Goal: Browse casually: Explore the website without a specific task or goal

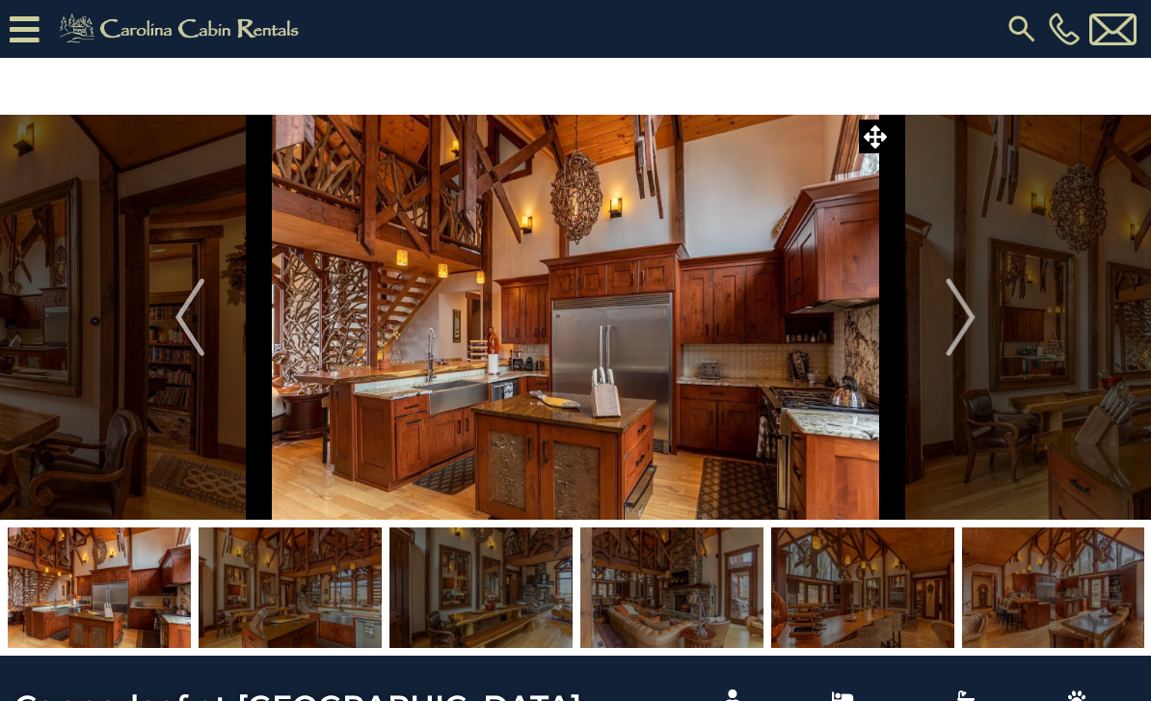
click at [970, 310] on img "Next" at bounding box center [961, 317] width 29 height 77
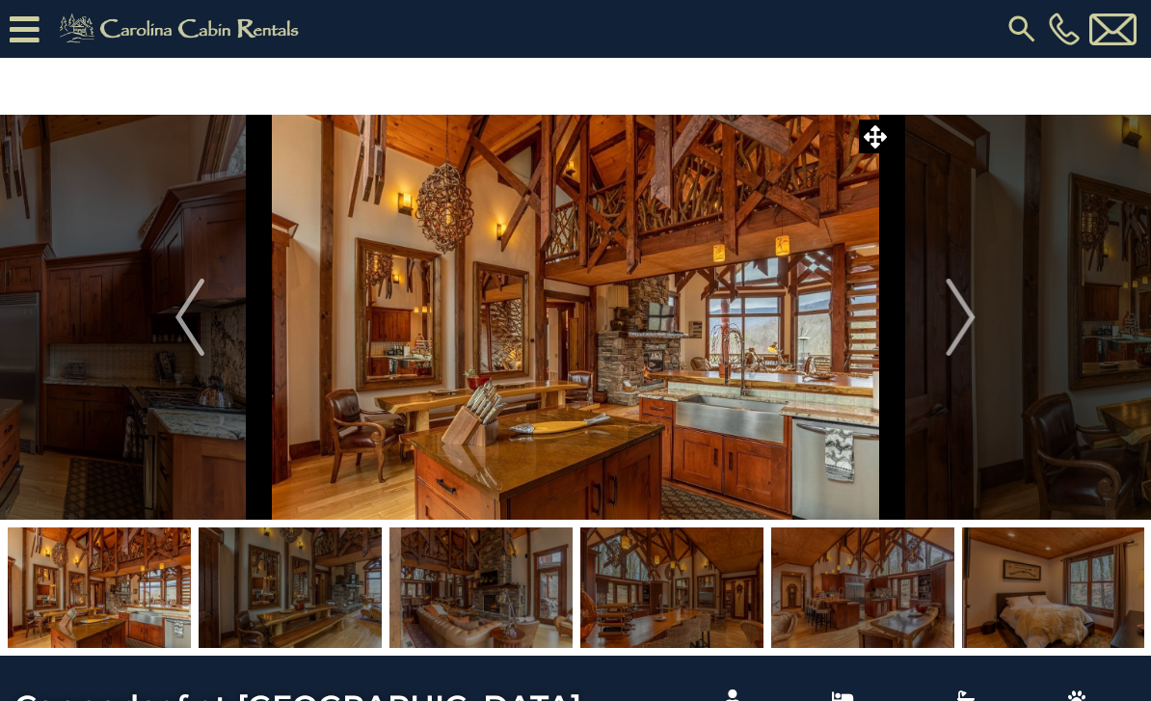
click at [955, 310] on img "Next" at bounding box center [961, 317] width 29 height 77
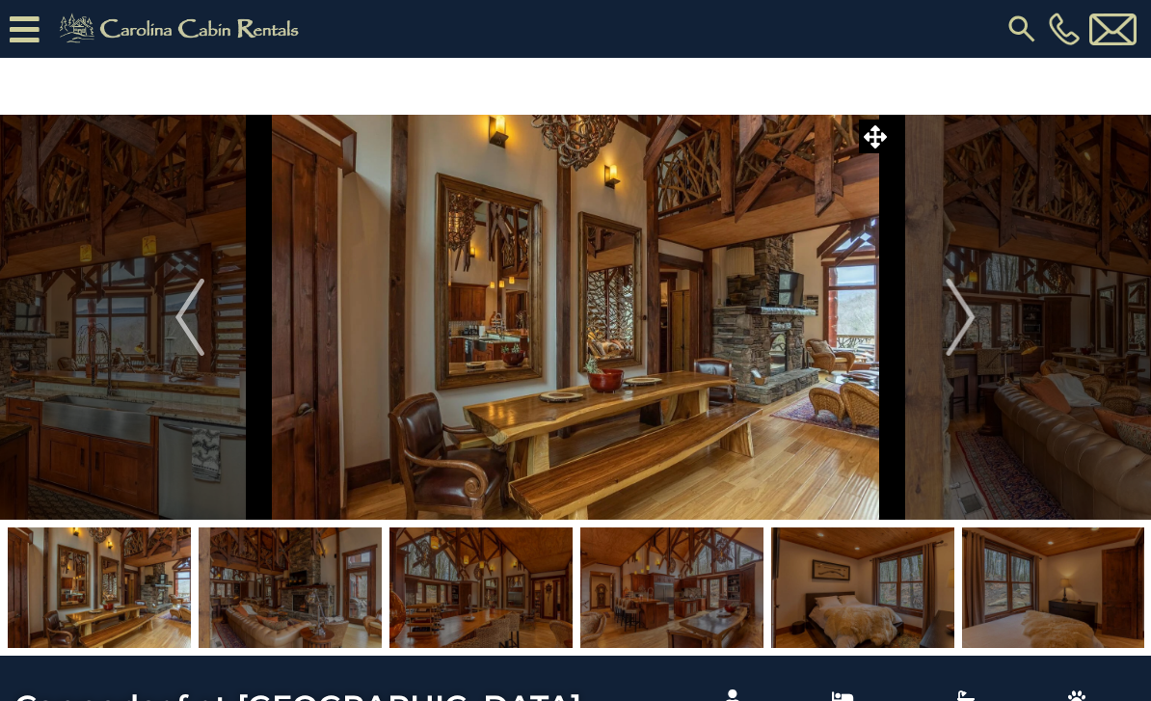
click at [956, 315] on img "Next" at bounding box center [961, 317] width 29 height 77
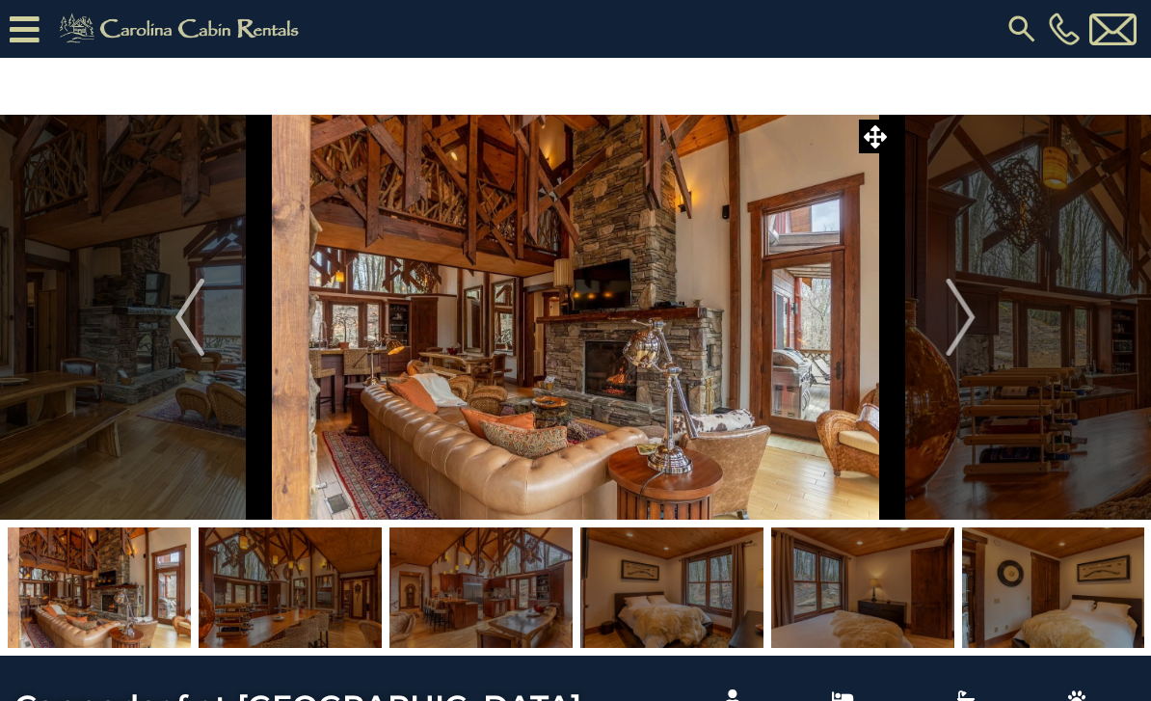
click at [966, 315] on img "Next" at bounding box center [961, 317] width 29 height 77
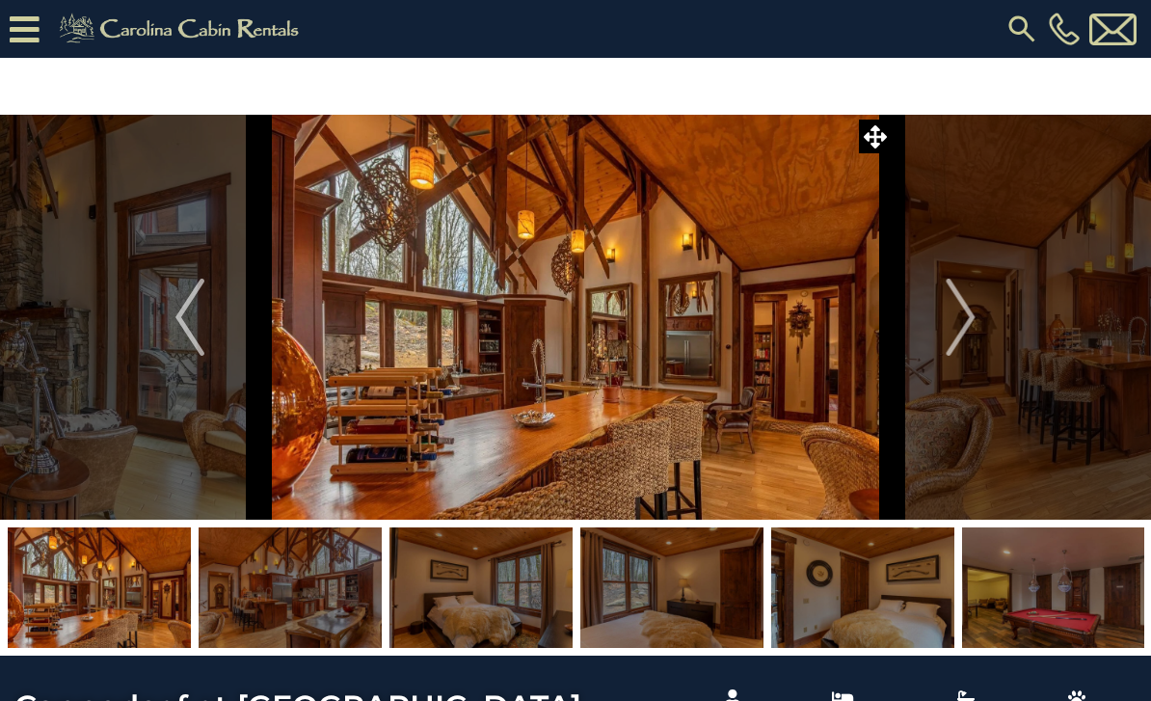
click at [959, 321] on img "Next" at bounding box center [961, 317] width 29 height 77
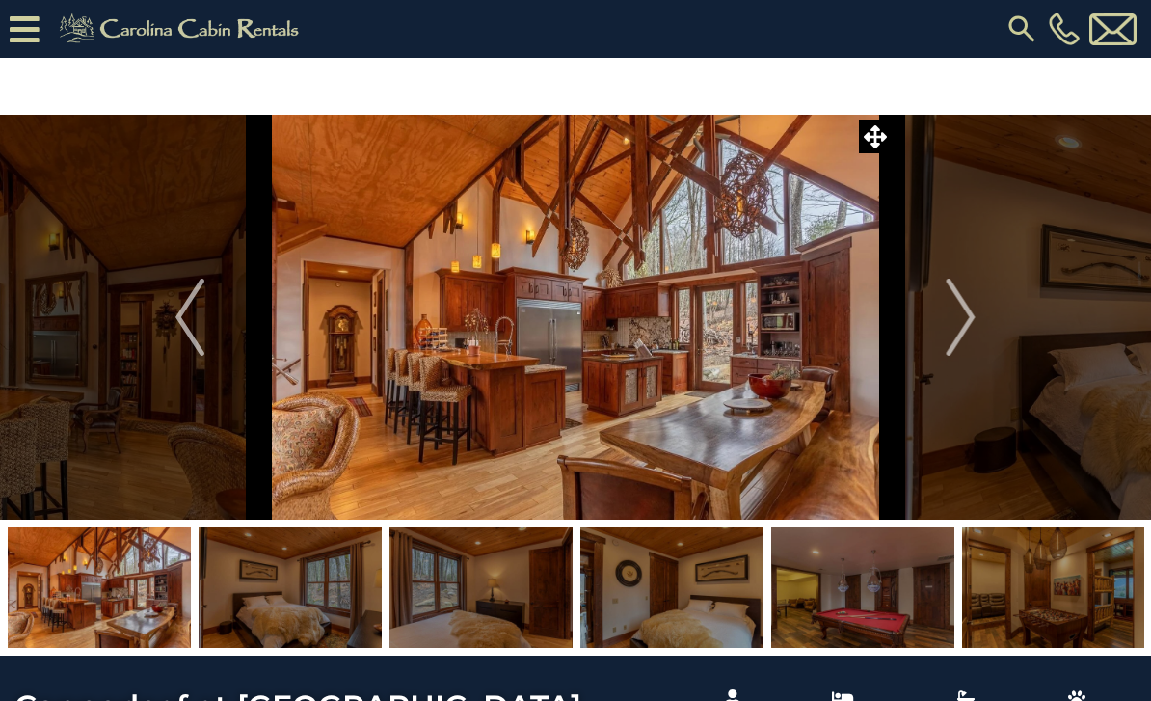
click at [958, 325] on img "Next" at bounding box center [961, 317] width 29 height 77
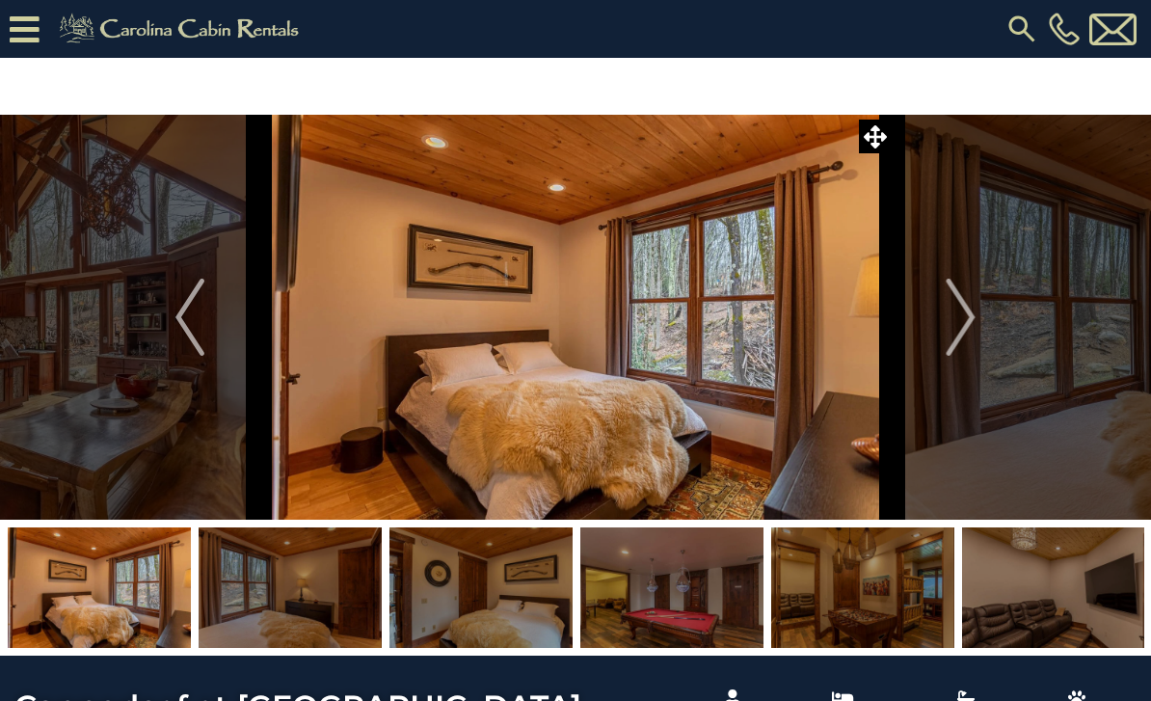
click at [960, 326] on img "Next" at bounding box center [961, 317] width 29 height 77
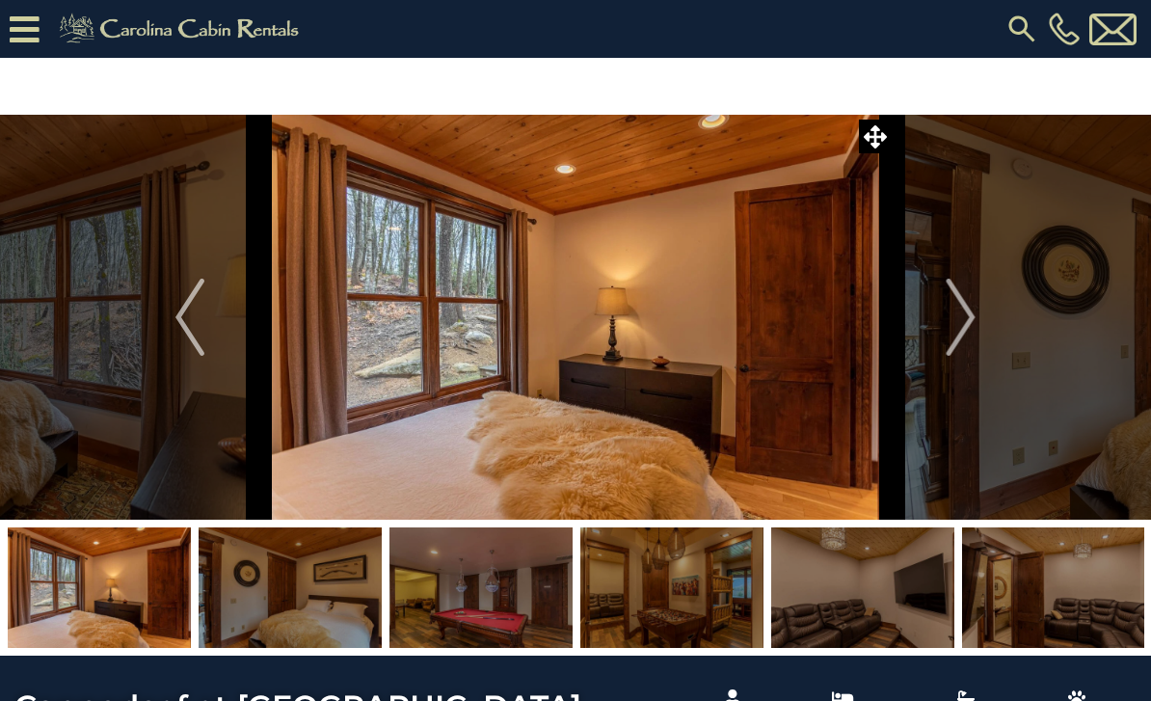
click at [959, 323] on img "Next" at bounding box center [961, 317] width 29 height 77
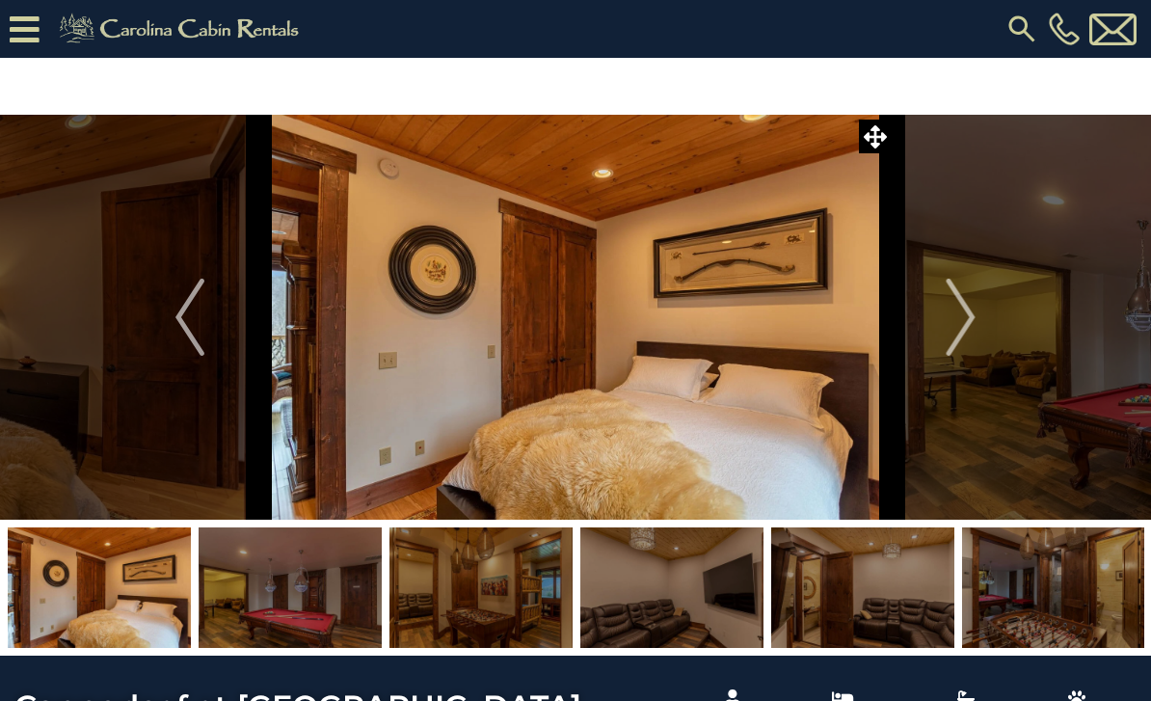
click at [960, 321] on img "Next" at bounding box center [961, 317] width 29 height 77
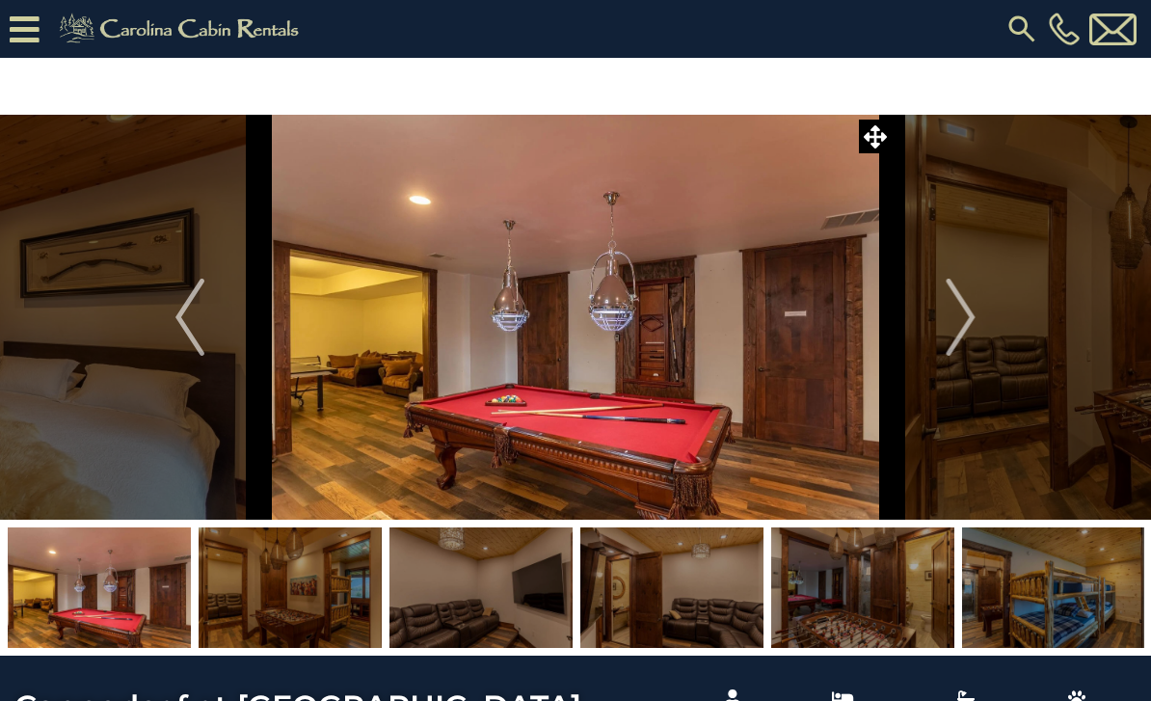
click at [959, 322] on img "Next" at bounding box center [961, 317] width 29 height 77
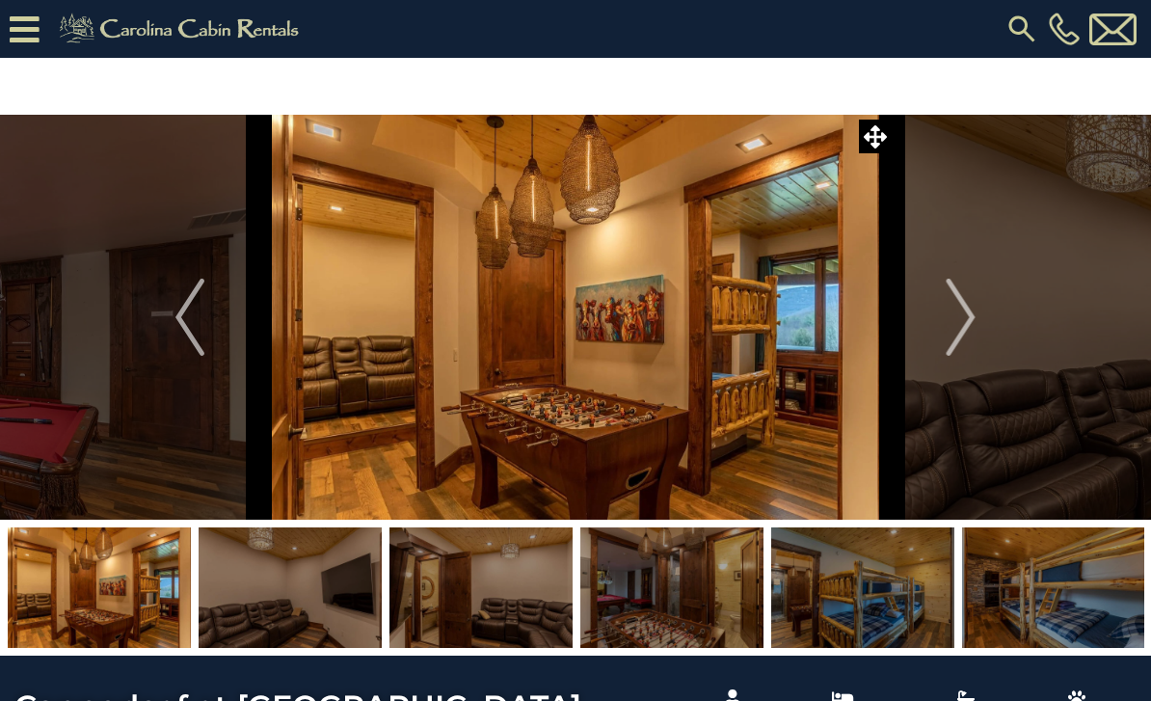
click at [961, 322] on img "Next" at bounding box center [961, 317] width 29 height 77
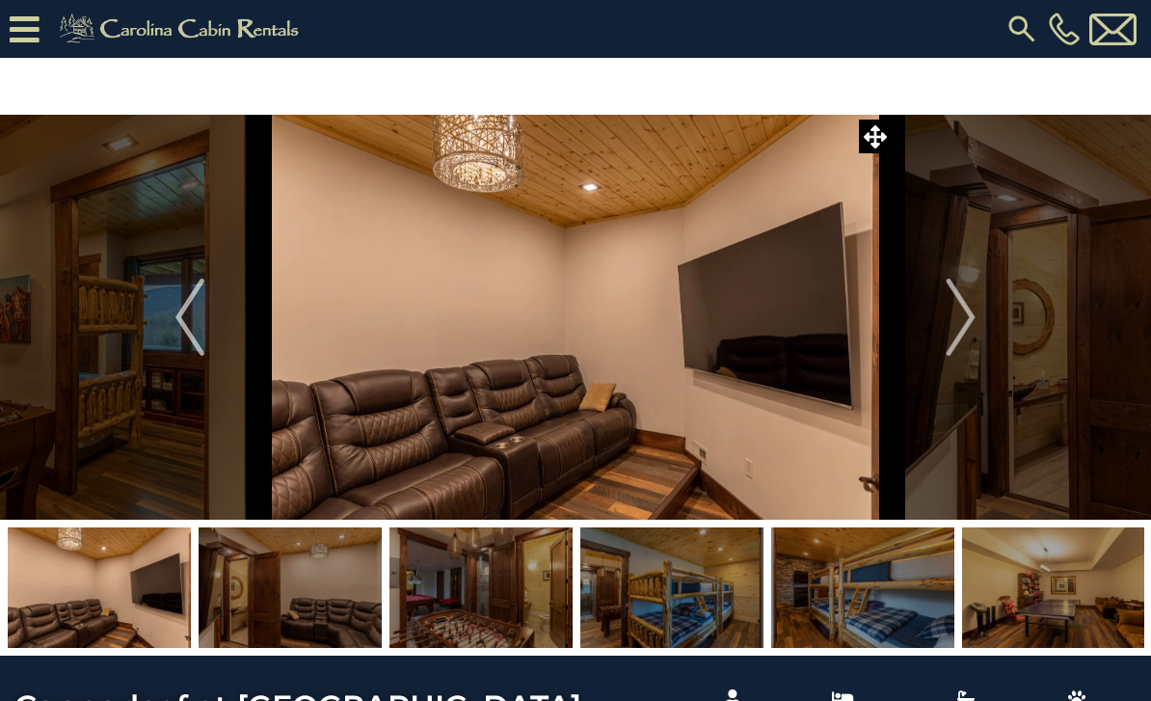
click at [964, 320] on img "Next" at bounding box center [961, 317] width 29 height 77
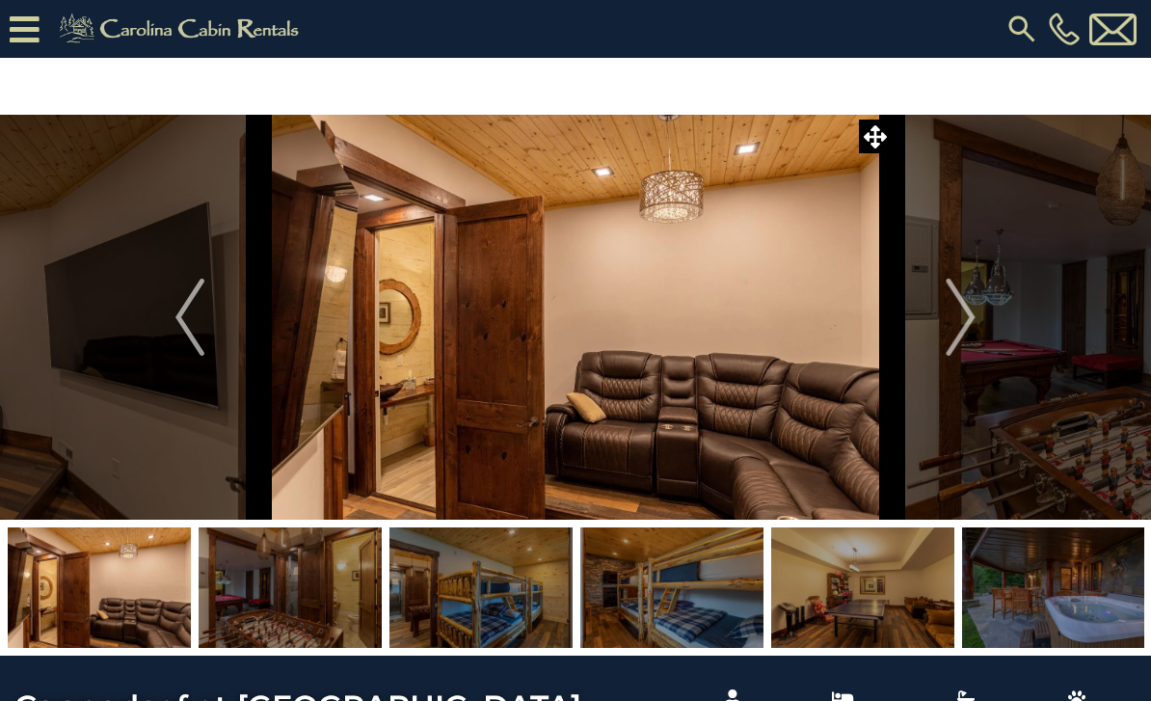
click at [954, 318] on img "Next" at bounding box center [961, 317] width 29 height 77
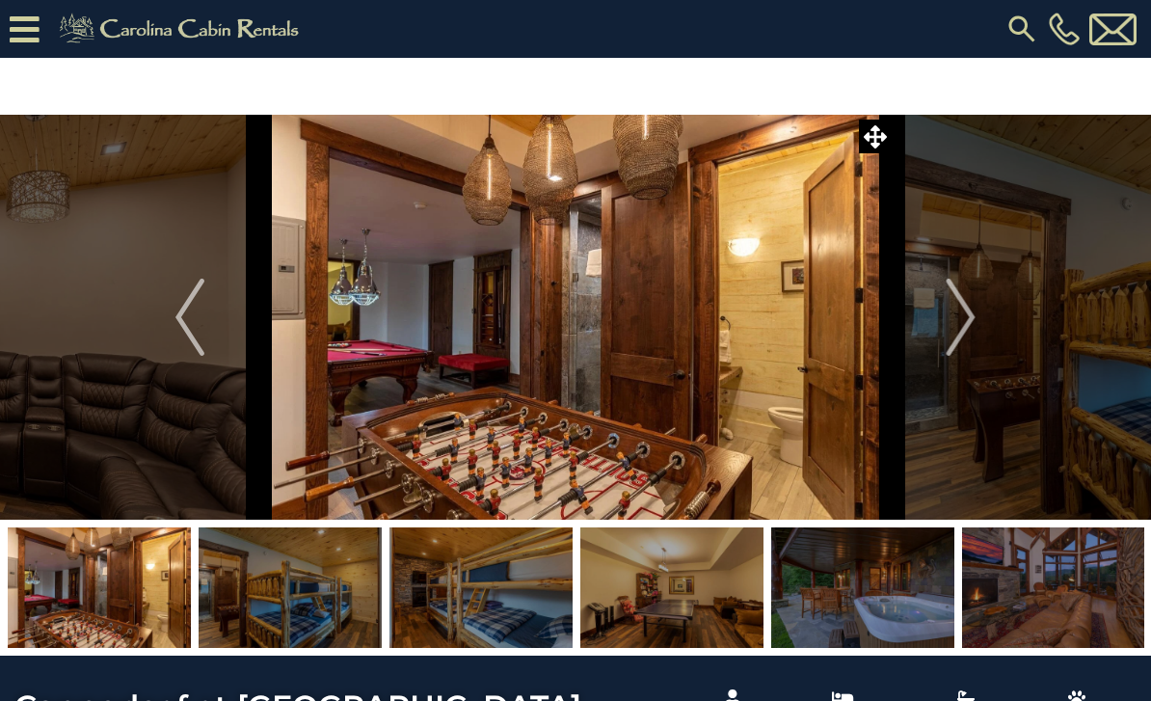
click at [961, 313] on img "Next" at bounding box center [961, 317] width 29 height 77
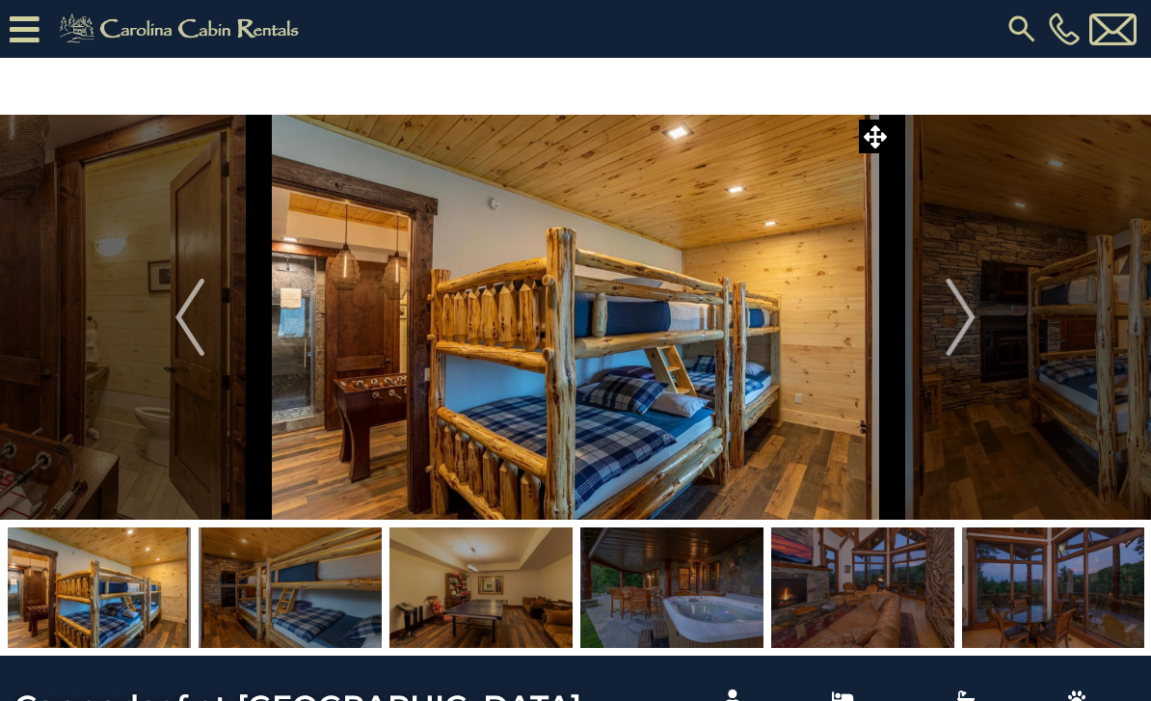
click at [956, 317] on img "Next" at bounding box center [961, 317] width 29 height 77
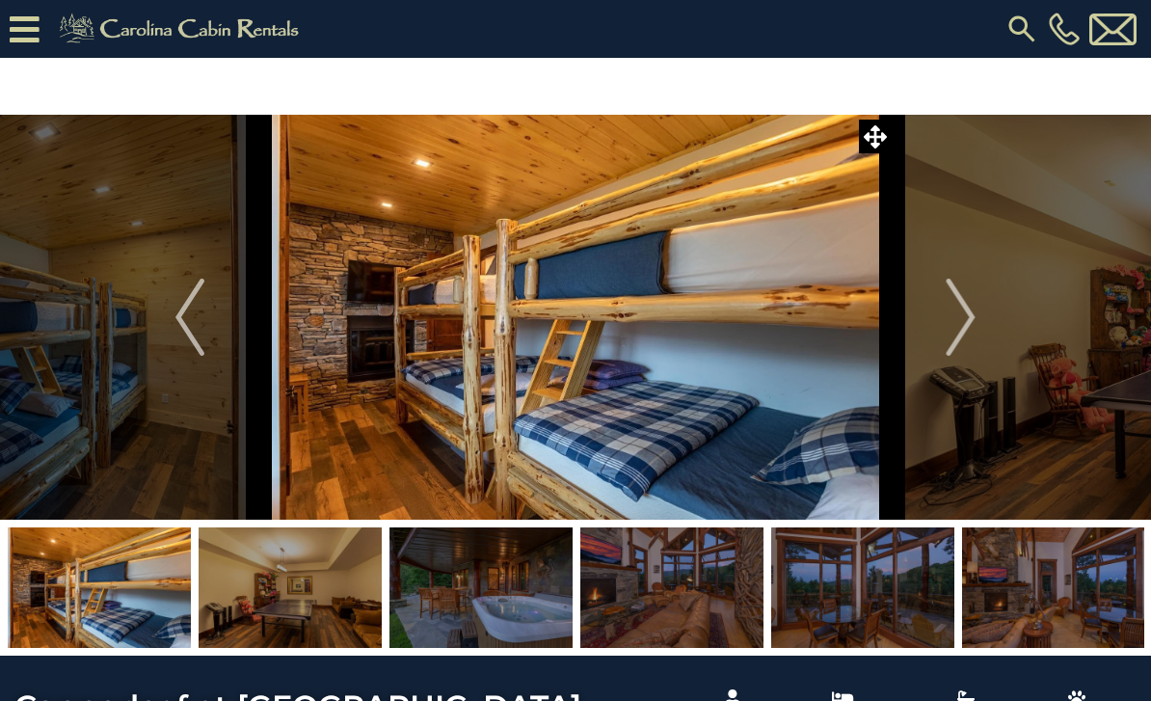
click at [955, 322] on img "Next" at bounding box center [961, 317] width 29 height 77
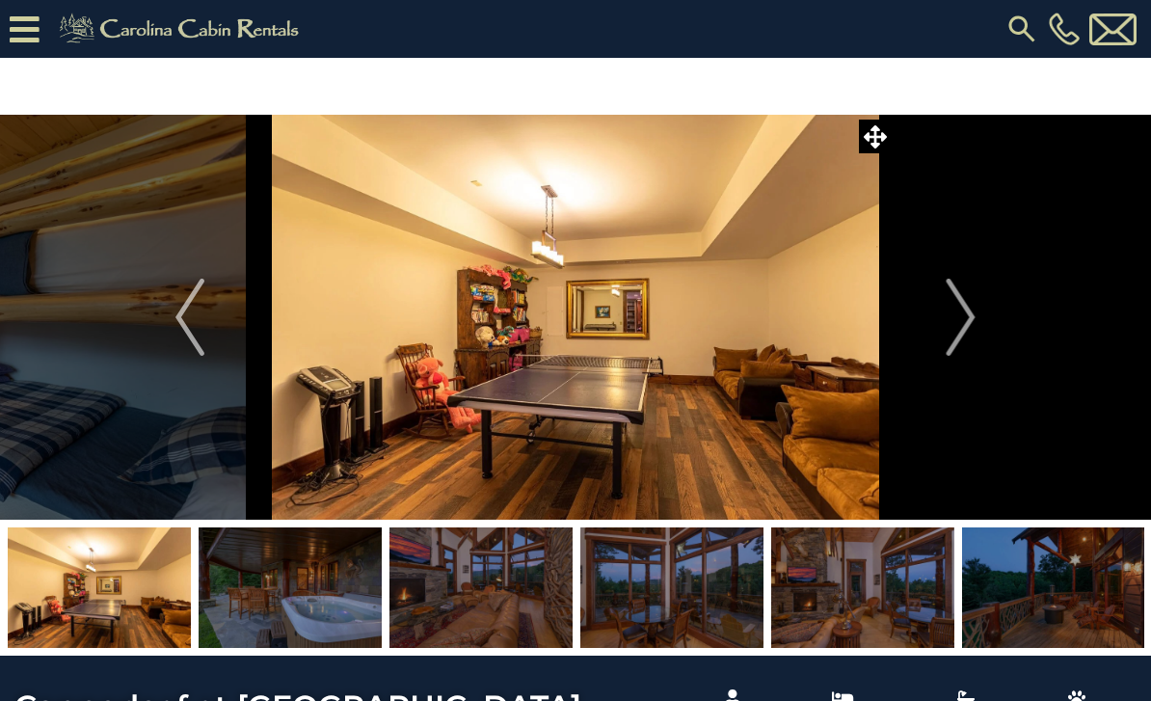
click at [958, 319] on img "Next" at bounding box center [961, 317] width 29 height 77
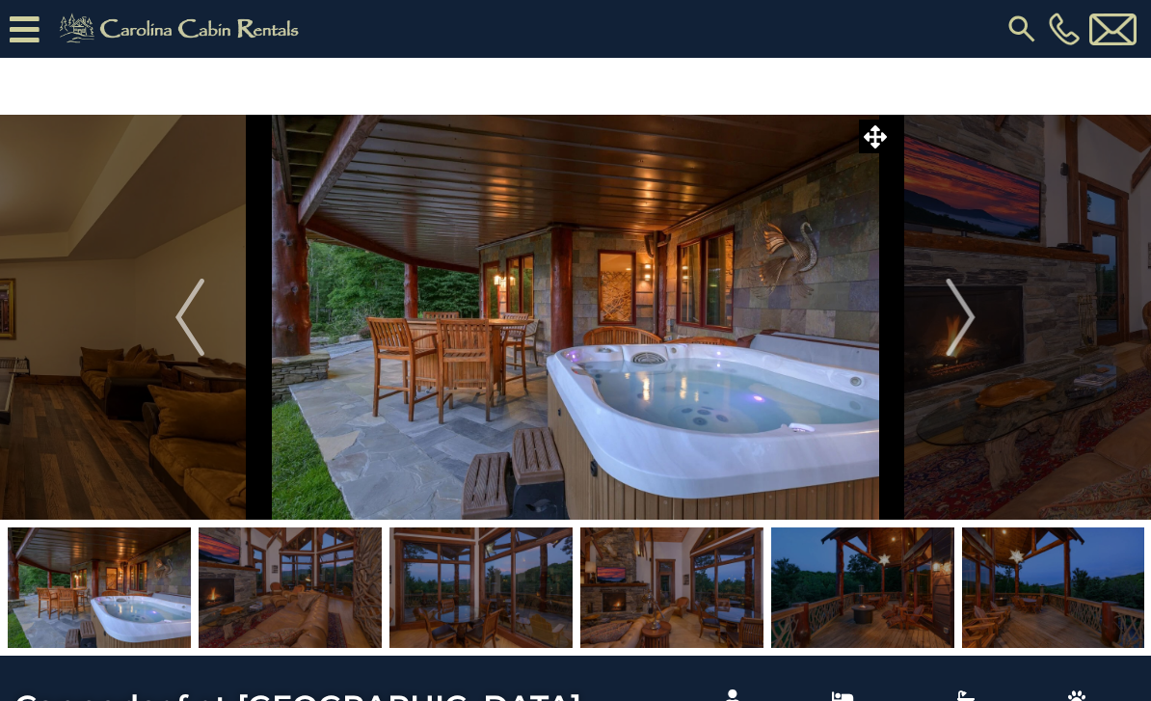
click at [950, 322] on img "Next" at bounding box center [961, 317] width 29 height 77
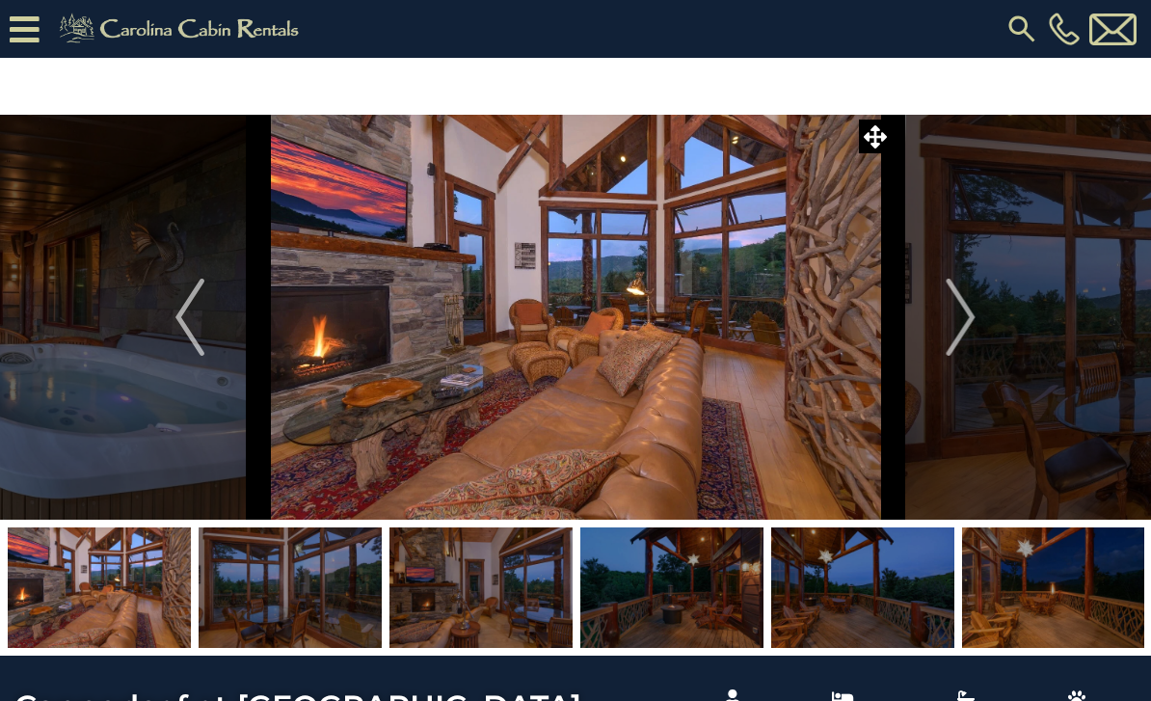
click at [956, 320] on img "Next" at bounding box center [961, 317] width 29 height 77
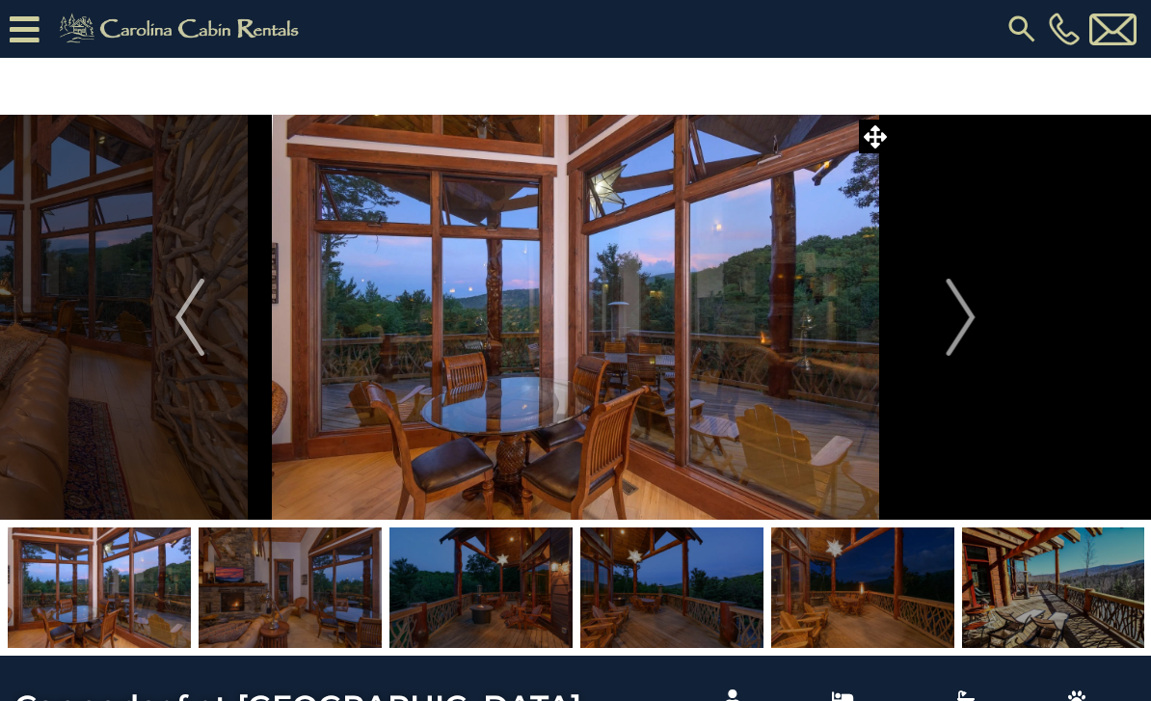
click at [945, 320] on button "Next" at bounding box center [961, 317] width 139 height 405
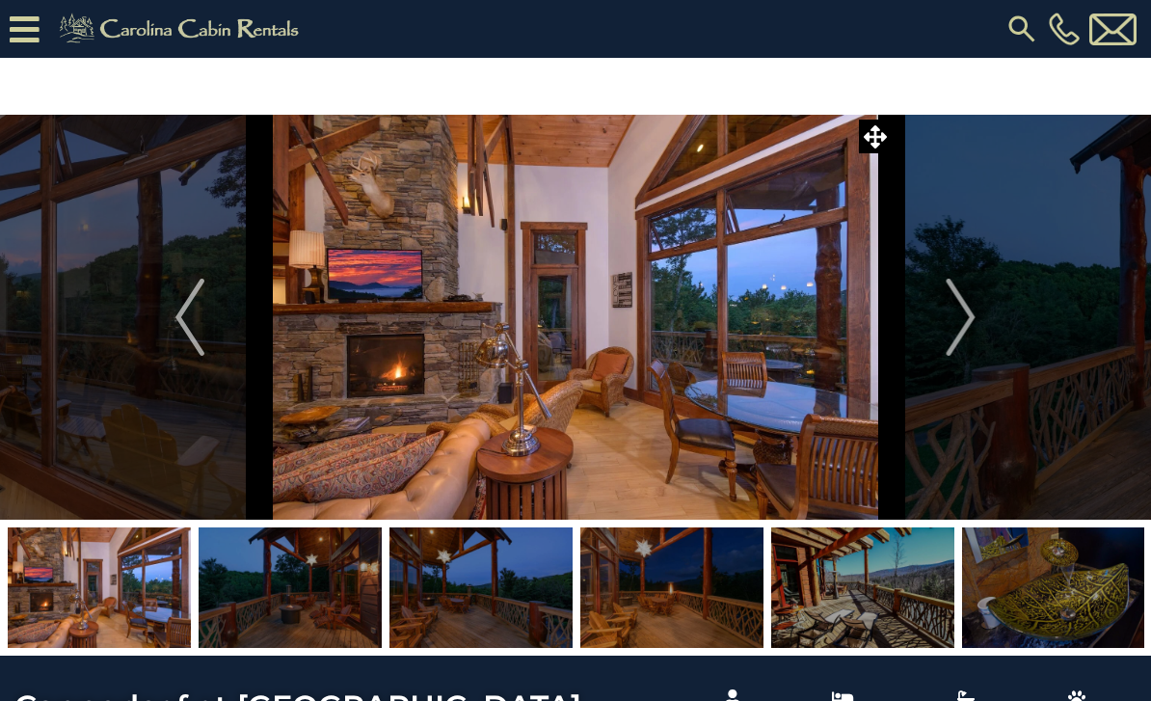
click at [948, 323] on img "Next" at bounding box center [961, 317] width 29 height 77
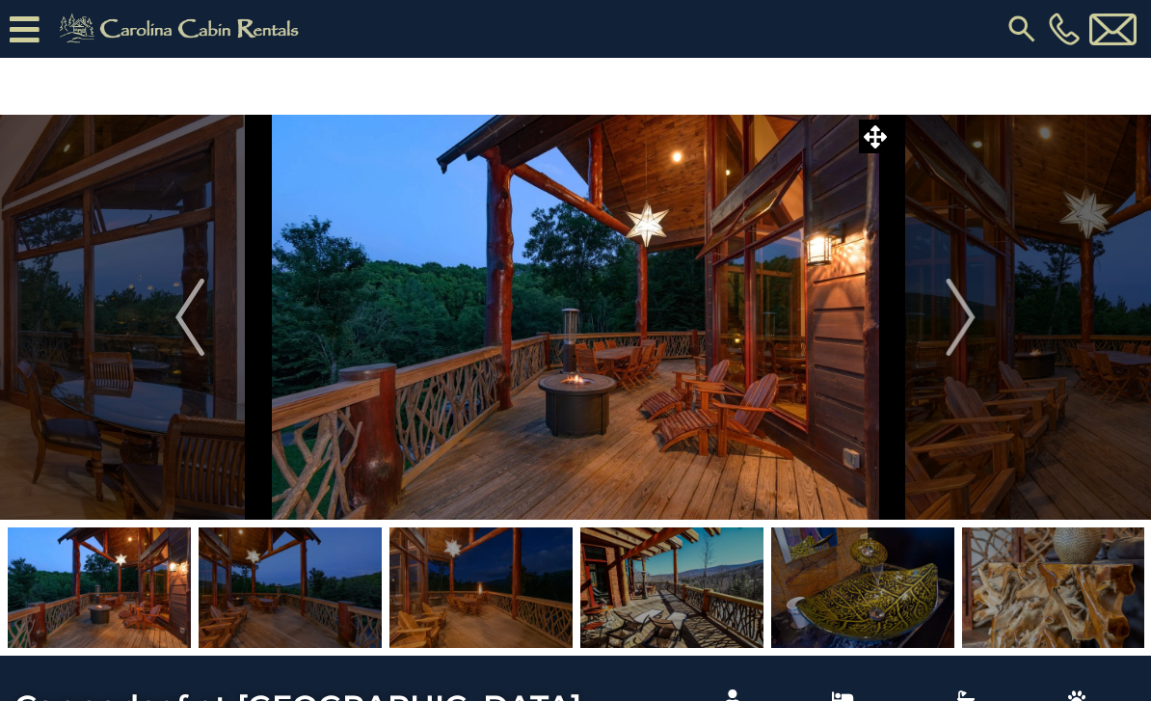
click at [956, 329] on img "Next" at bounding box center [961, 317] width 29 height 77
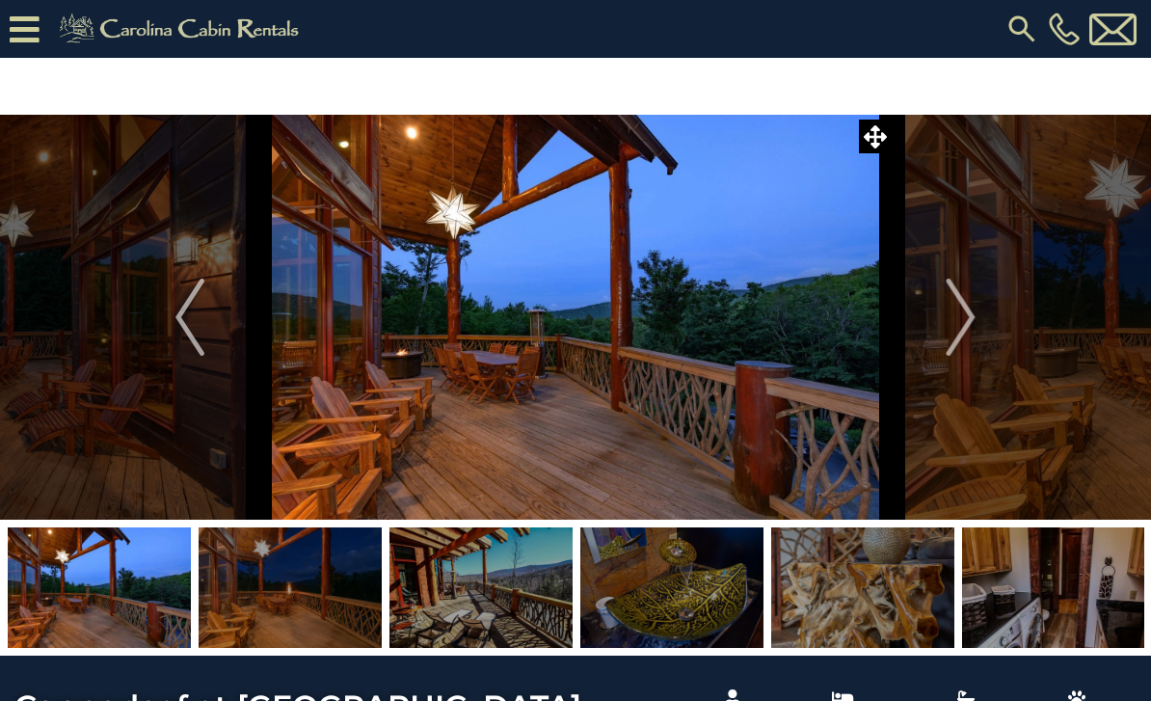
click at [940, 328] on button "Next" at bounding box center [961, 317] width 139 height 405
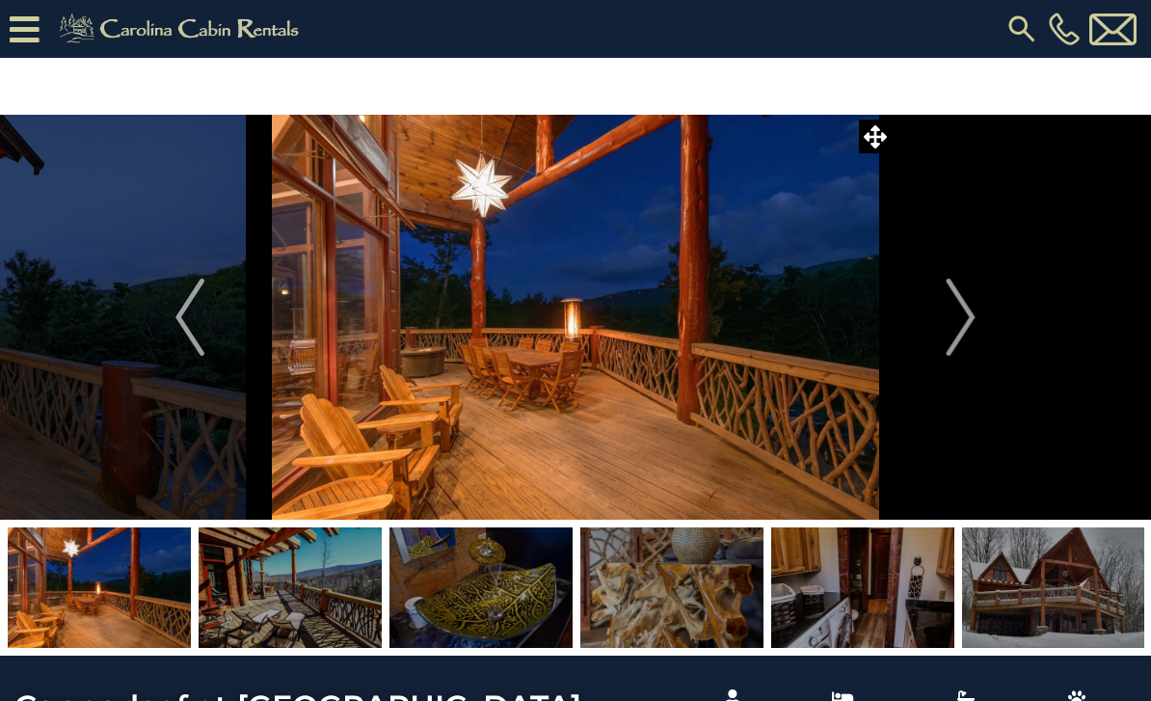
click at [945, 335] on button "Next" at bounding box center [961, 317] width 139 height 405
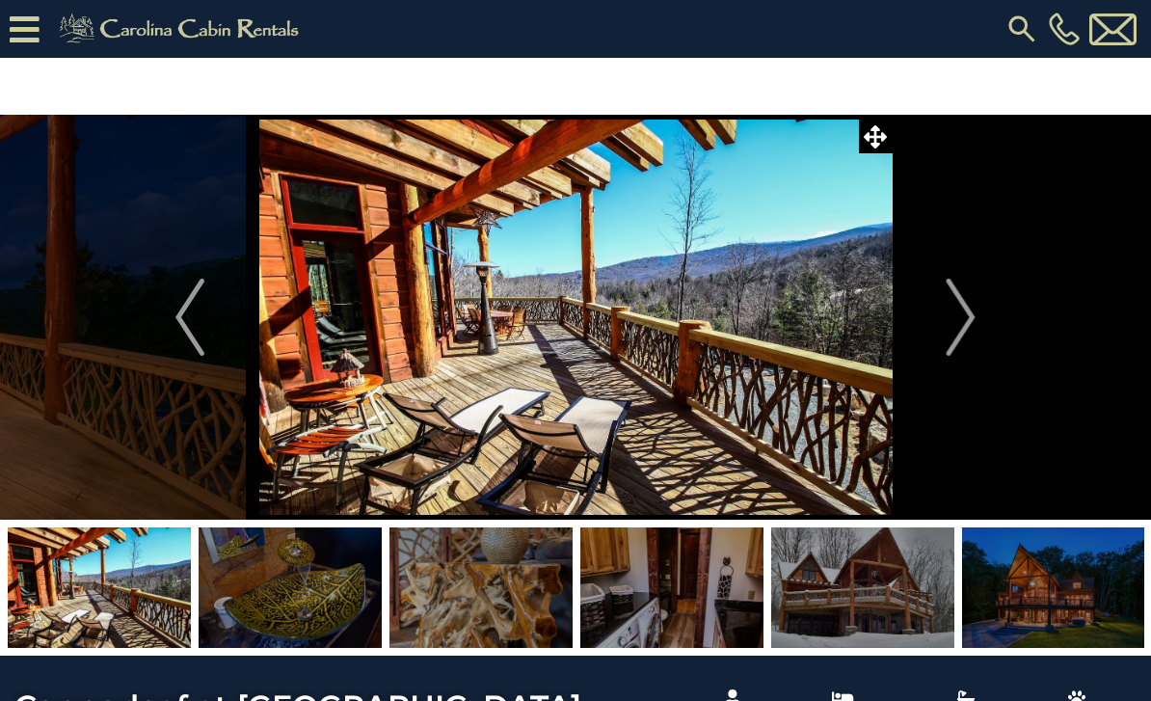
click at [947, 325] on img "Next" at bounding box center [961, 317] width 29 height 77
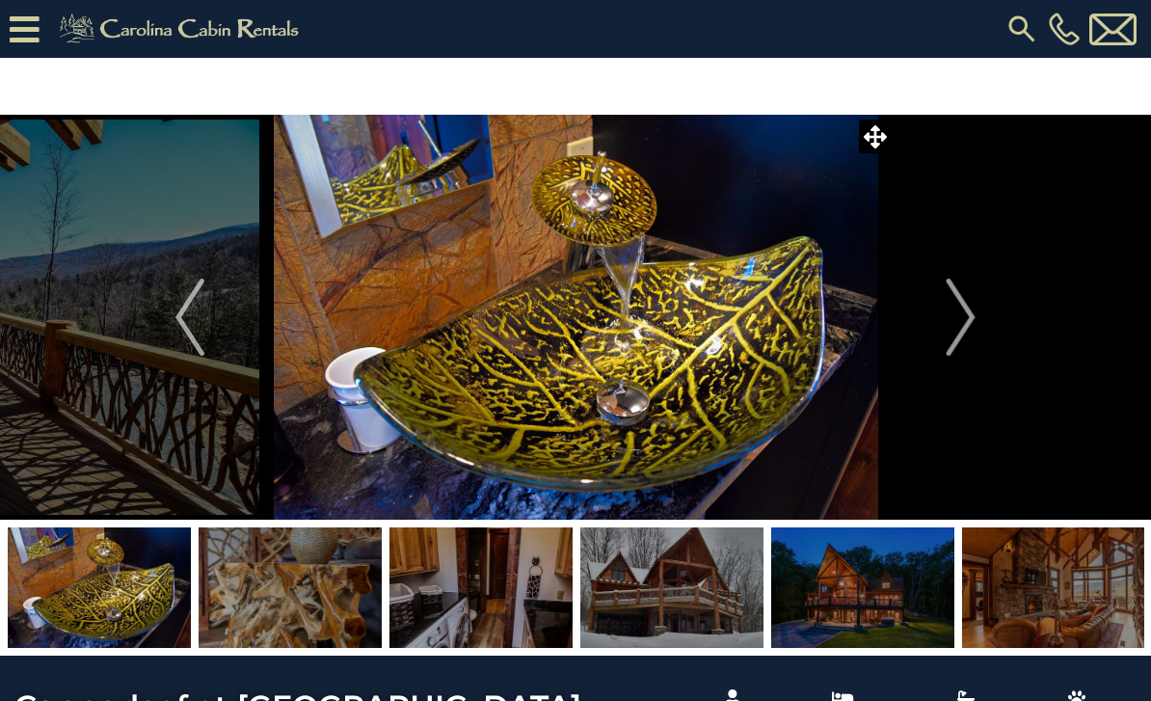
click at [947, 321] on img "Next" at bounding box center [961, 317] width 29 height 77
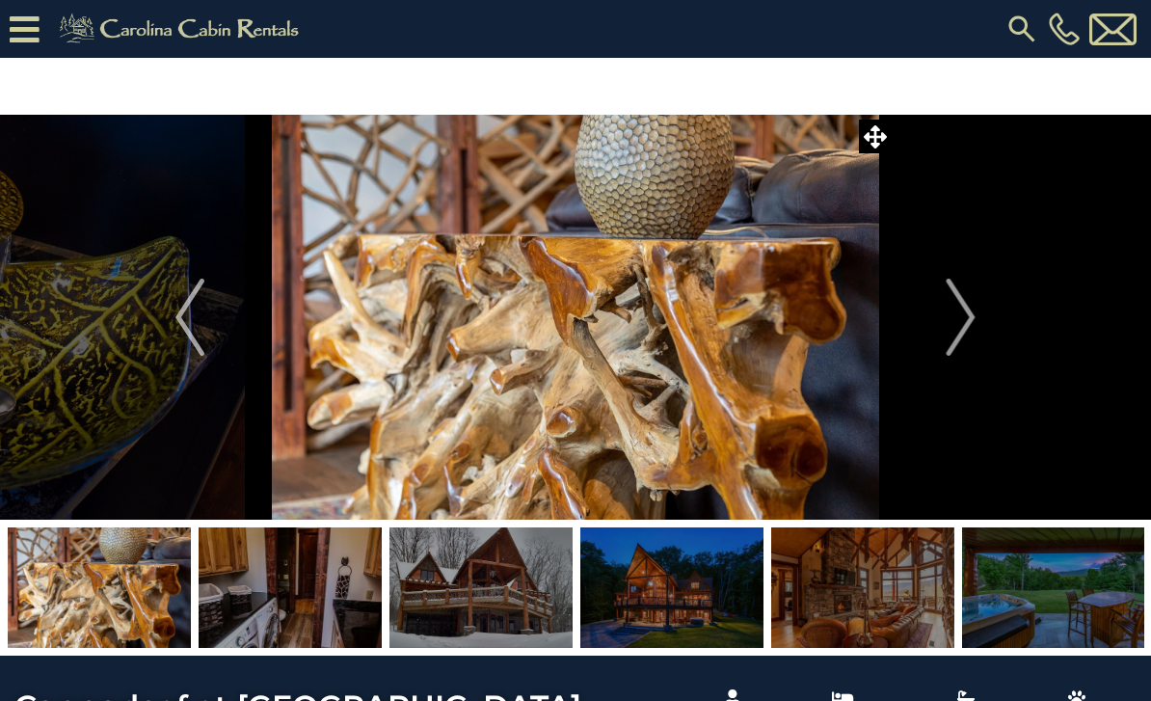
click at [944, 318] on button "Next" at bounding box center [961, 317] width 139 height 405
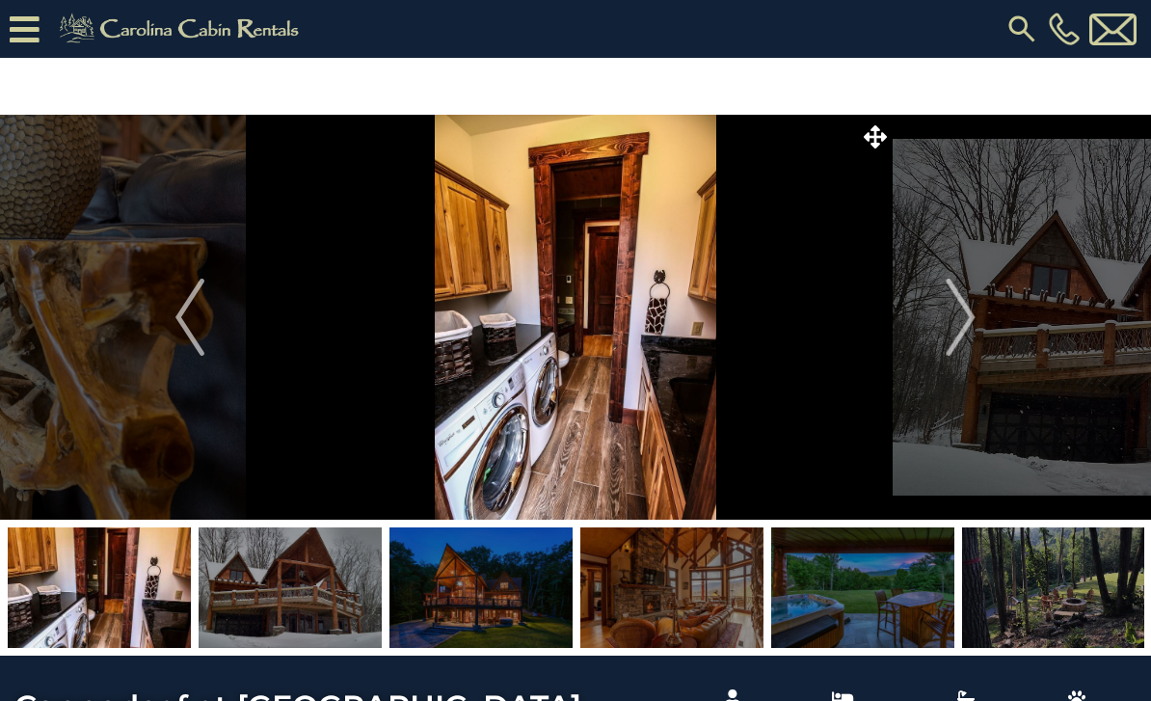
click at [947, 315] on img "Next" at bounding box center [961, 317] width 29 height 77
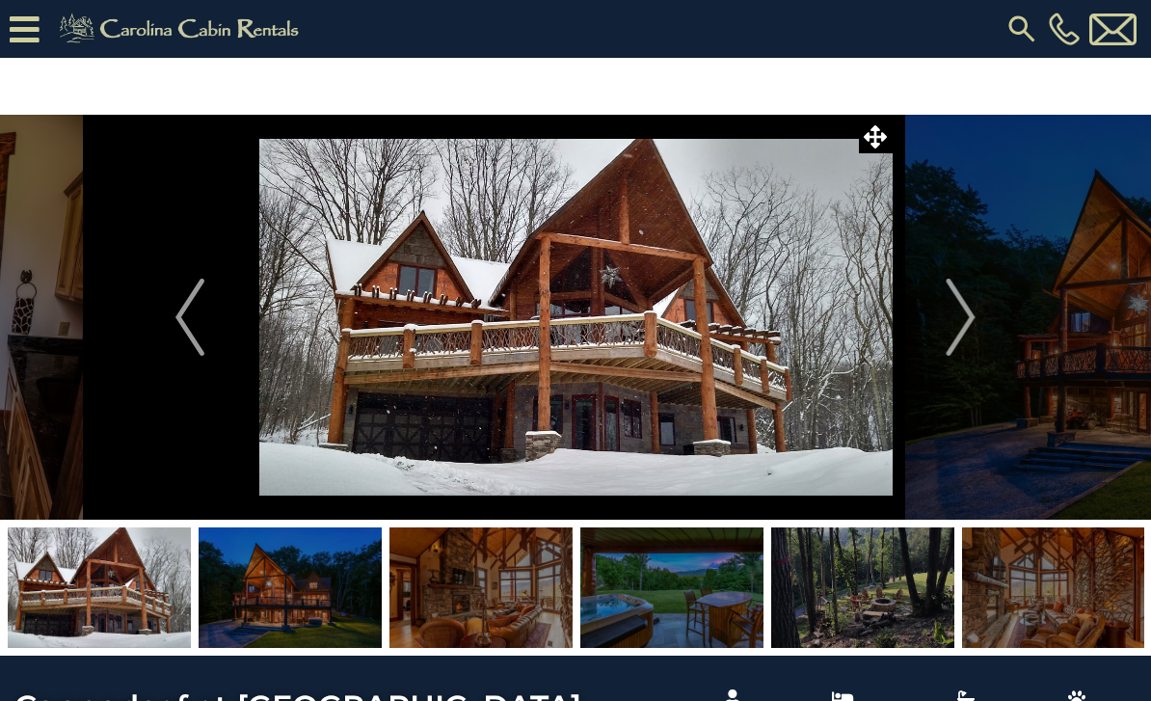
click at [944, 318] on button "Next" at bounding box center [961, 317] width 139 height 405
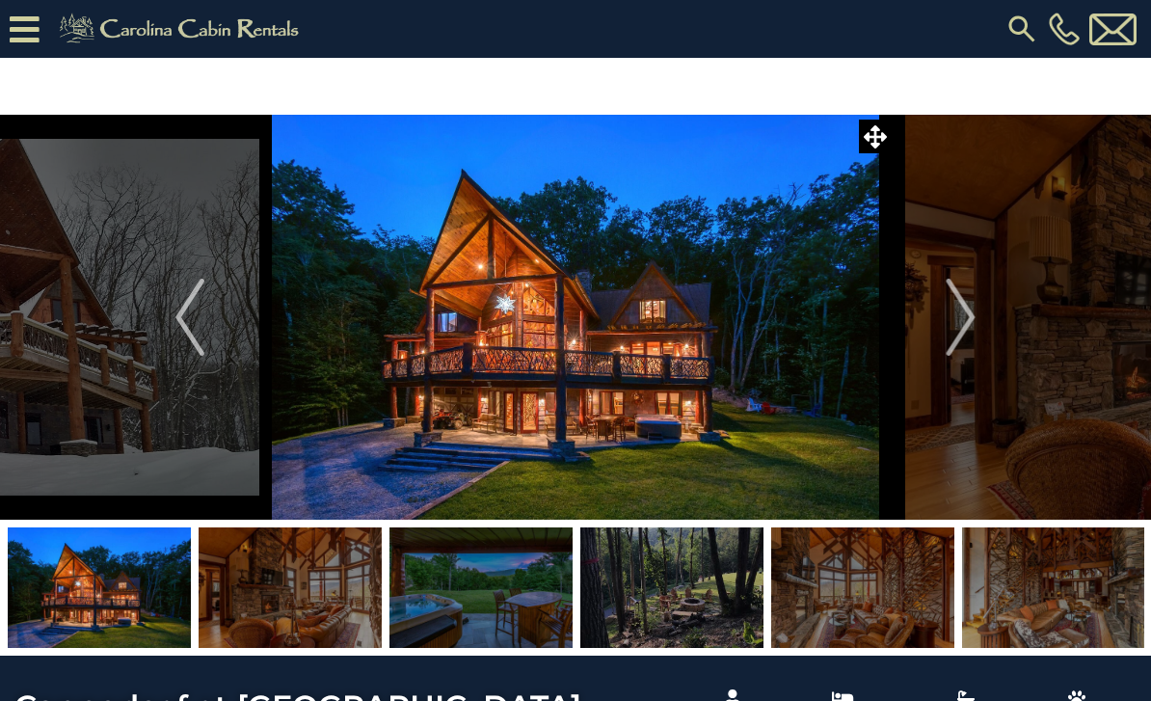
click at [955, 316] on img "Next" at bounding box center [961, 317] width 29 height 77
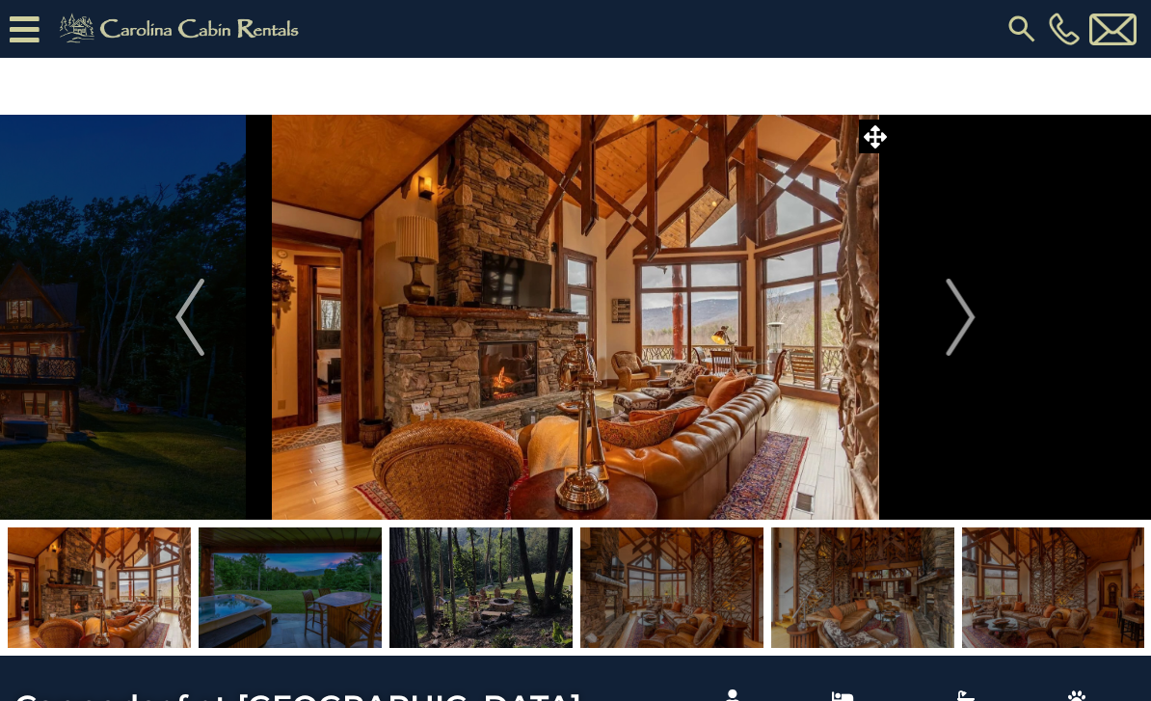
click at [953, 320] on img "Next" at bounding box center [961, 317] width 29 height 77
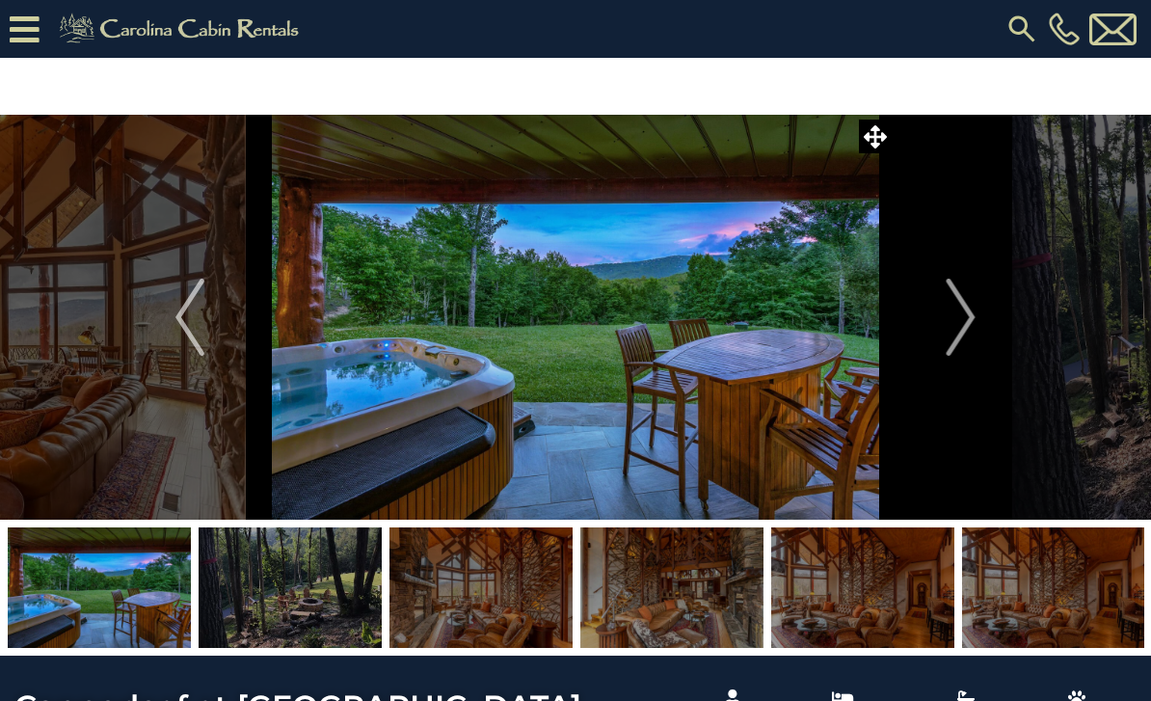
click at [944, 321] on button "Next" at bounding box center [961, 317] width 139 height 405
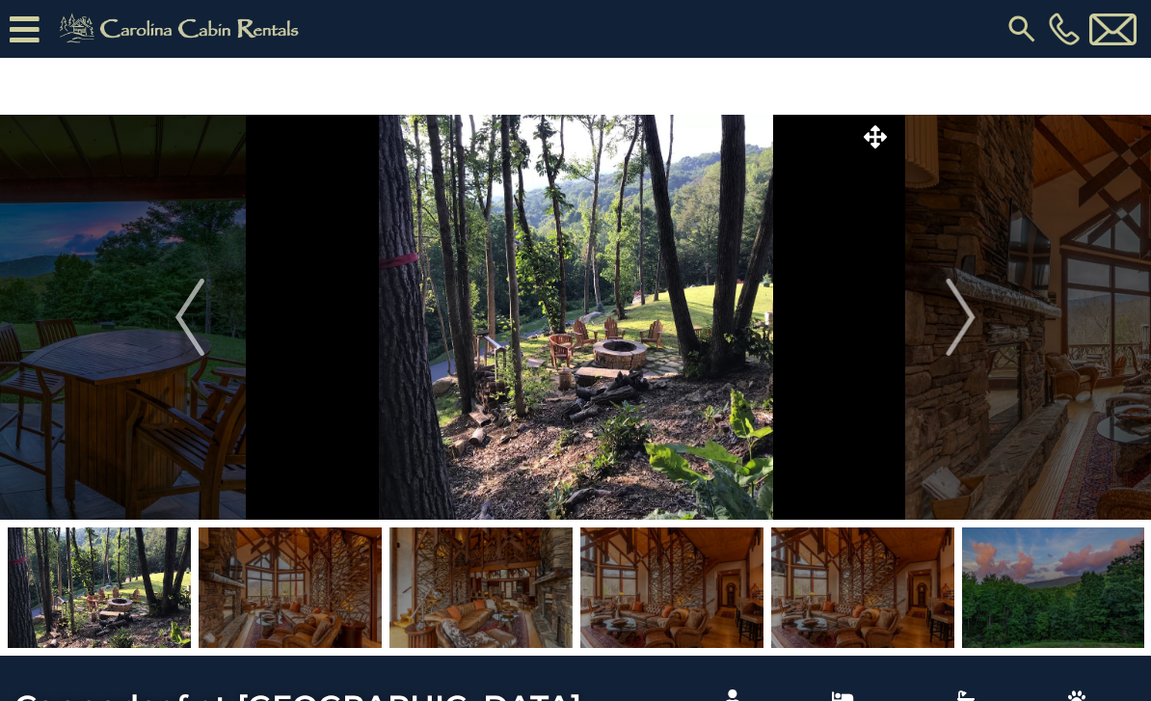
click at [938, 320] on button "Next" at bounding box center [961, 317] width 139 height 405
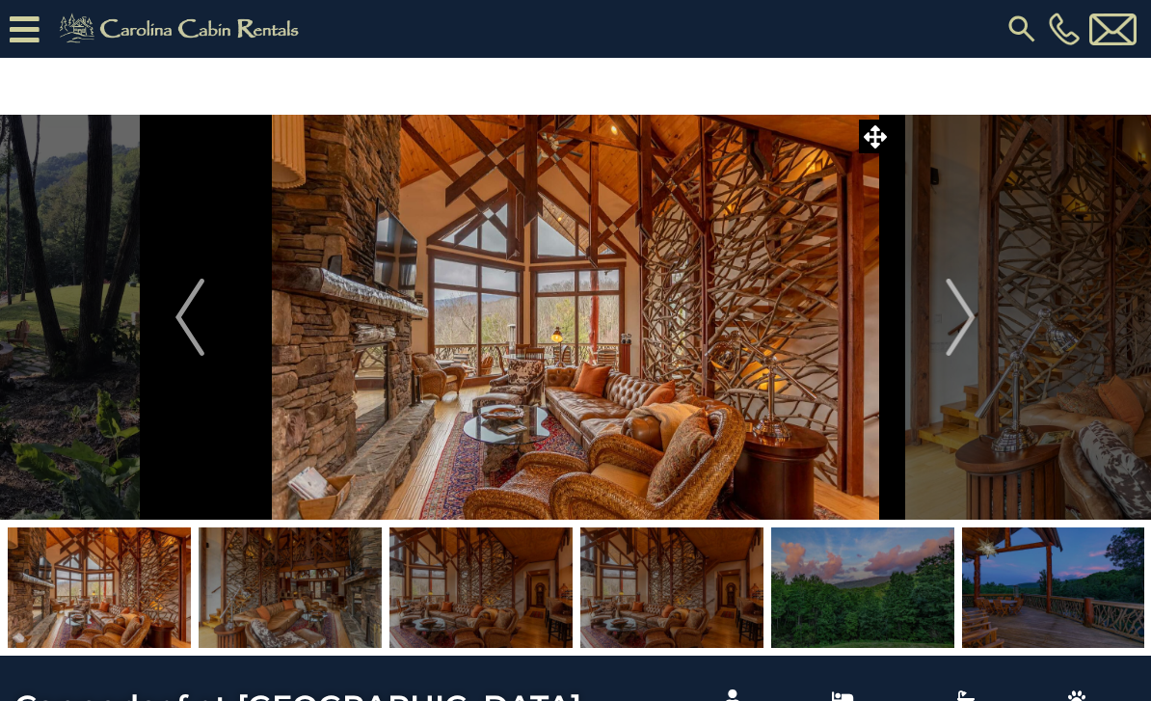
click at [939, 323] on button "Next" at bounding box center [961, 317] width 139 height 405
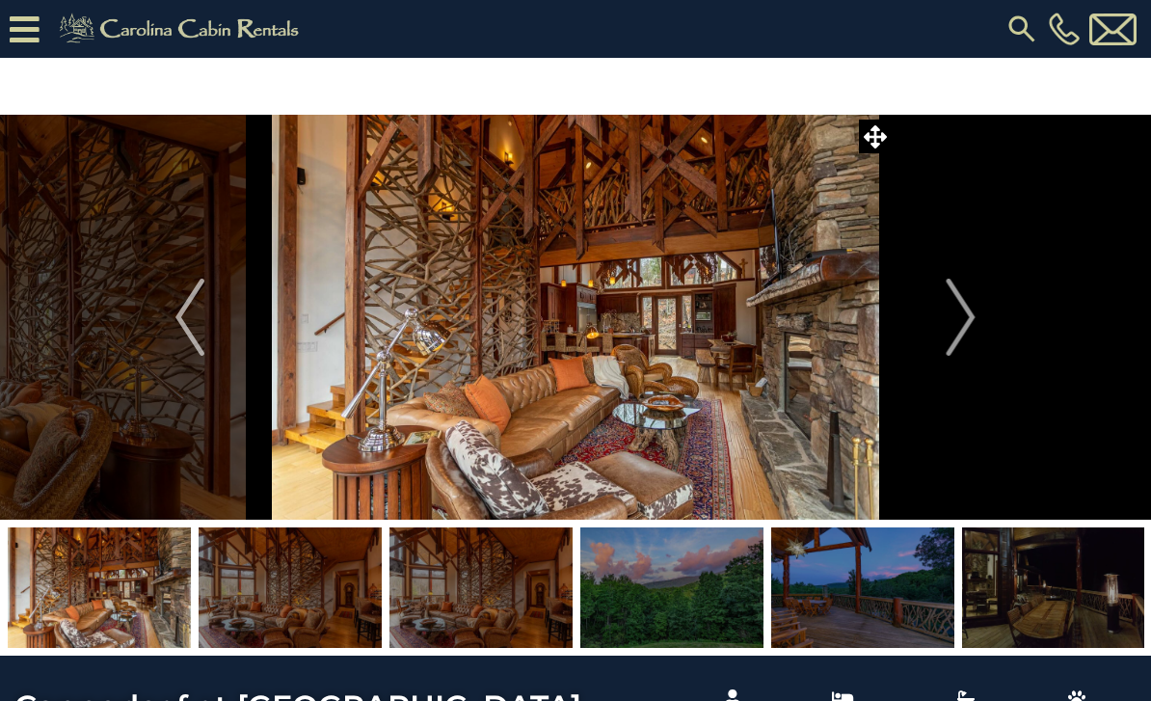
click at [942, 311] on button "Next" at bounding box center [961, 317] width 139 height 405
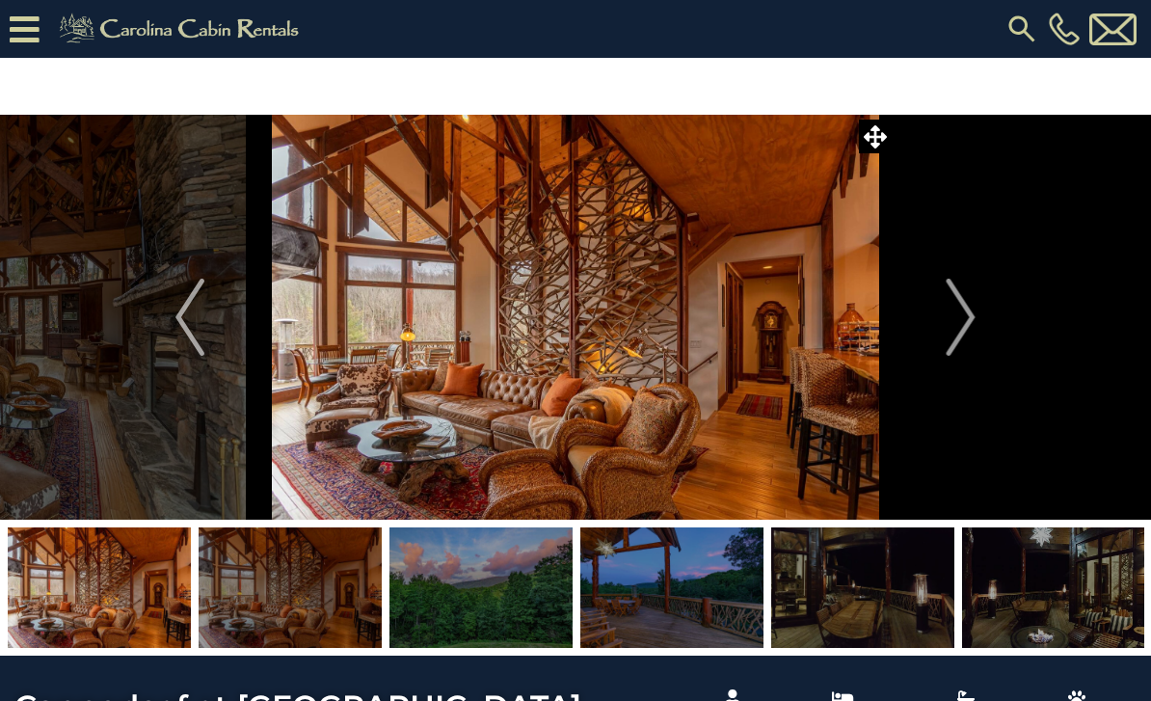
click at [189, 302] on img "Previous" at bounding box center [189, 317] width 29 height 77
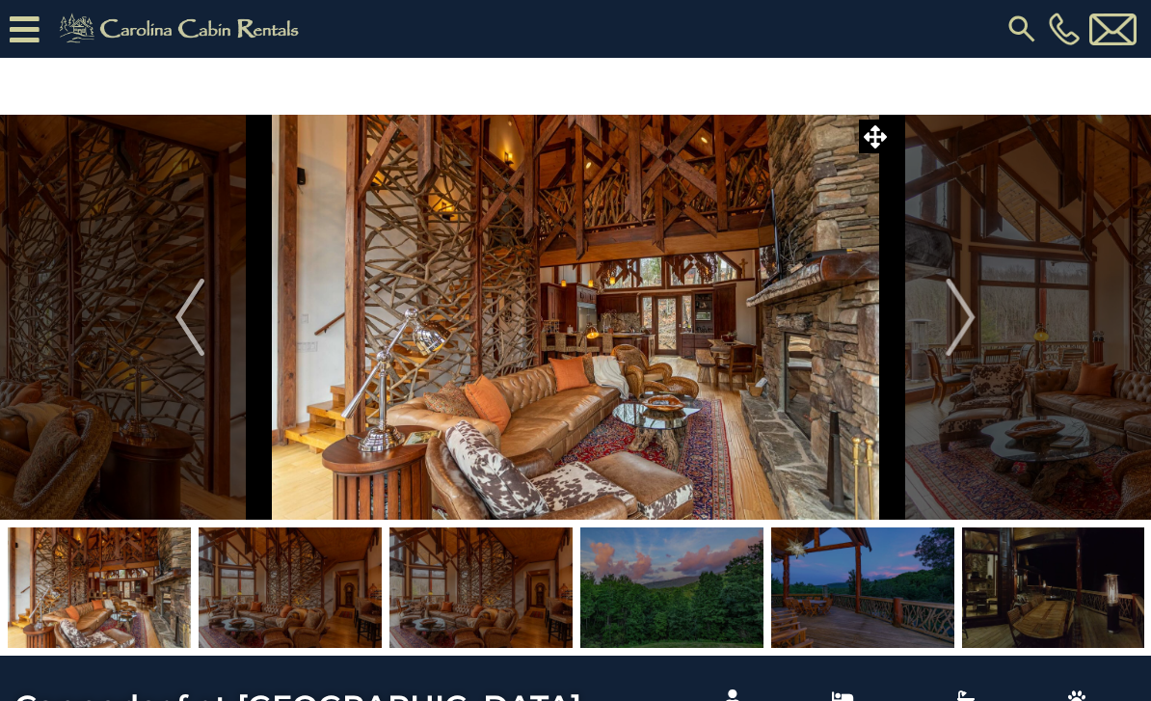
click at [966, 325] on img "Next" at bounding box center [961, 317] width 29 height 77
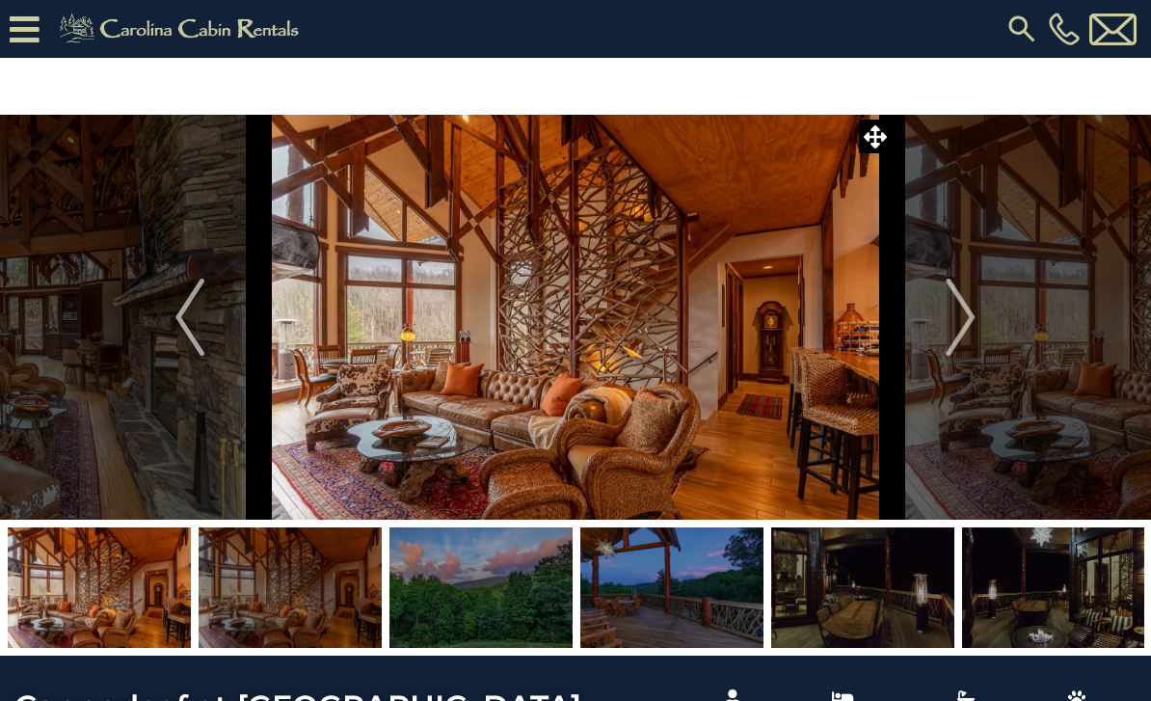
click at [961, 313] on img "Next" at bounding box center [961, 317] width 29 height 77
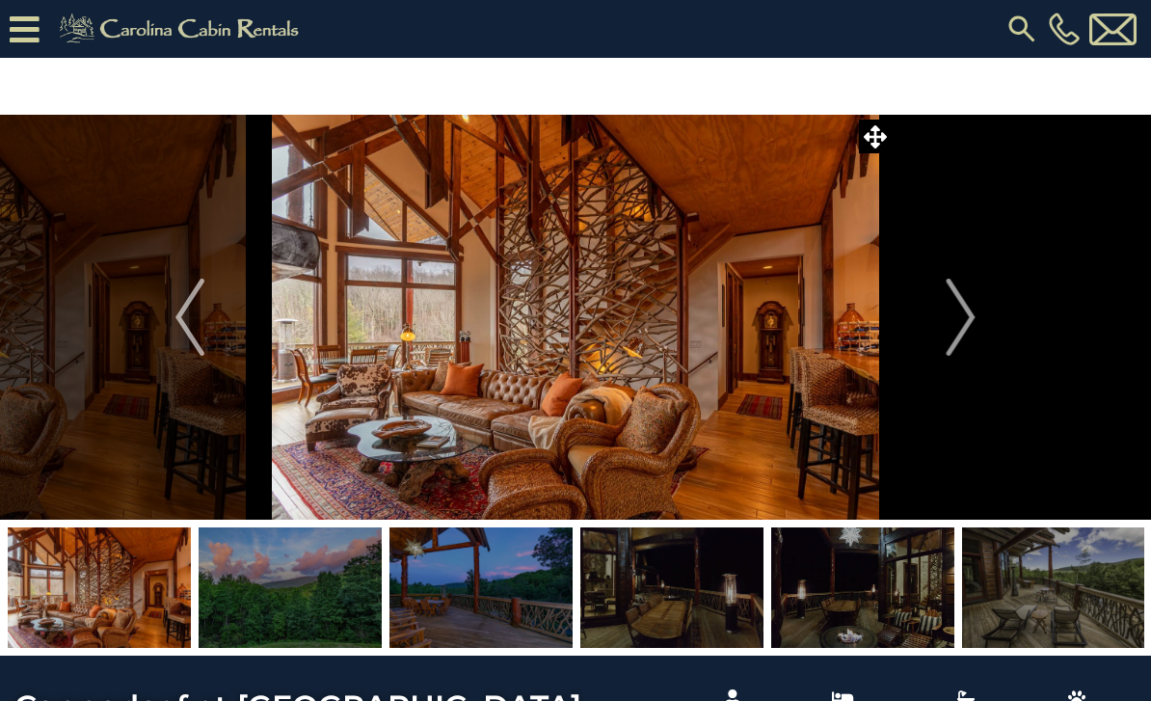
click at [960, 322] on img "Next" at bounding box center [961, 317] width 29 height 77
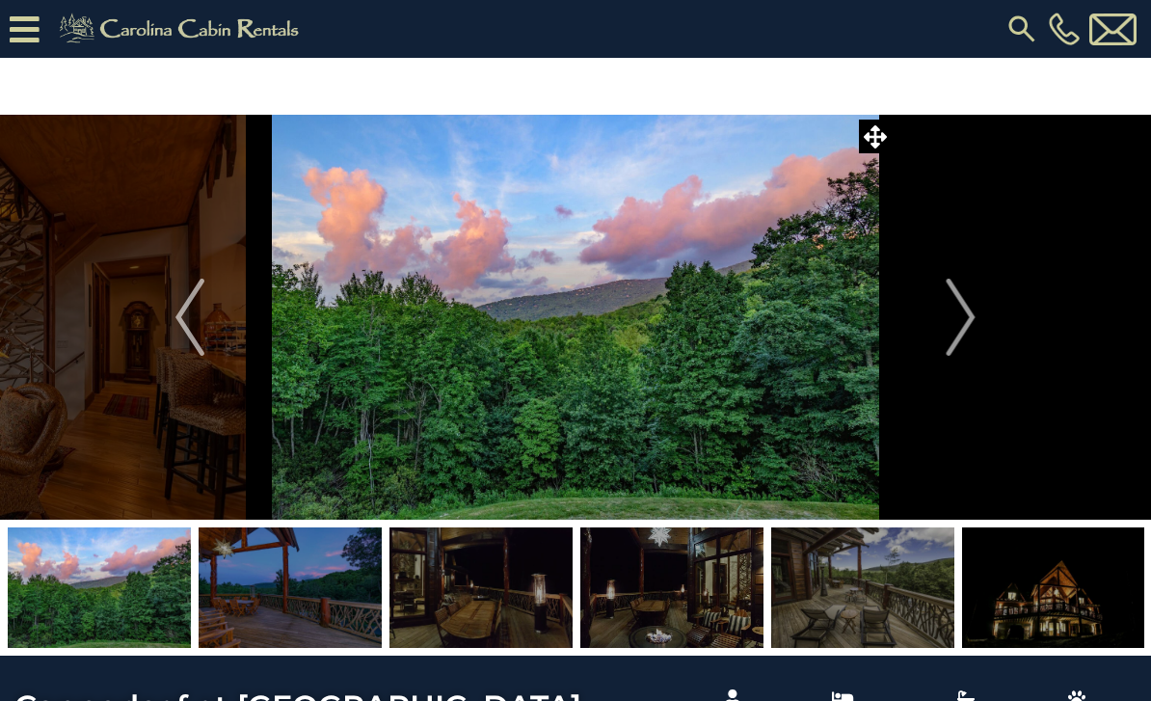
click at [951, 326] on img "Next" at bounding box center [961, 317] width 29 height 77
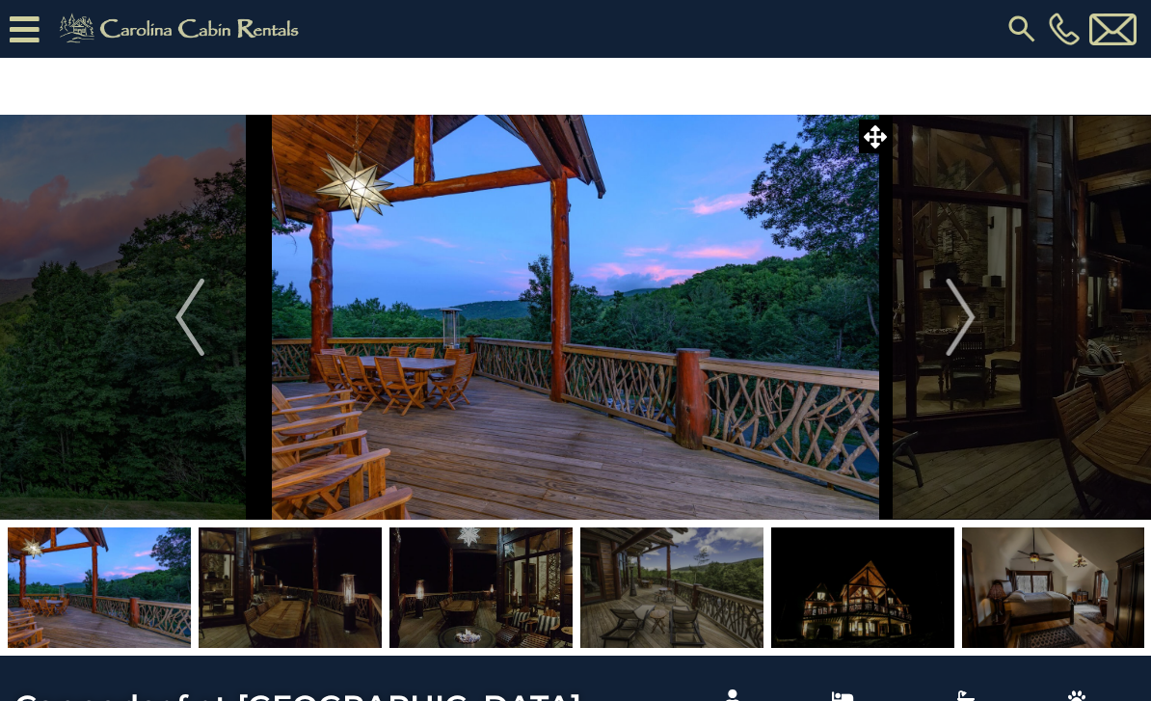
click at [189, 303] on img "Previous" at bounding box center [189, 317] width 29 height 77
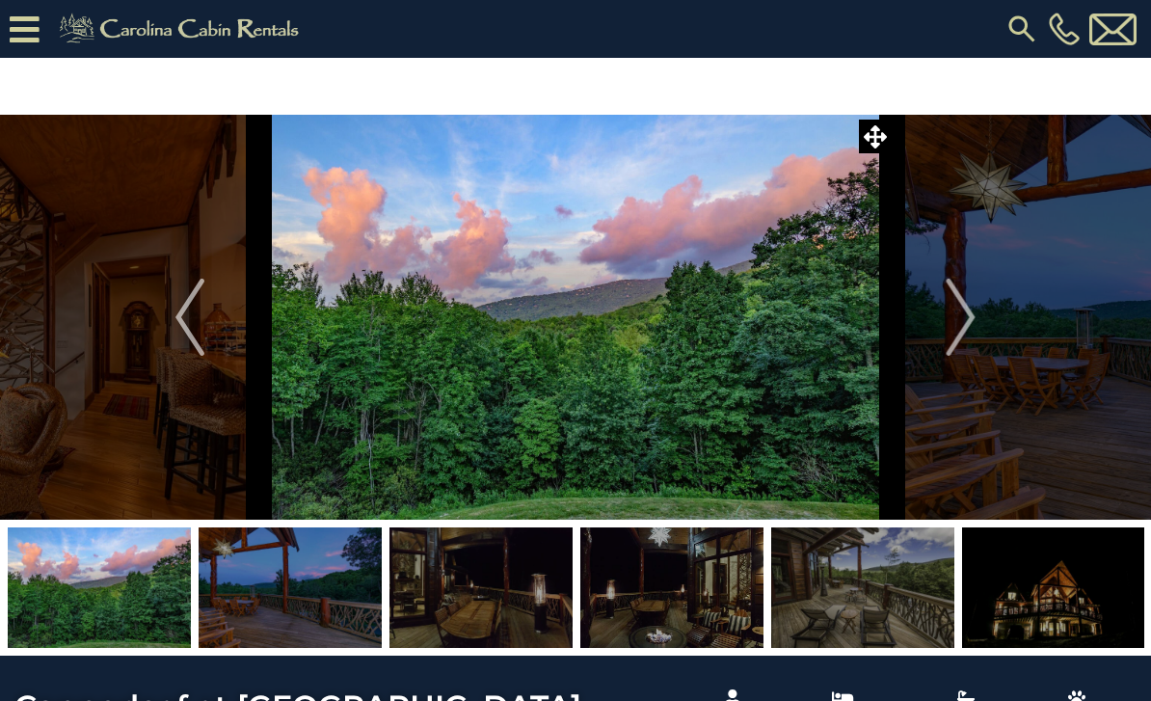
click at [965, 303] on img "Next" at bounding box center [961, 317] width 29 height 77
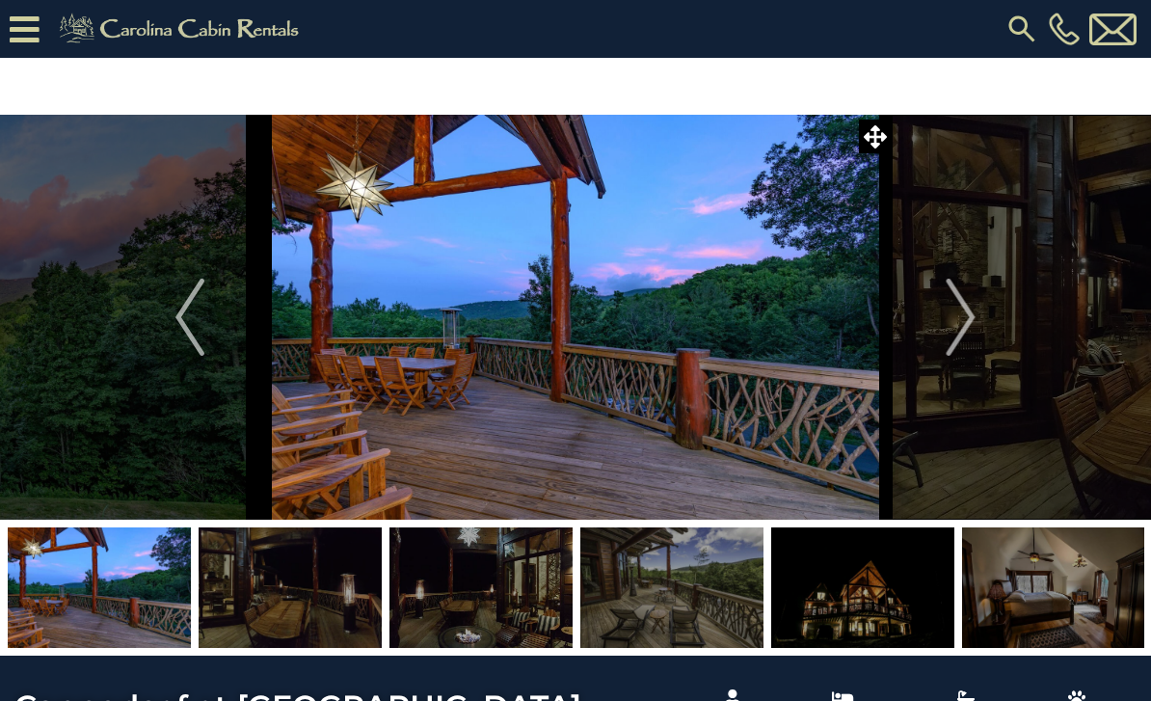
click at [970, 310] on img "Next" at bounding box center [961, 317] width 29 height 77
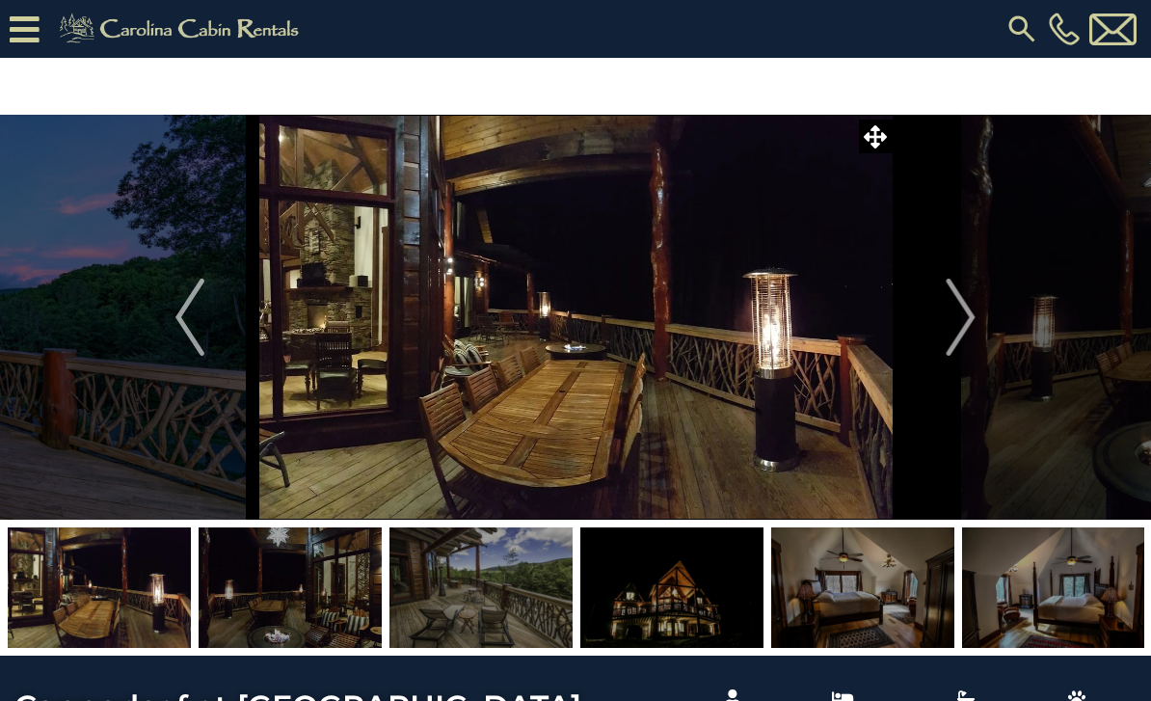
click at [955, 310] on img "Next" at bounding box center [961, 317] width 29 height 77
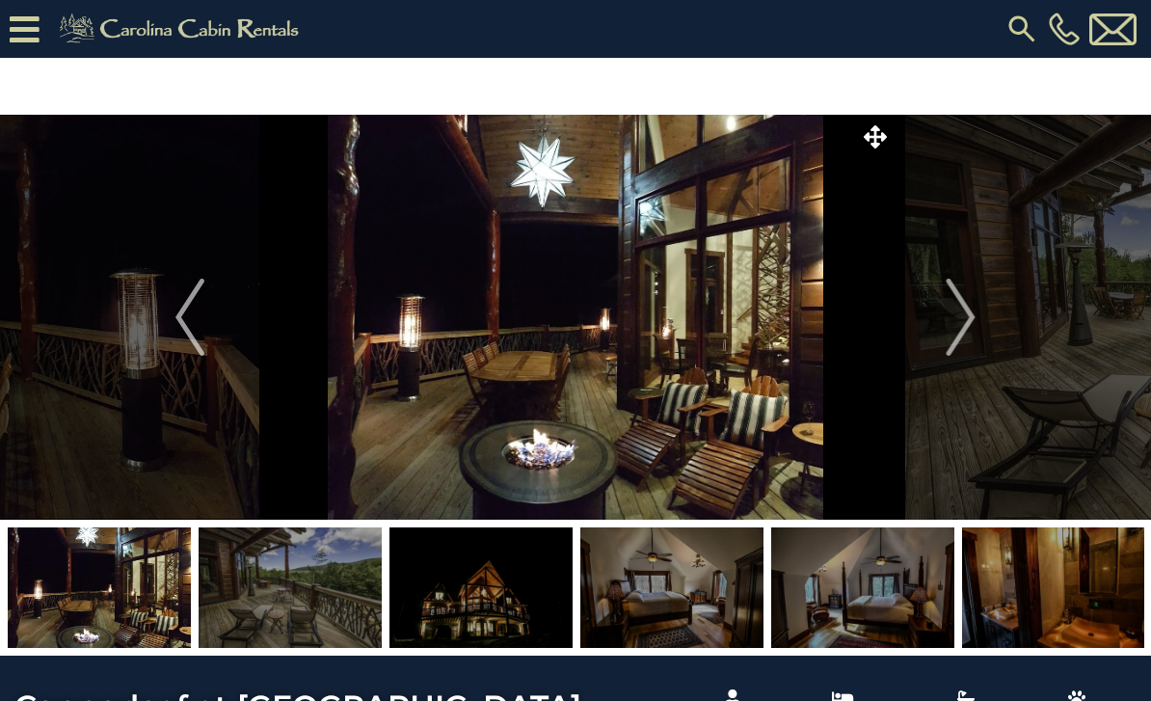
click at [953, 338] on img "Next" at bounding box center [961, 317] width 29 height 77
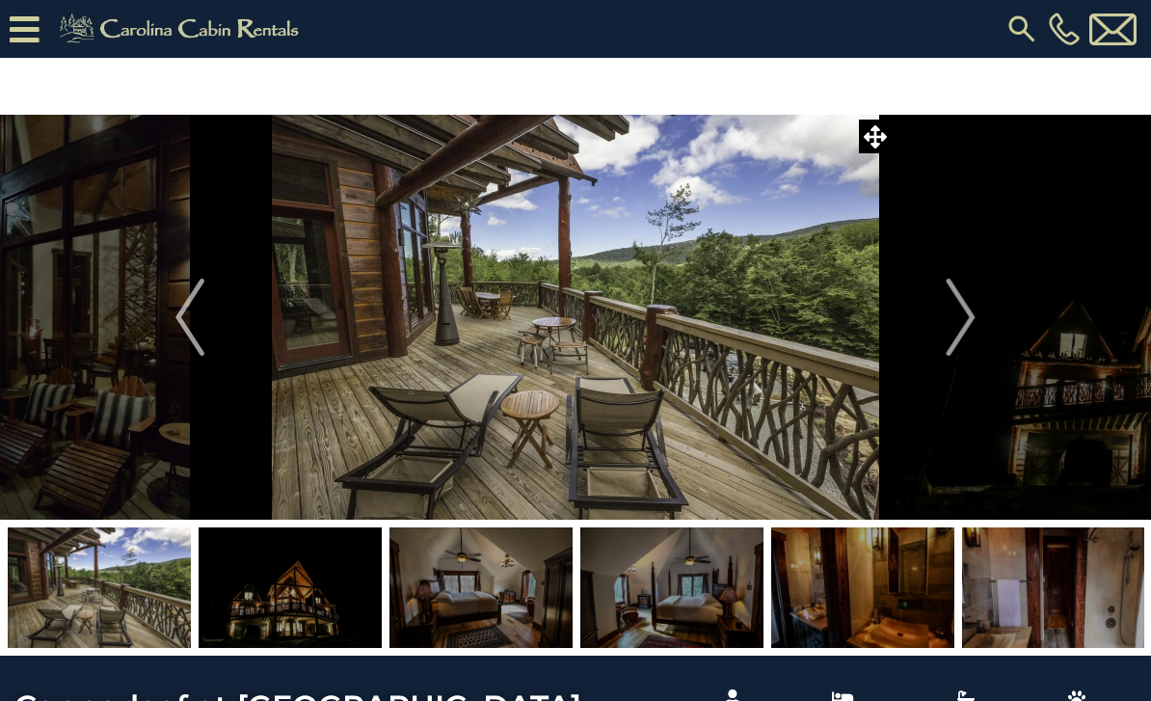
click at [976, 323] on img "Next" at bounding box center [961, 317] width 29 height 77
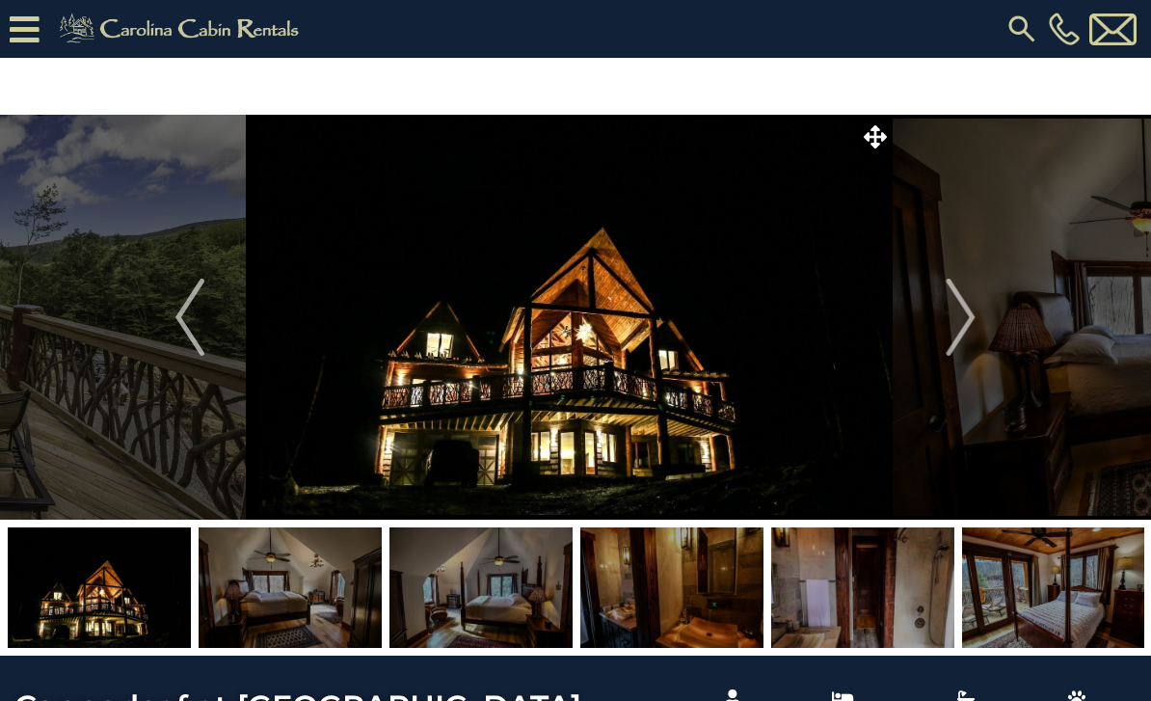
click at [969, 322] on img "Next" at bounding box center [961, 317] width 29 height 77
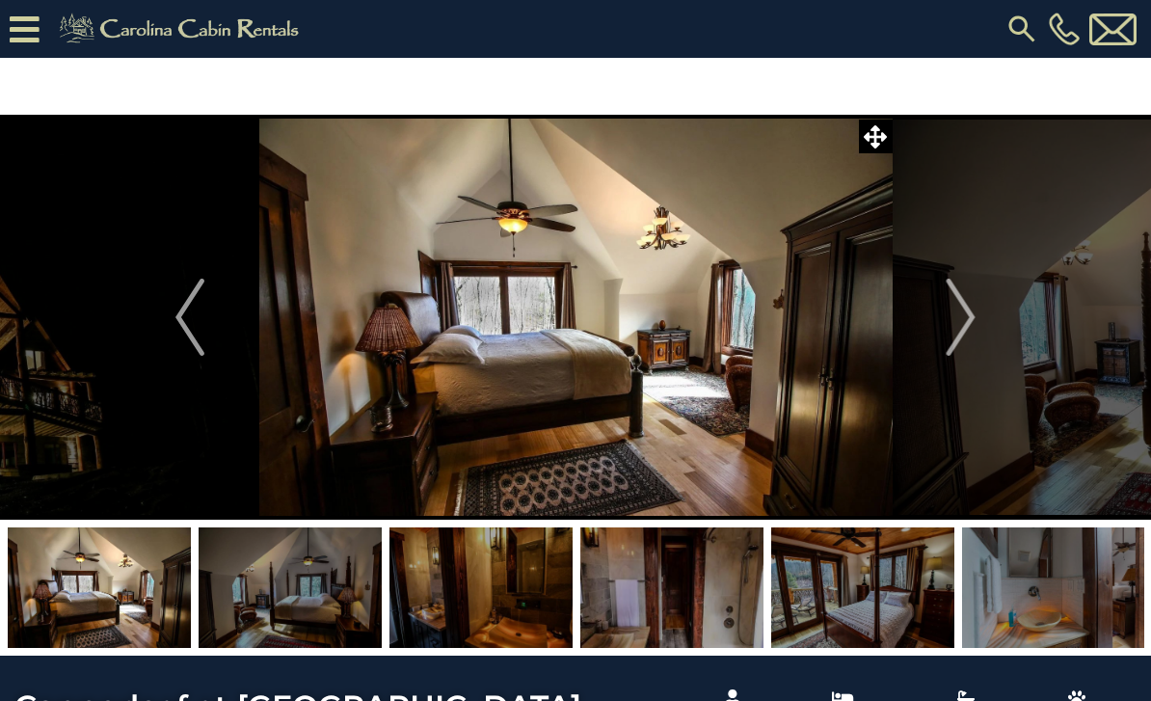
click at [187, 327] on img "Previous" at bounding box center [189, 317] width 29 height 77
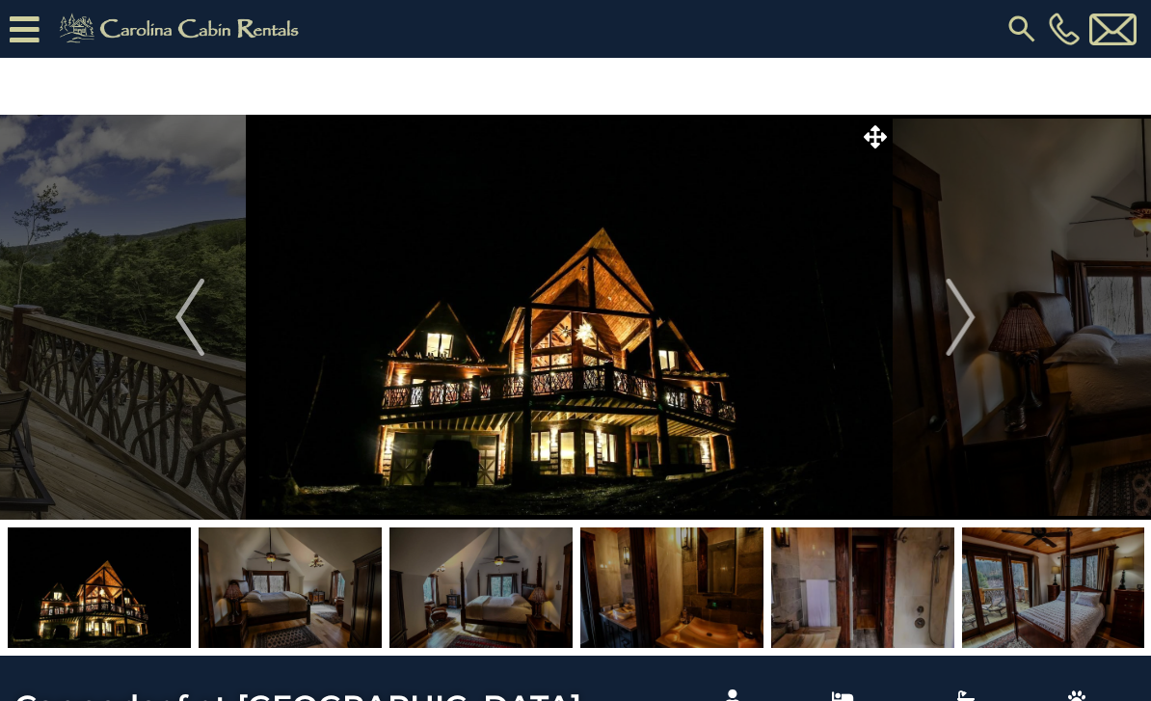
click at [966, 310] on img "Next" at bounding box center [961, 317] width 29 height 77
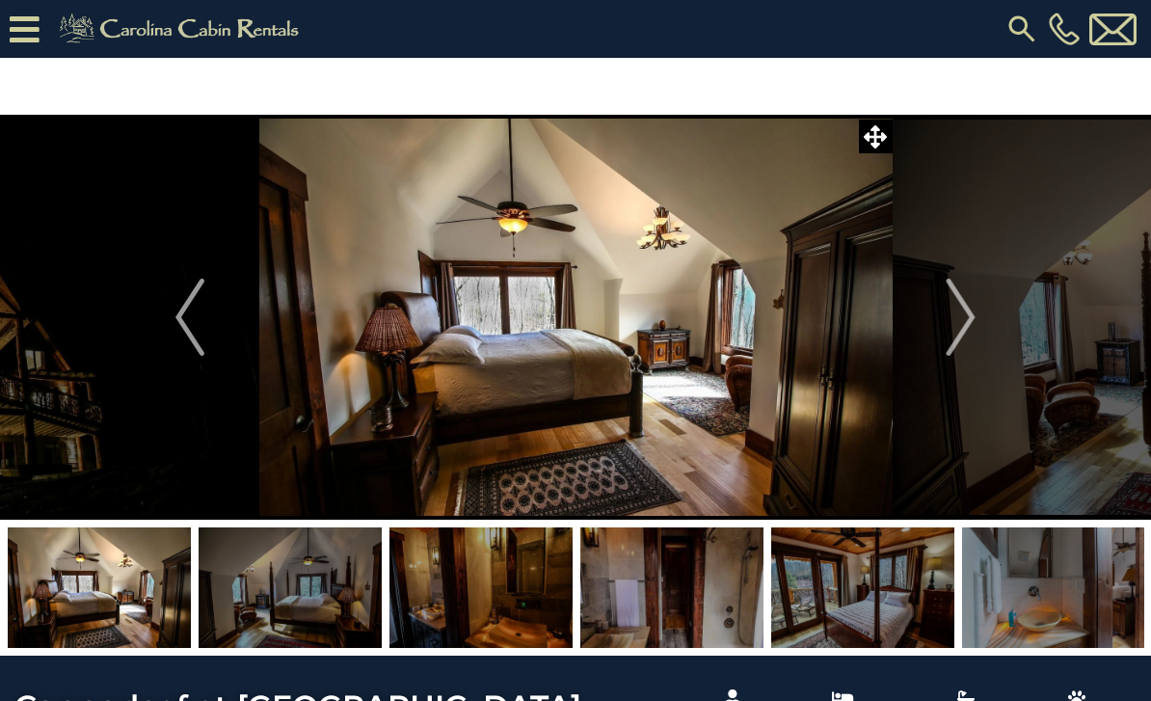
click at [958, 329] on img "Next" at bounding box center [961, 317] width 29 height 77
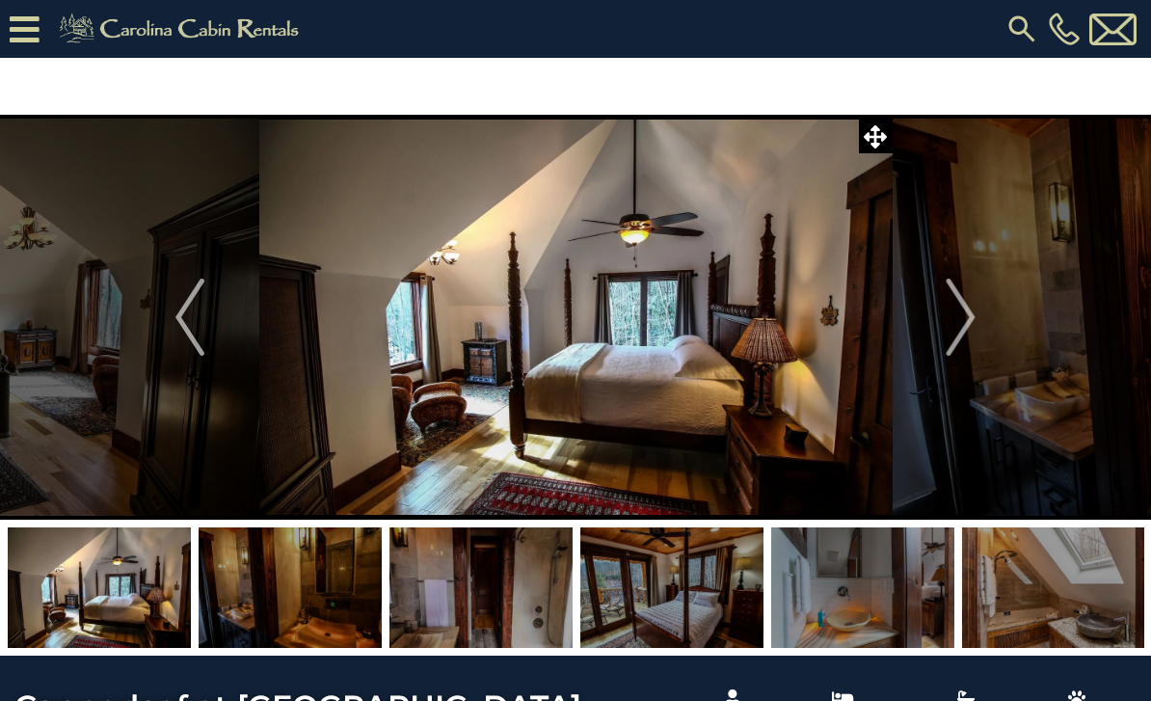
click at [985, 329] on button "Next" at bounding box center [961, 317] width 139 height 405
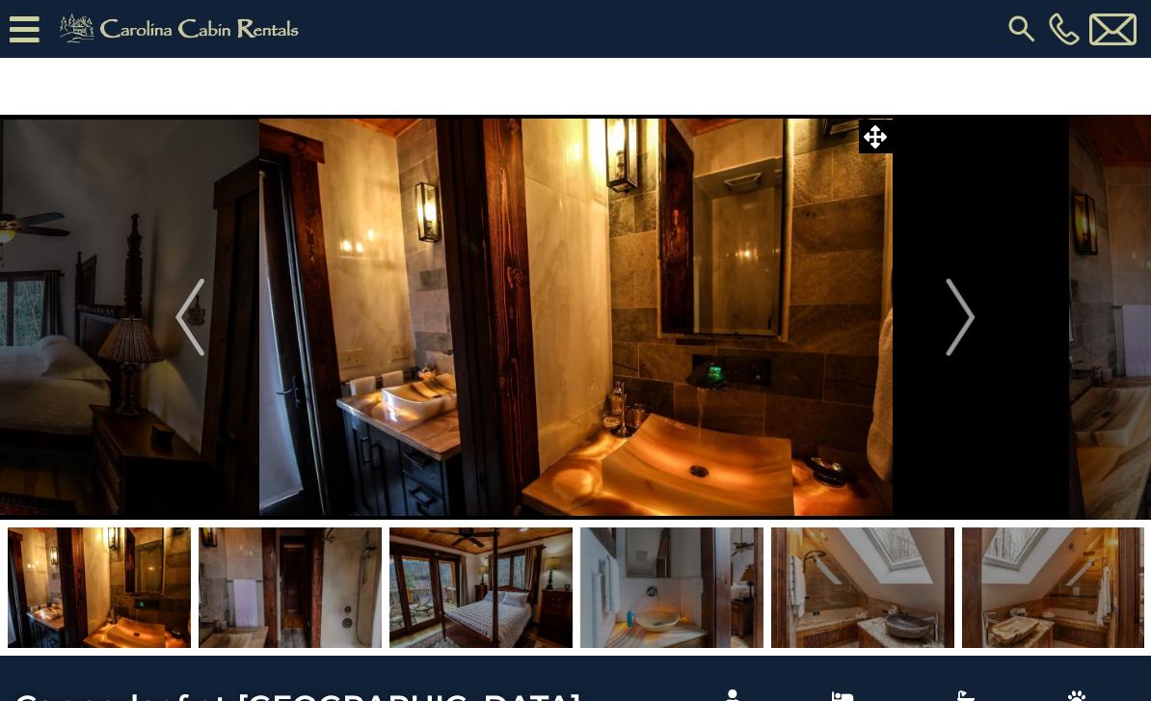
click at [980, 328] on button "Next" at bounding box center [961, 317] width 139 height 405
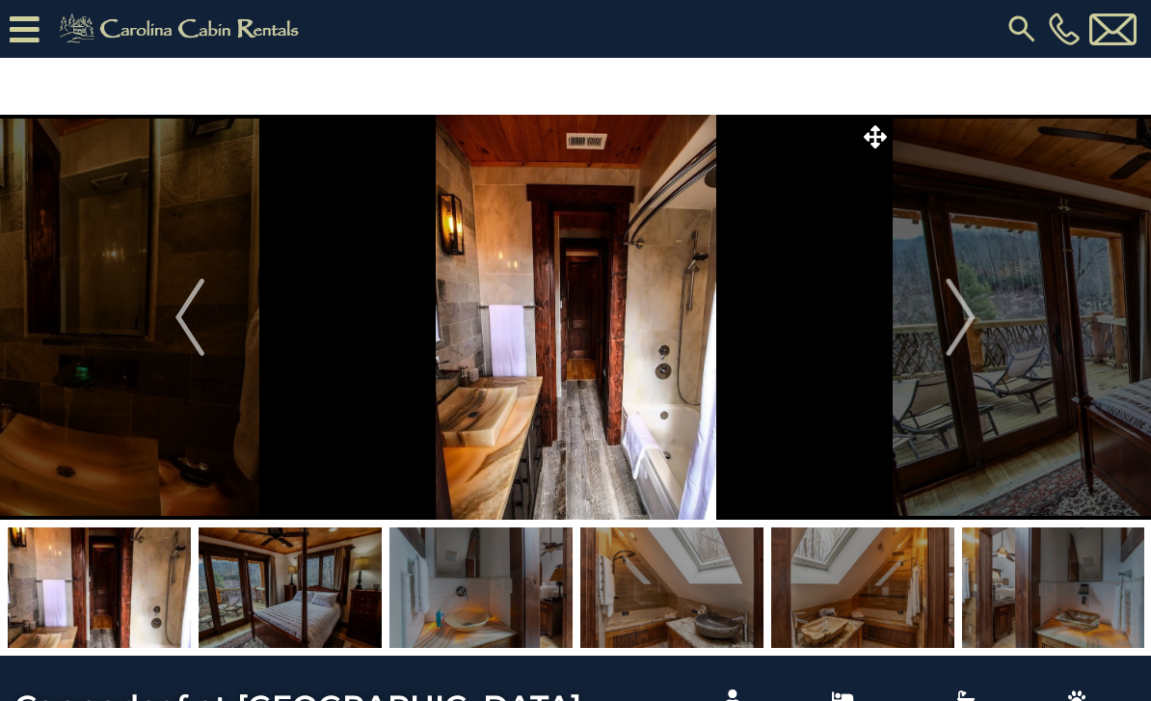
click at [981, 326] on button "Next" at bounding box center [961, 317] width 139 height 405
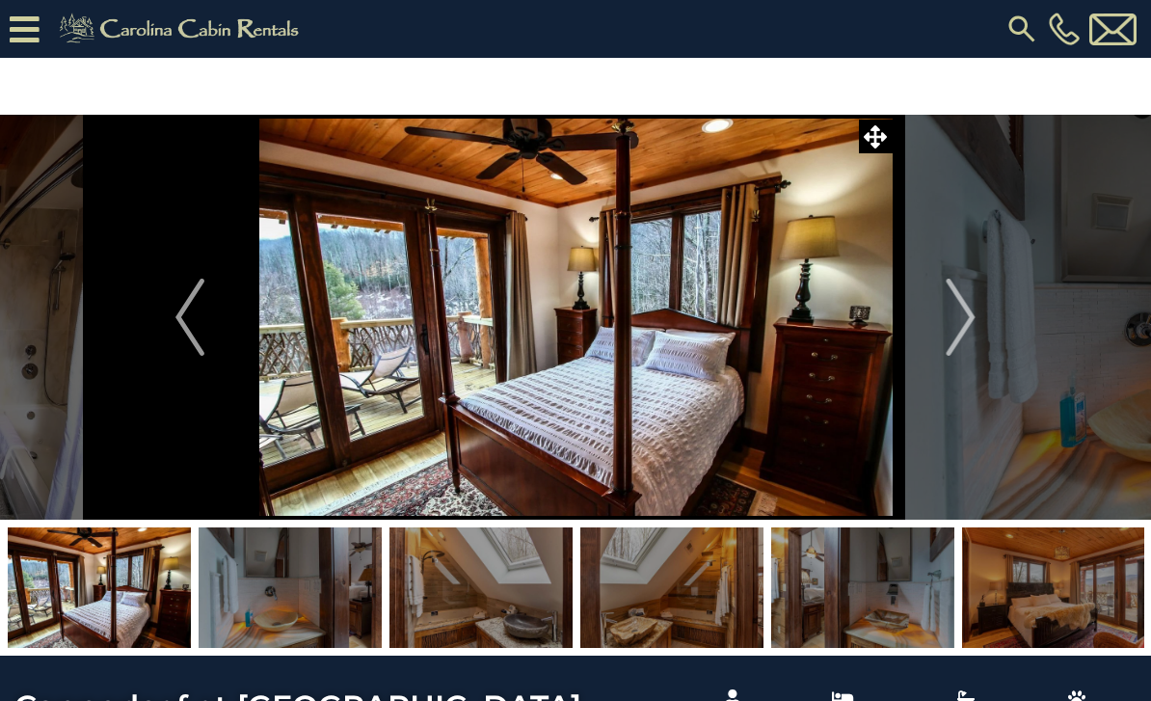
click at [979, 328] on button "Next" at bounding box center [961, 317] width 139 height 405
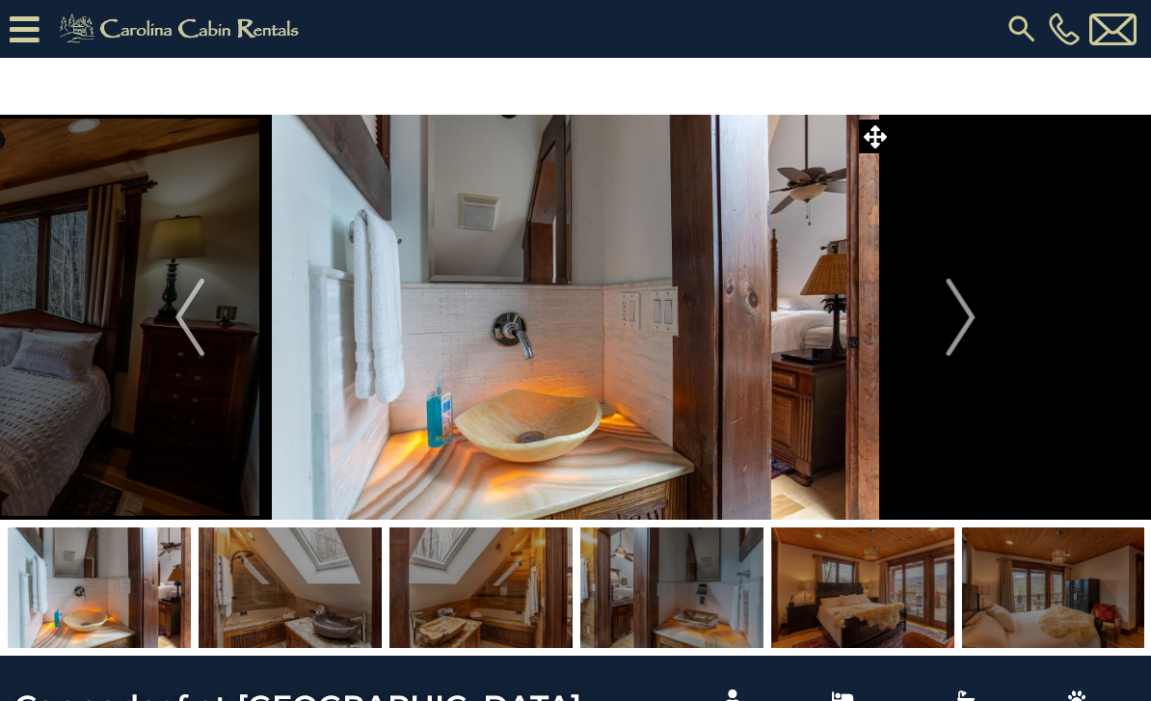
click at [977, 322] on button "Next" at bounding box center [961, 317] width 139 height 405
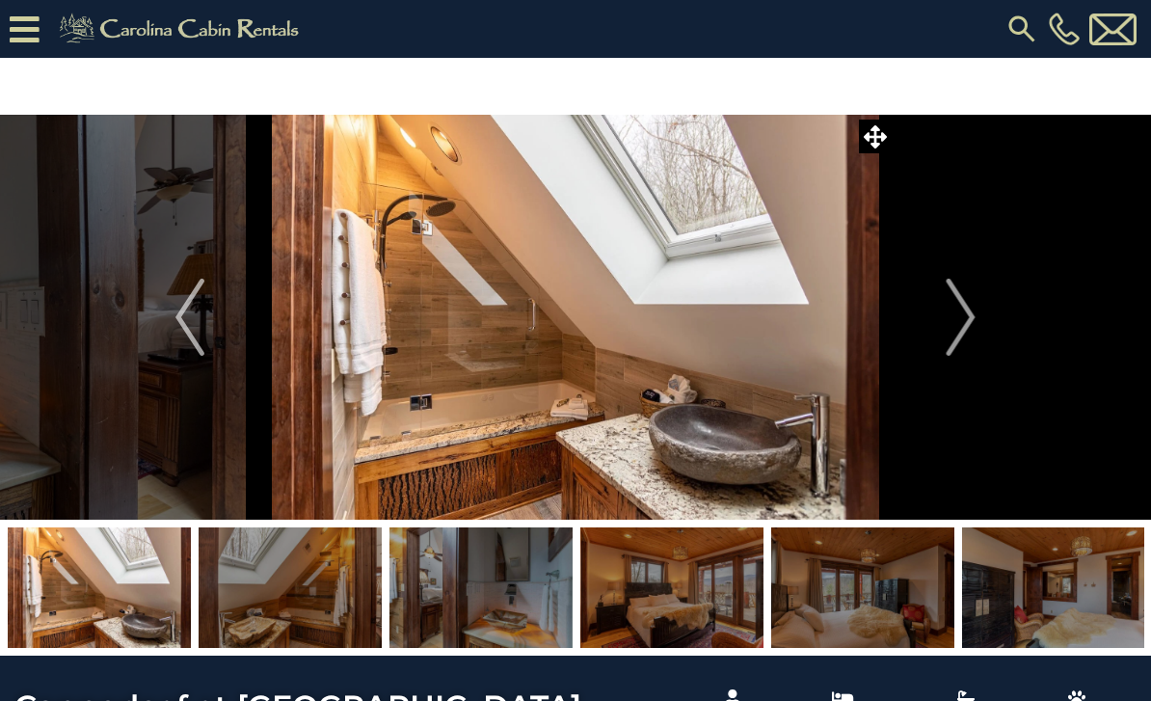
click at [974, 328] on img "Next" at bounding box center [961, 317] width 29 height 77
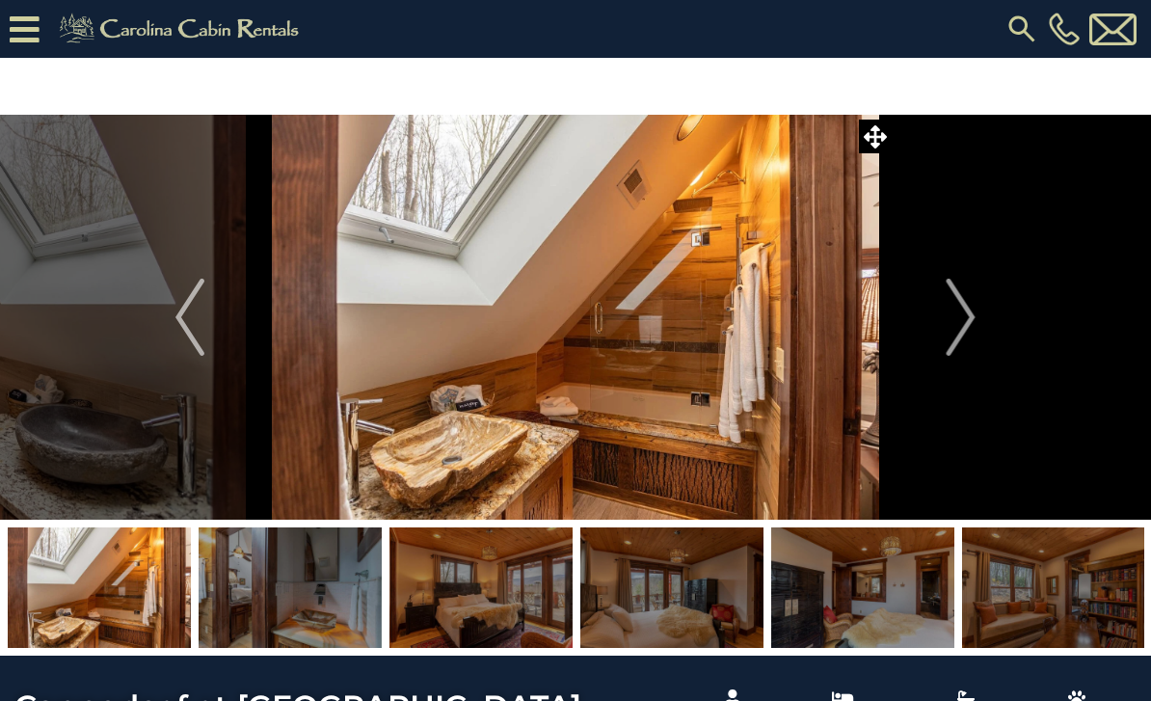
click at [967, 326] on img "Next" at bounding box center [961, 317] width 29 height 77
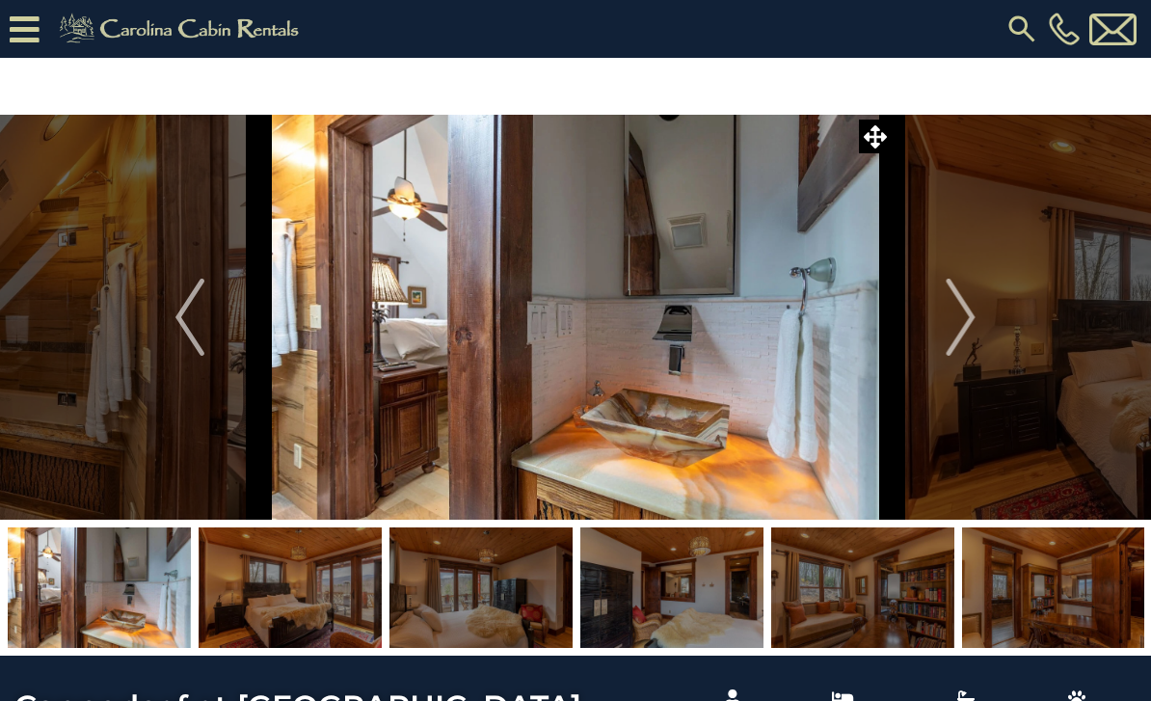
click at [962, 325] on img "Next" at bounding box center [961, 317] width 29 height 77
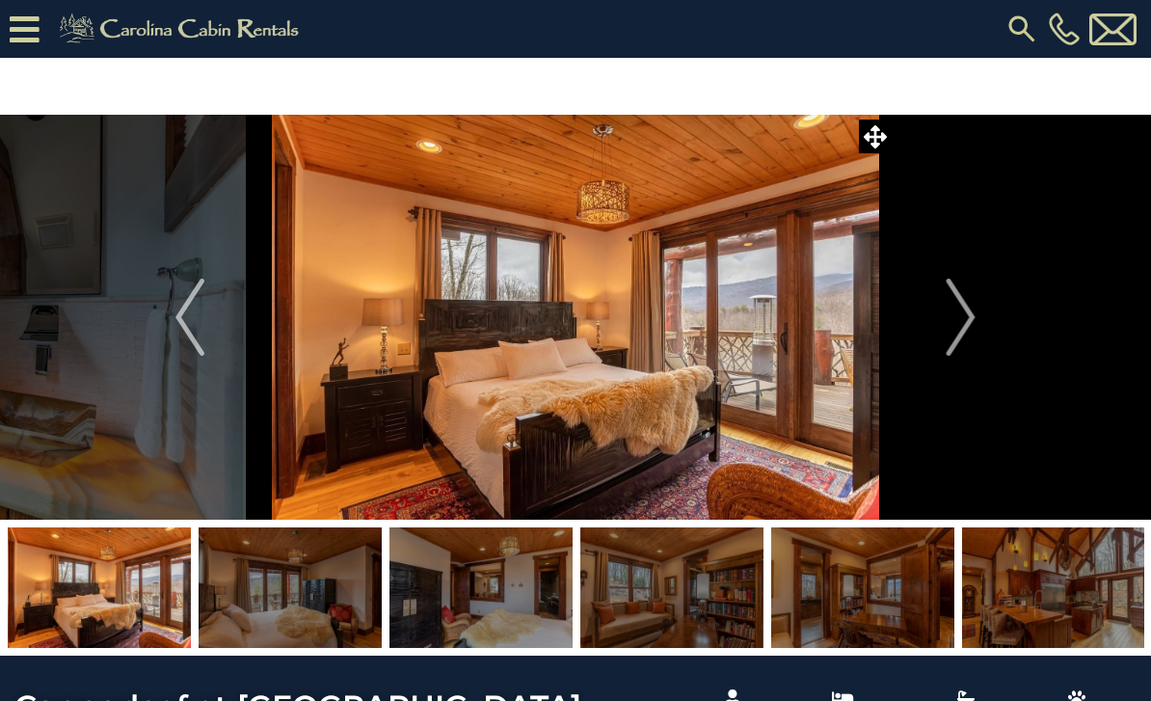
click at [977, 313] on button "Next" at bounding box center [961, 317] width 139 height 405
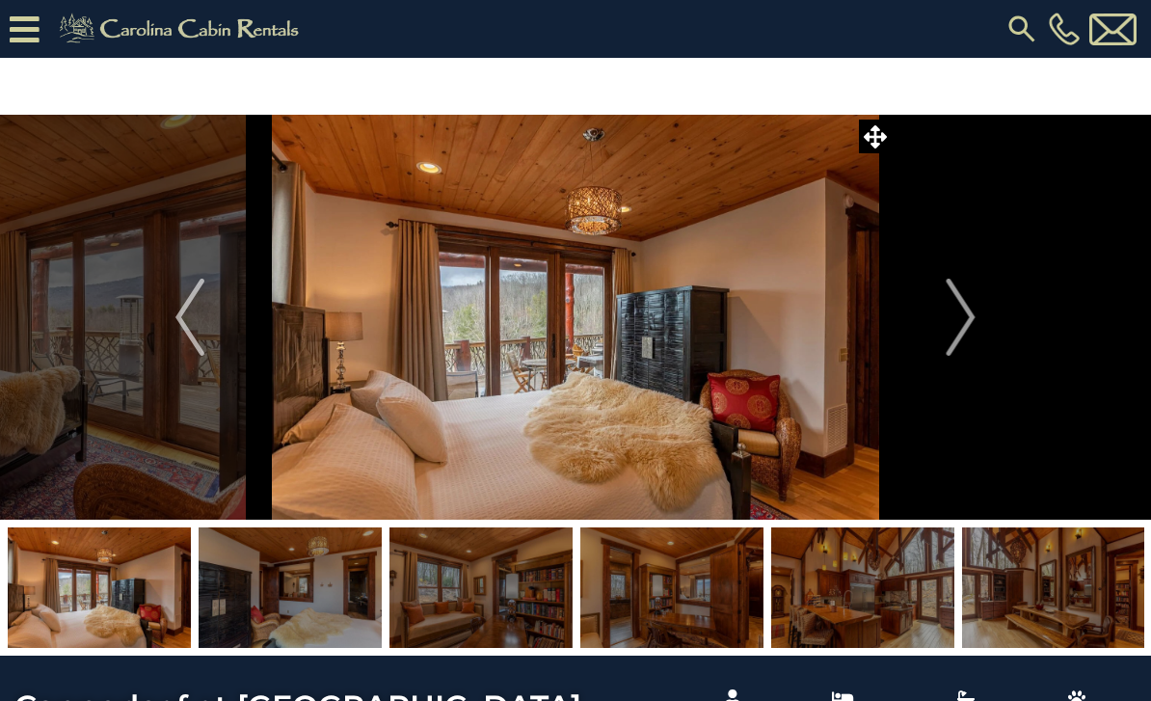
click at [960, 320] on img "Next" at bounding box center [961, 317] width 29 height 77
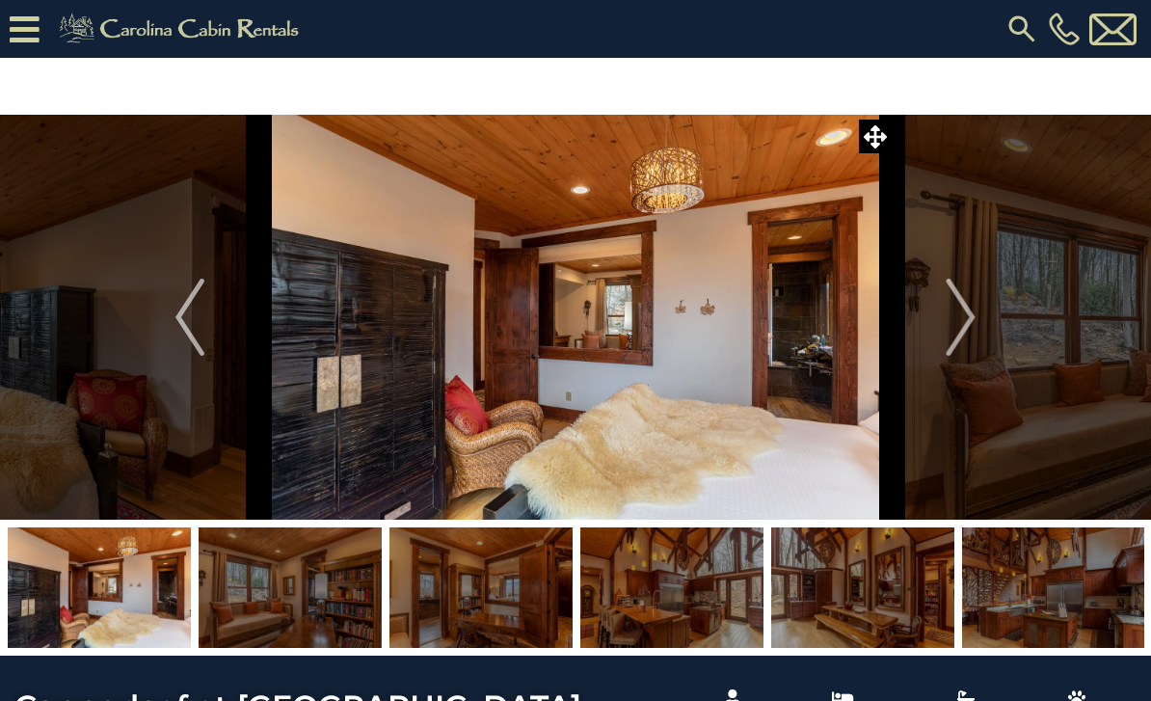
click at [967, 315] on img "Next" at bounding box center [961, 317] width 29 height 77
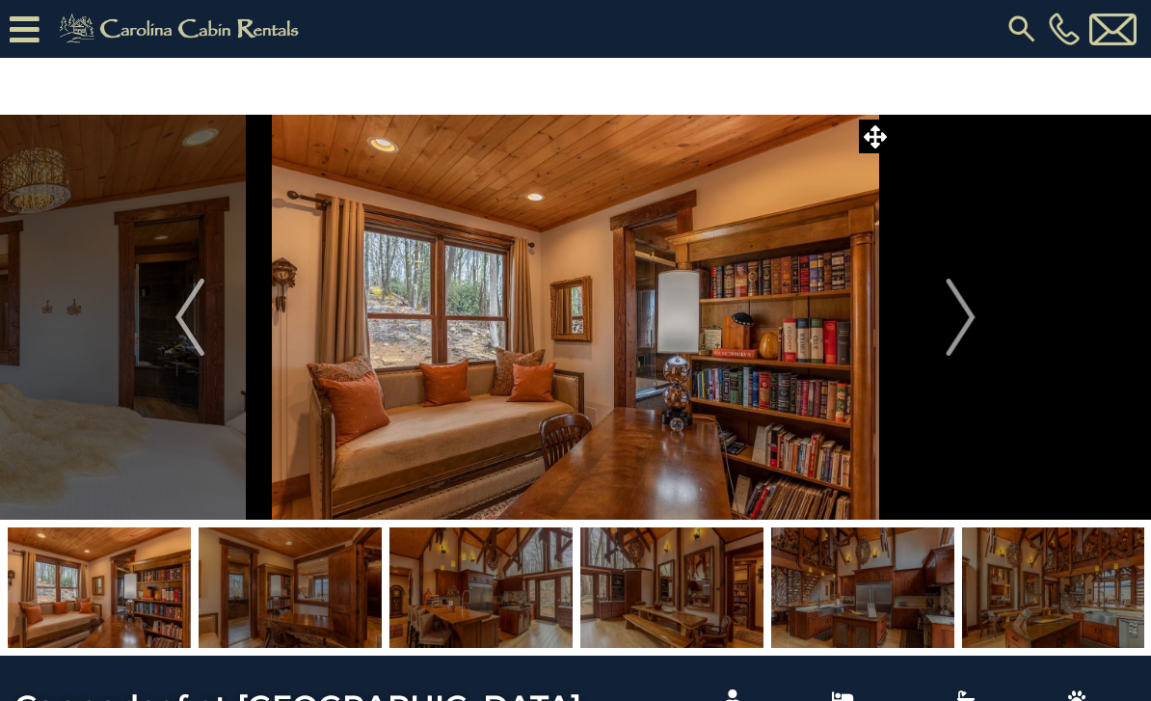
click at [974, 310] on img "Next" at bounding box center [961, 317] width 29 height 77
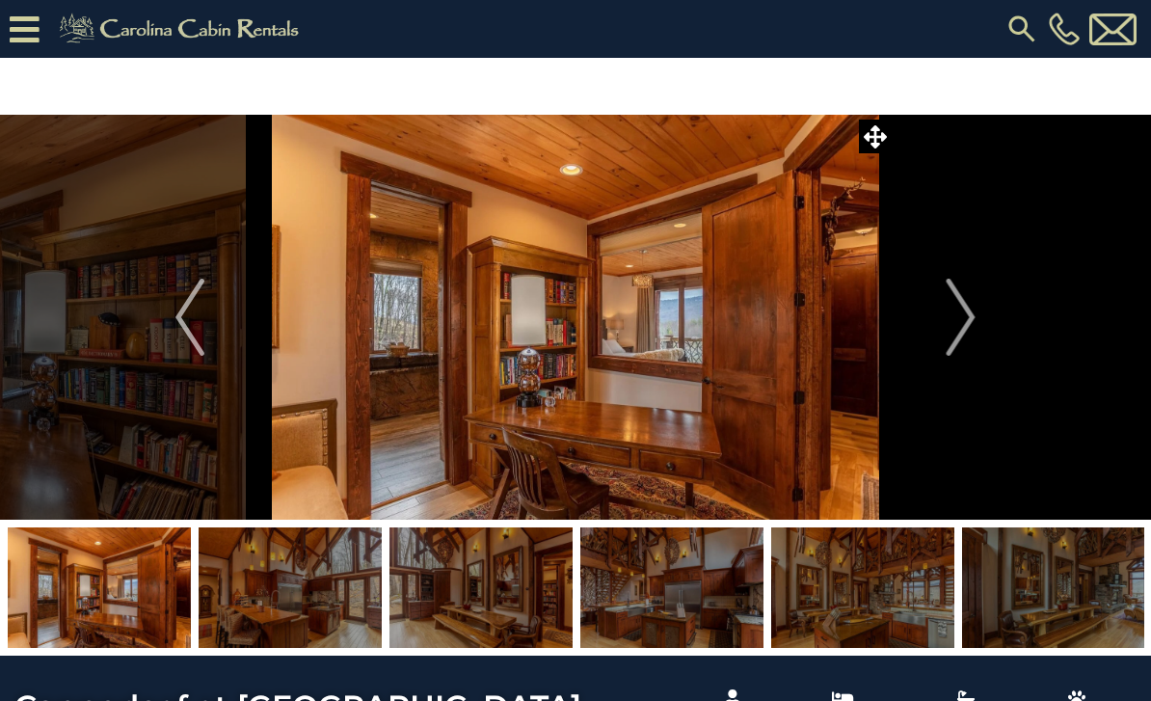
click at [980, 313] on button "Next" at bounding box center [961, 317] width 139 height 405
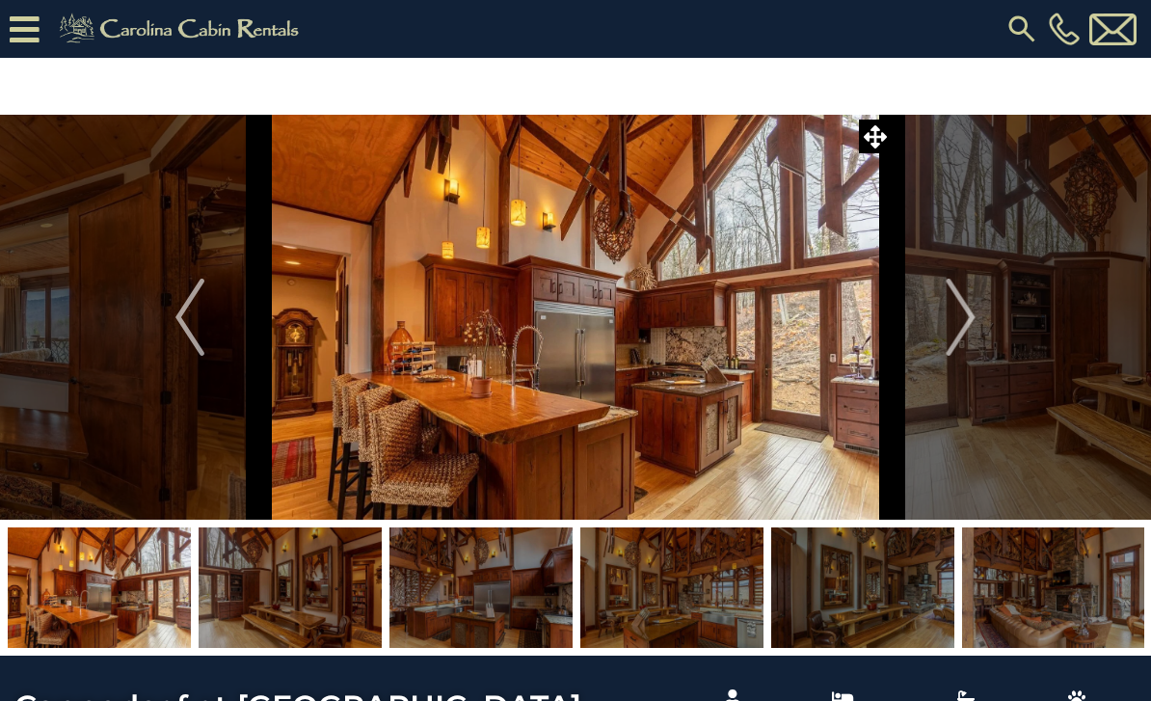
click at [968, 336] on img "Next" at bounding box center [961, 317] width 29 height 77
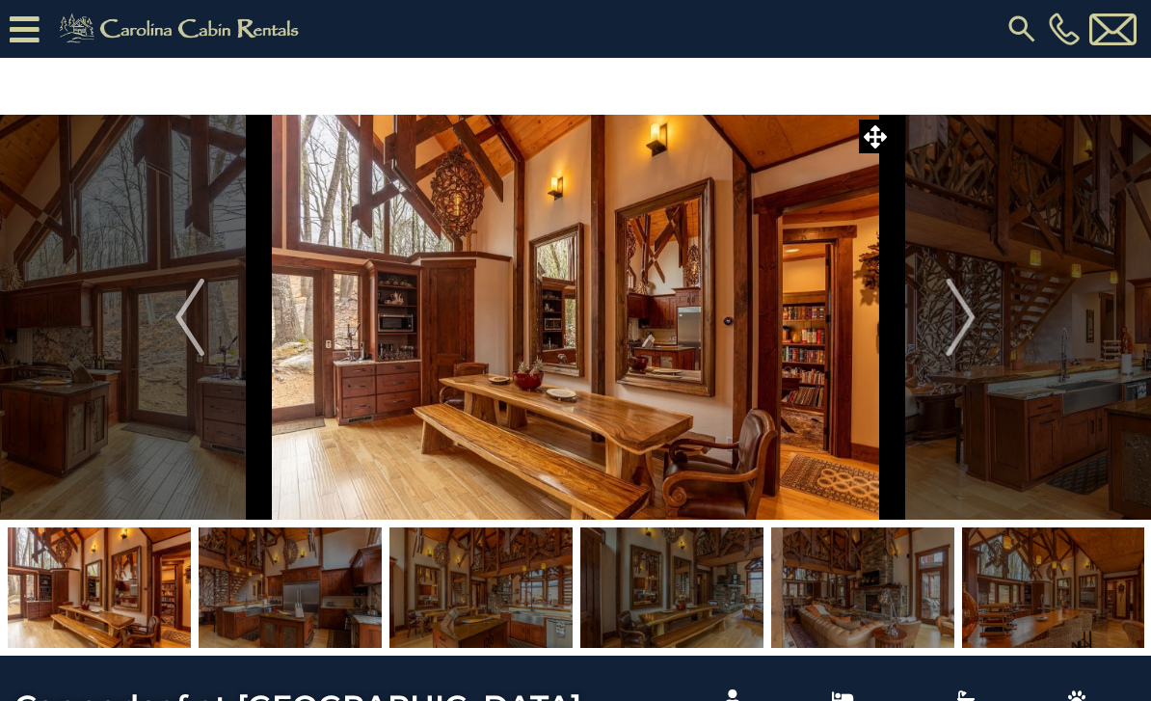
click at [967, 334] on img "Next" at bounding box center [961, 317] width 29 height 77
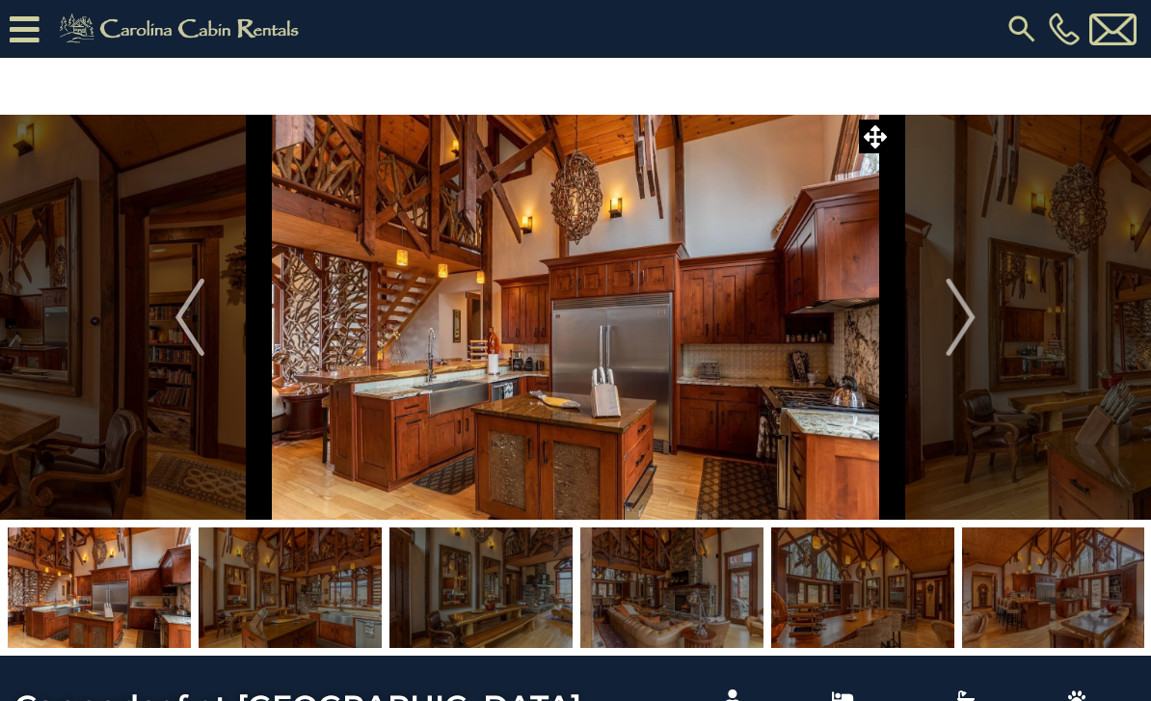
click at [964, 334] on img "Next" at bounding box center [961, 317] width 29 height 77
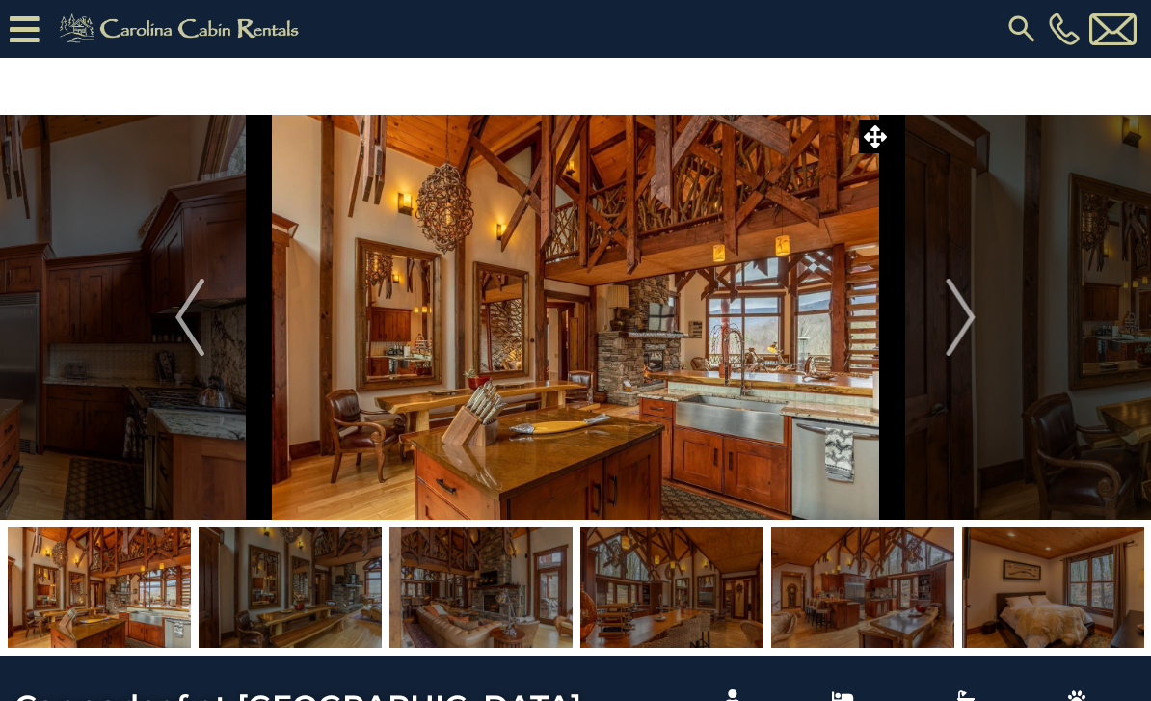
click at [966, 332] on img "Next" at bounding box center [961, 317] width 29 height 77
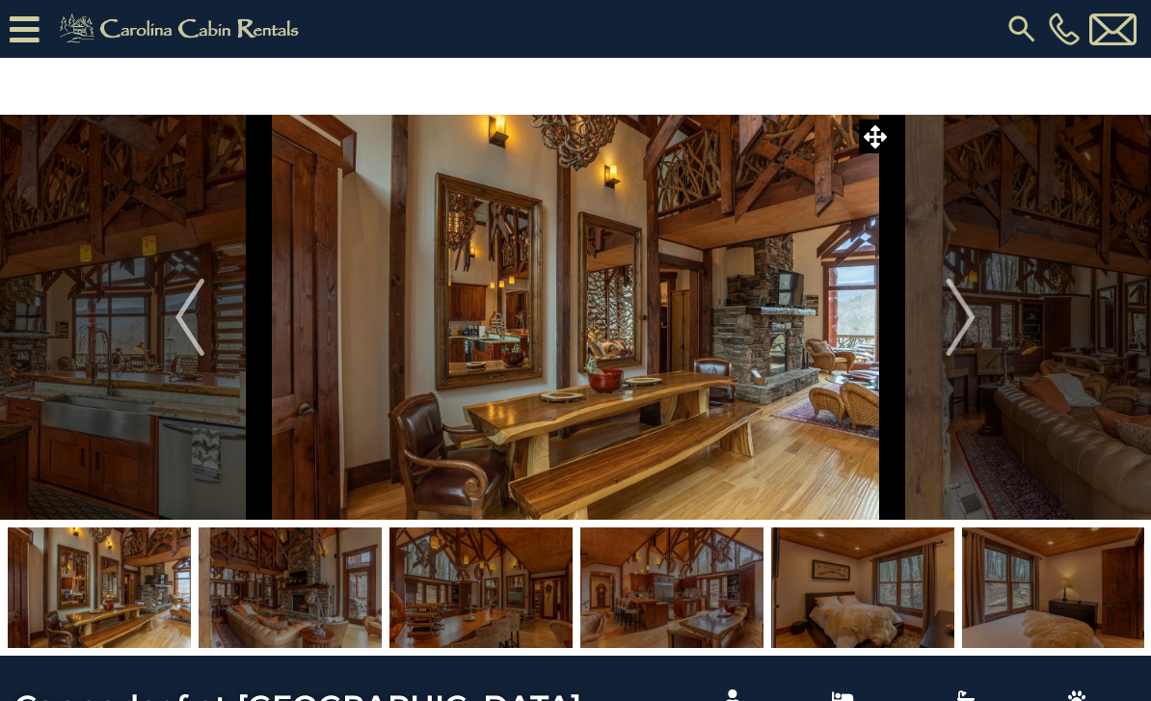
click at [967, 316] on img "Next" at bounding box center [961, 317] width 29 height 77
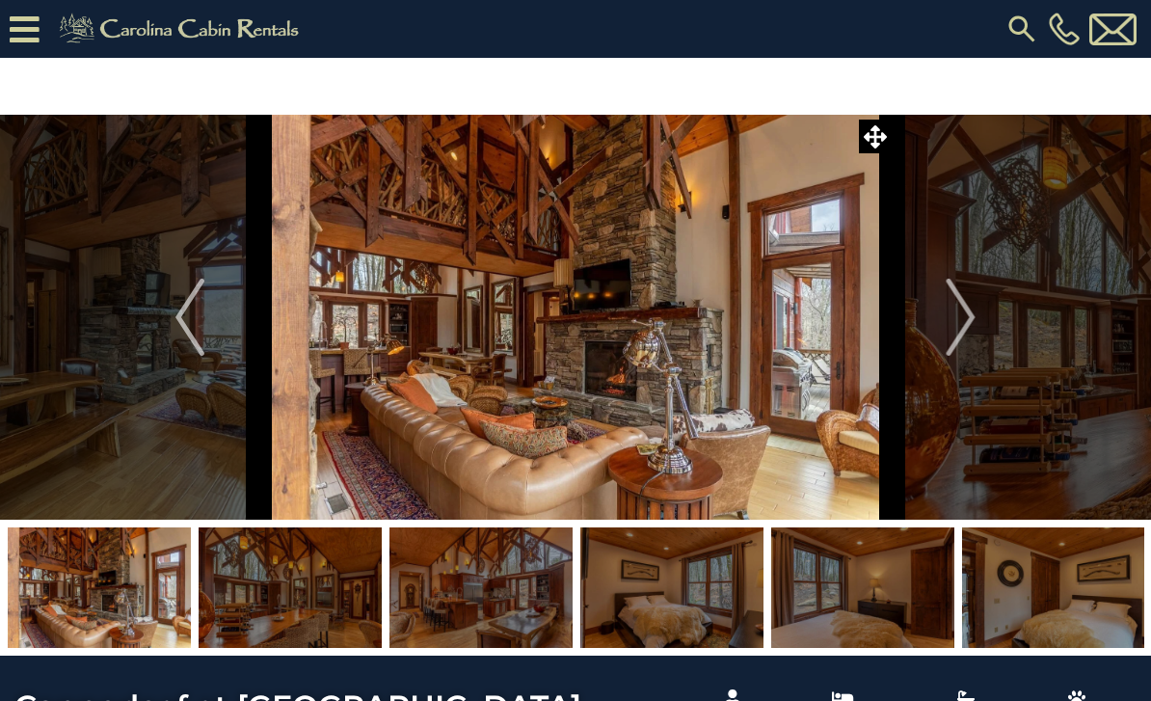
click at [969, 319] on img "Next" at bounding box center [961, 317] width 29 height 77
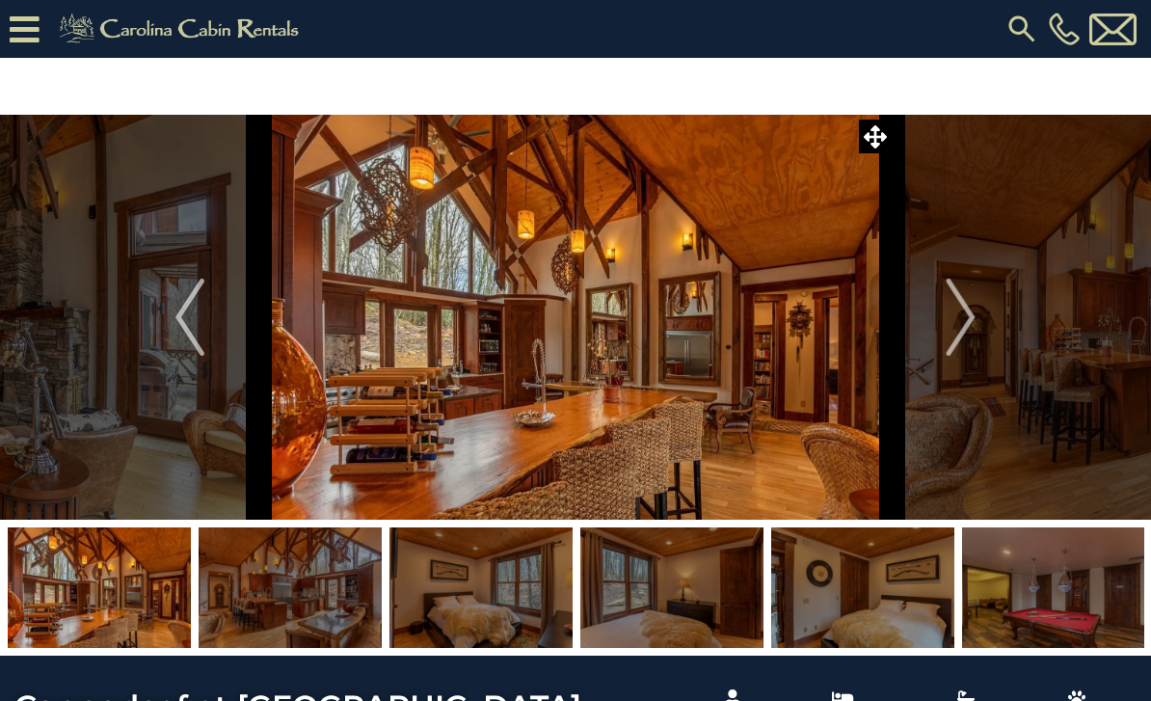
click at [972, 321] on img "Next" at bounding box center [961, 317] width 29 height 77
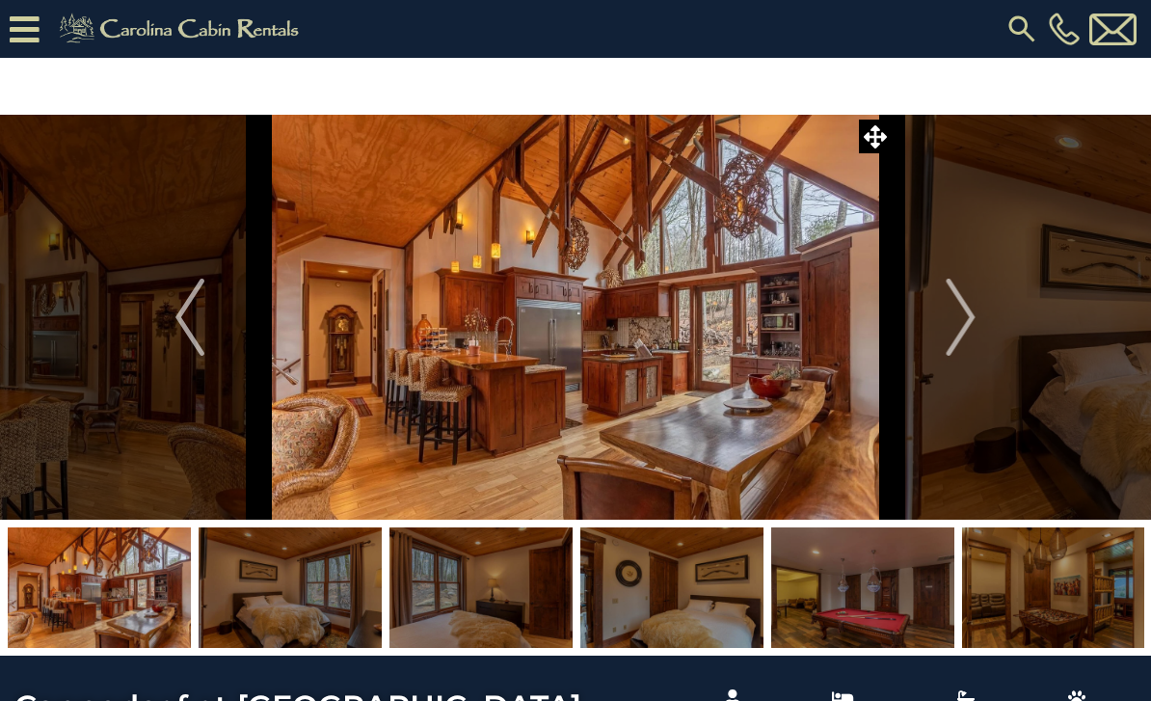
click at [965, 310] on img "Next" at bounding box center [961, 317] width 29 height 77
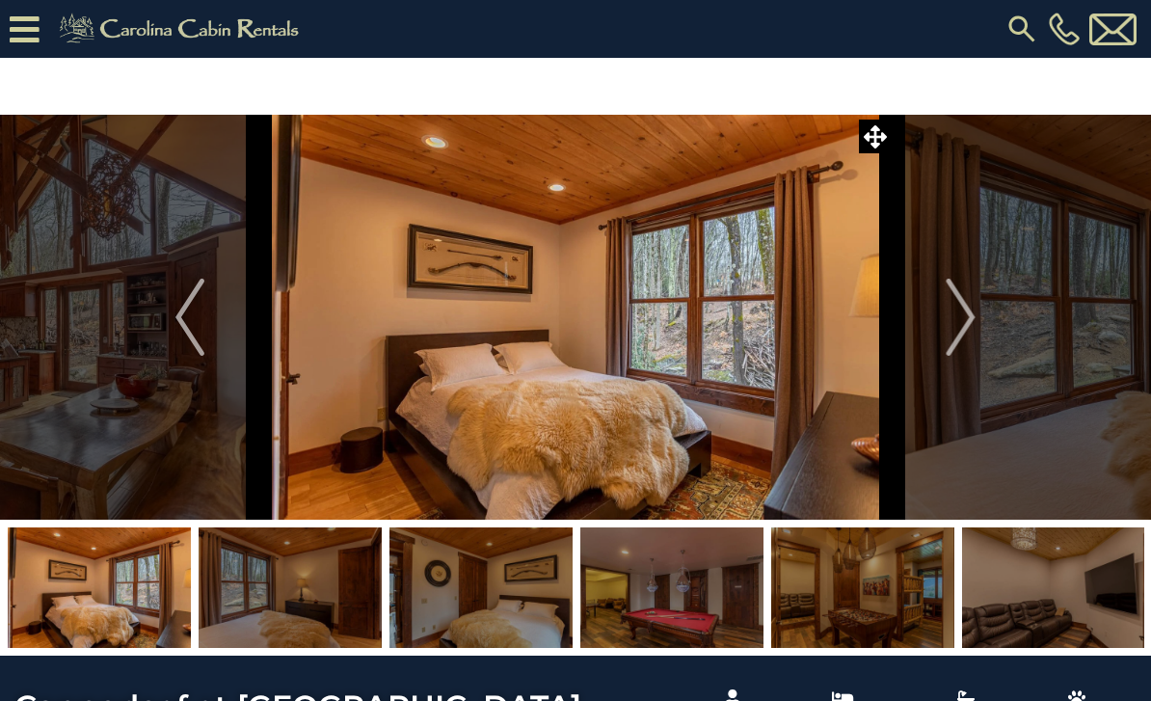
click at [961, 319] on img "Next" at bounding box center [961, 317] width 29 height 77
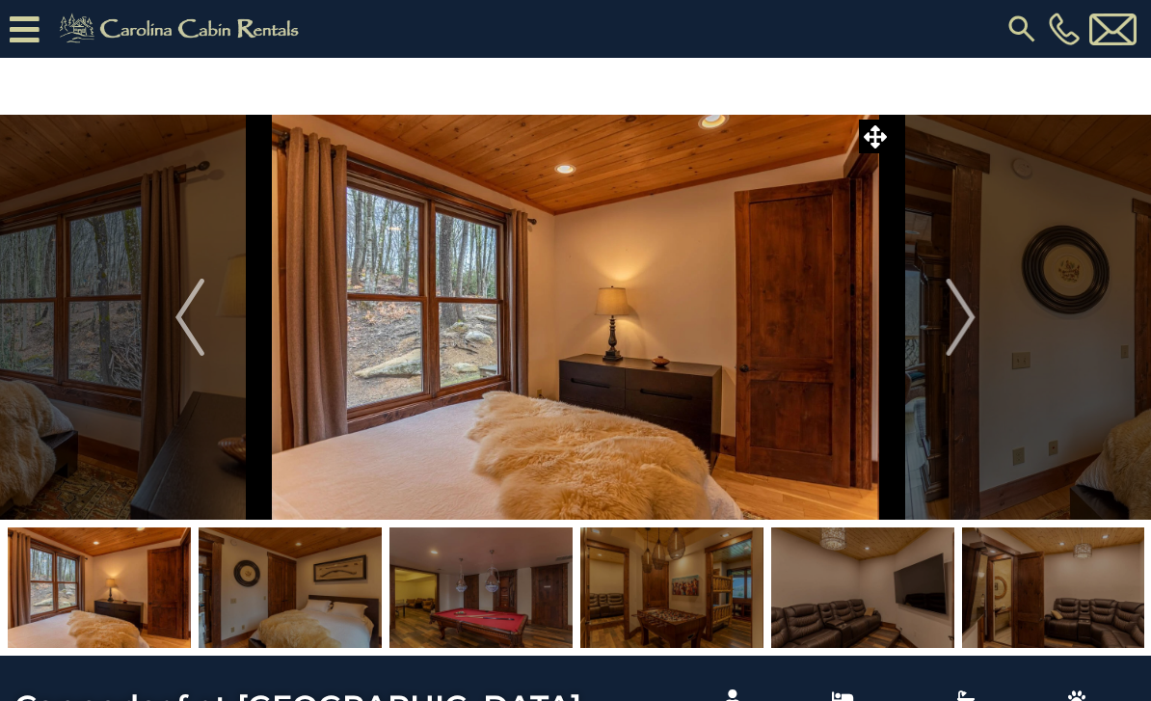
click at [965, 311] on img "Next" at bounding box center [961, 317] width 29 height 77
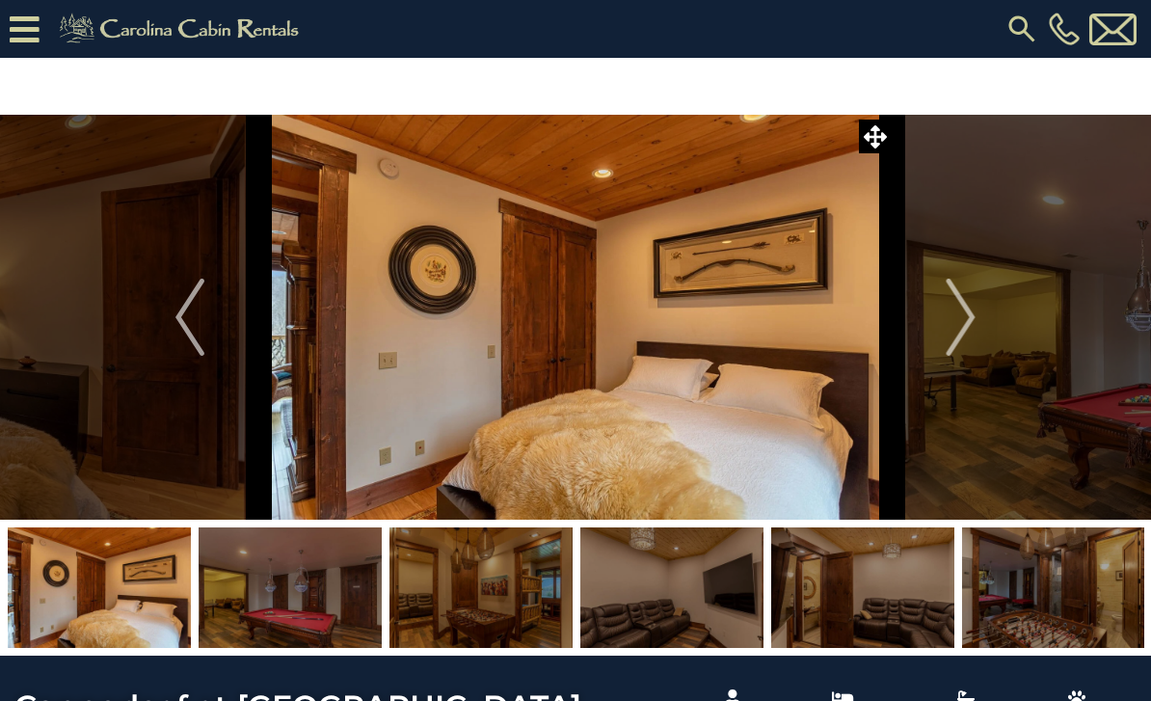
click at [976, 313] on img "Next" at bounding box center [961, 317] width 29 height 77
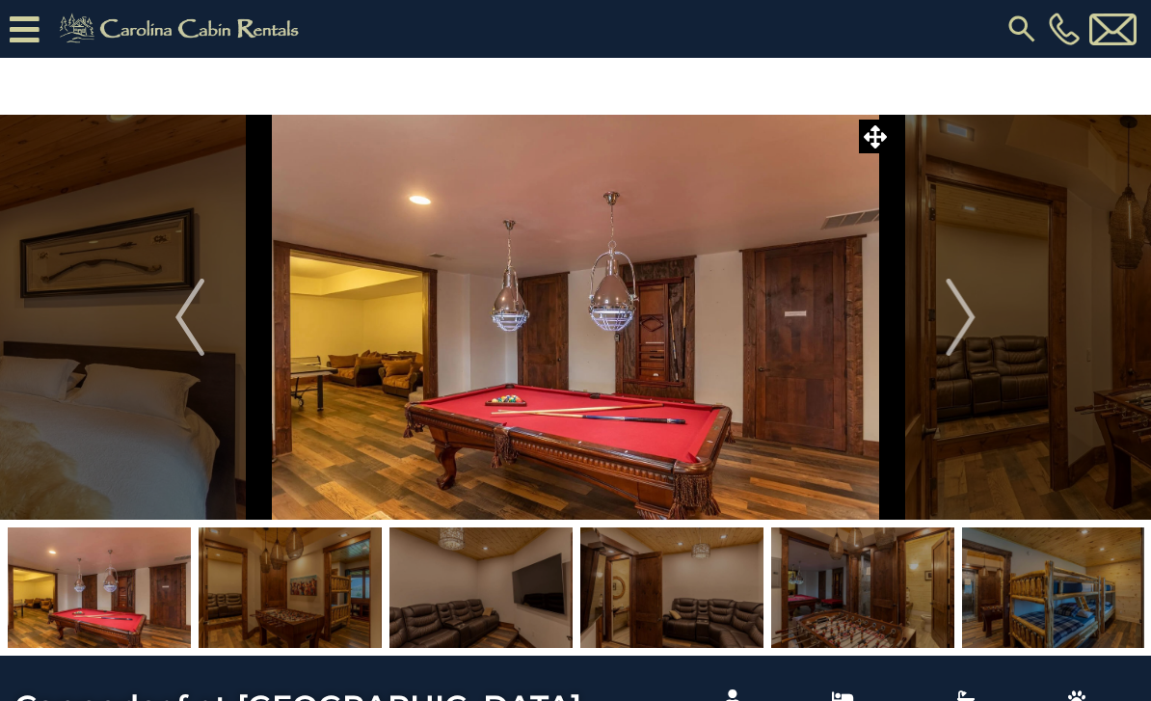
click at [968, 314] on img "Next" at bounding box center [961, 317] width 29 height 77
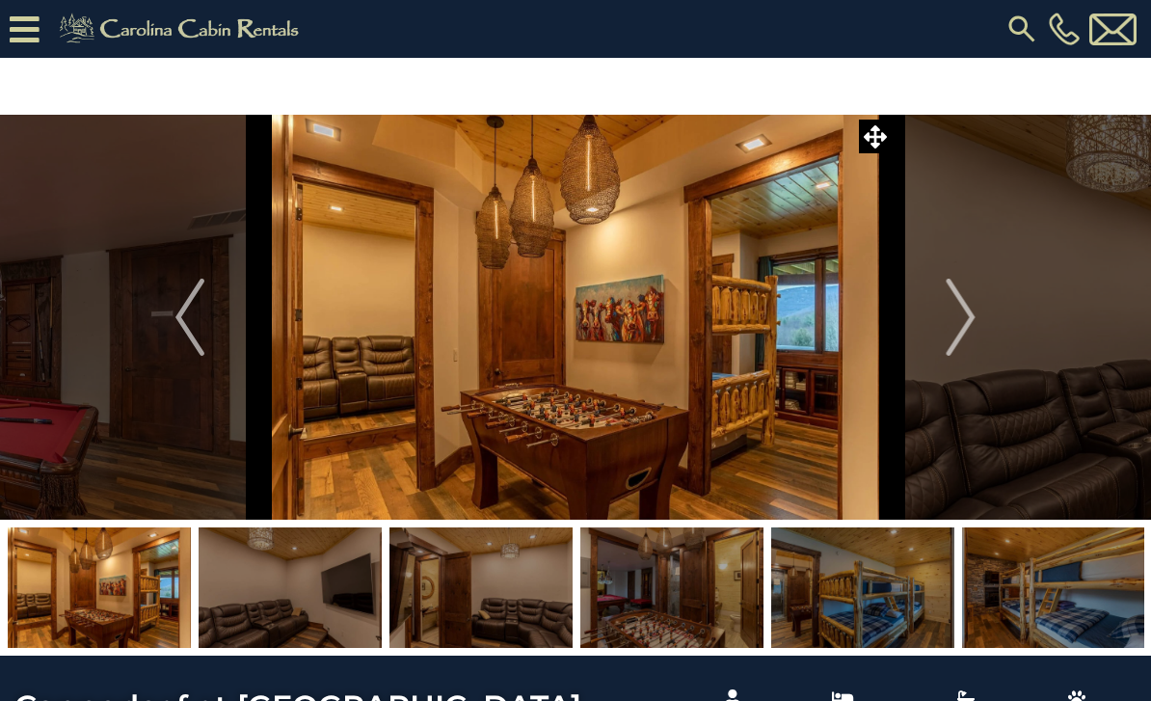
click at [214, 313] on button "Previous" at bounding box center [190, 317] width 139 height 405
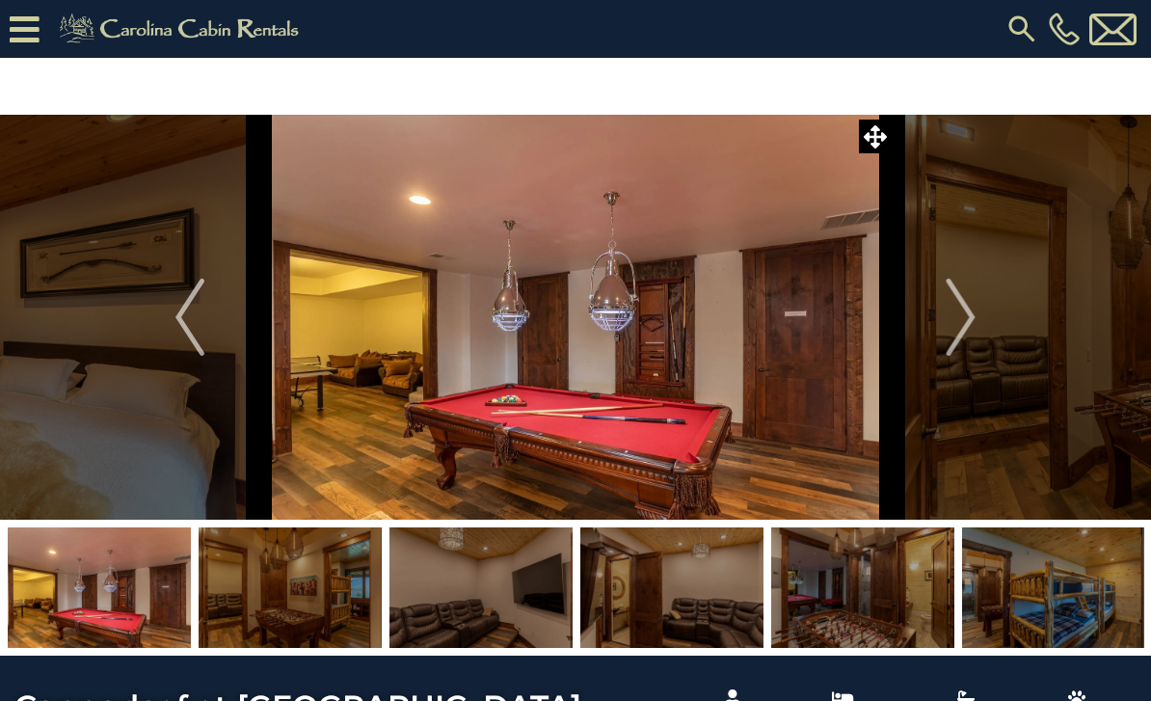
click at [955, 324] on img "Next" at bounding box center [961, 317] width 29 height 77
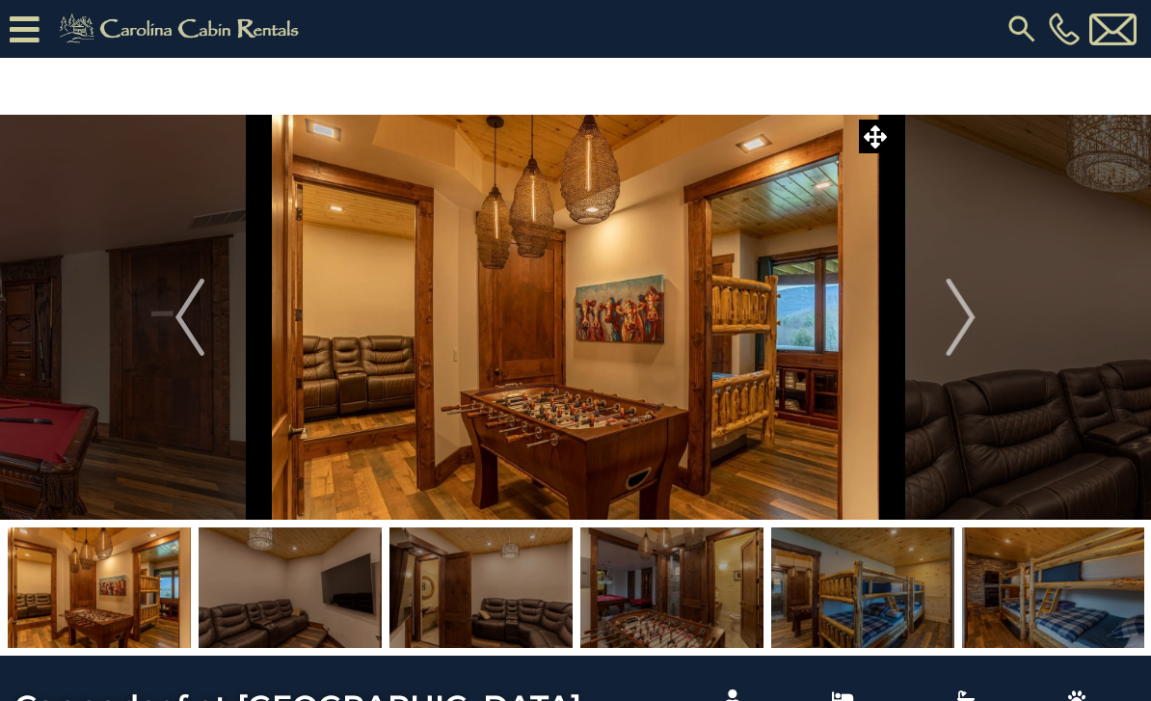
click at [973, 318] on img "Next" at bounding box center [961, 317] width 29 height 77
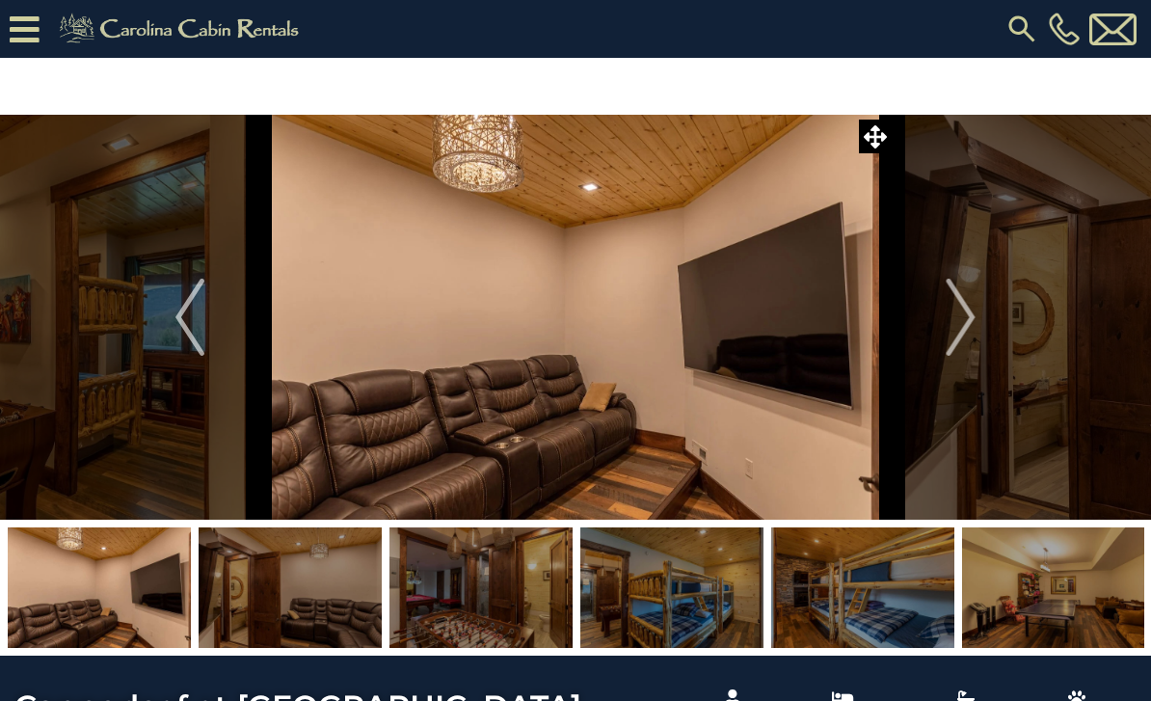
click at [180, 309] on img "Previous" at bounding box center [189, 317] width 29 height 77
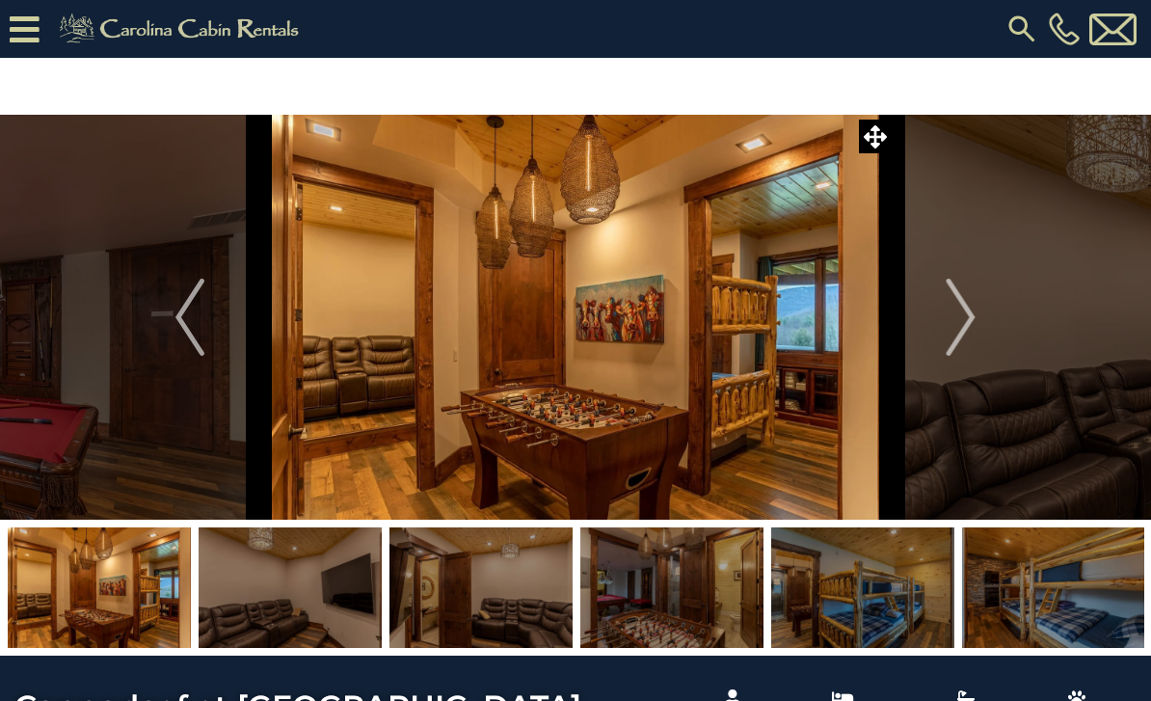
scroll to position [1, 0]
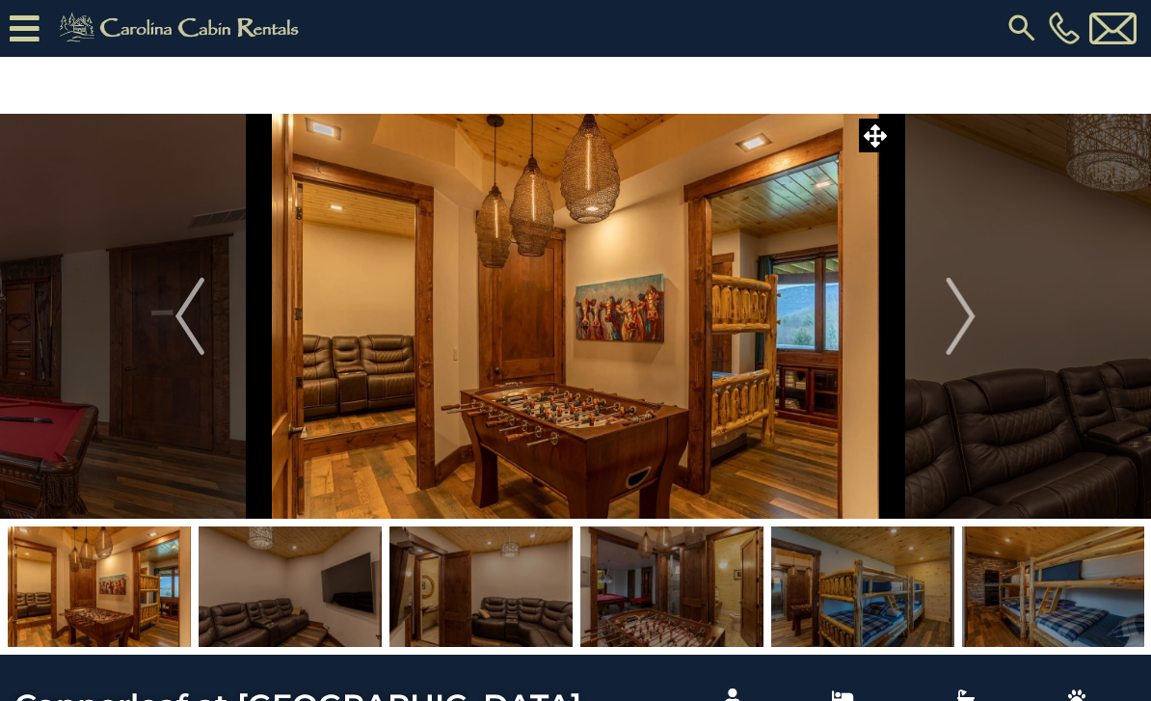
click at [960, 312] on img "Next" at bounding box center [961, 316] width 29 height 77
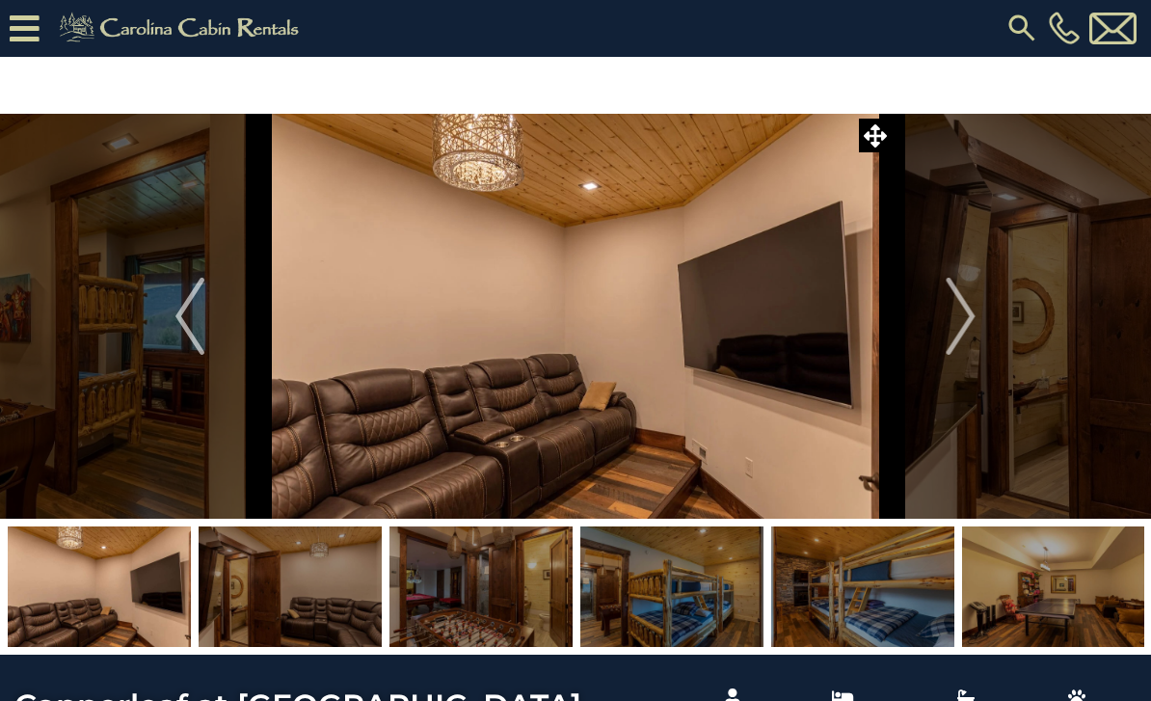
click at [965, 310] on img "Next" at bounding box center [961, 316] width 29 height 77
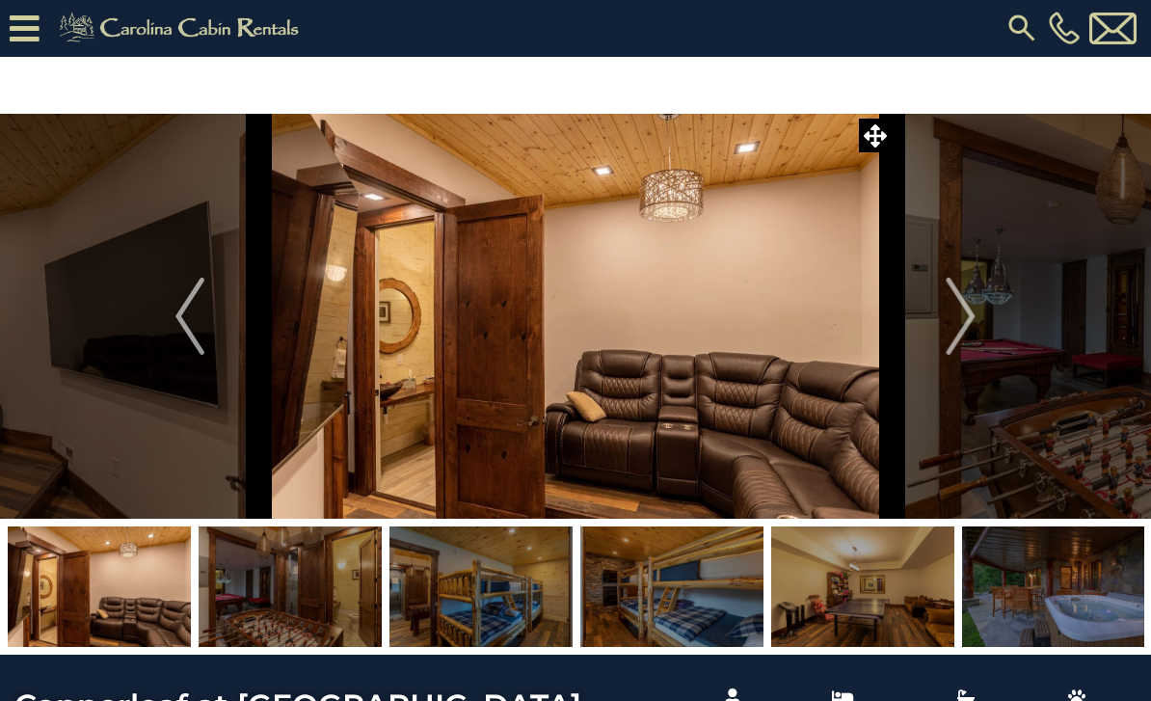
click at [963, 319] on img "Next" at bounding box center [961, 316] width 29 height 77
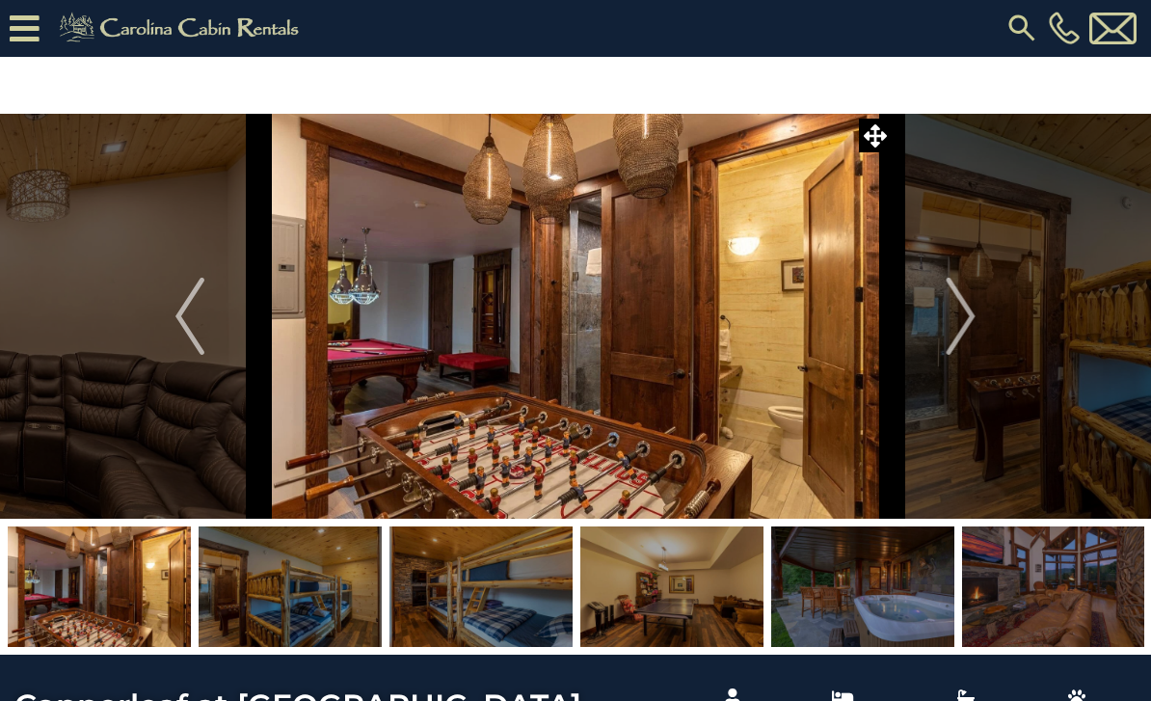
click at [960, 319] on img "Next" at bounding box center [961, 316] width 29 height 77
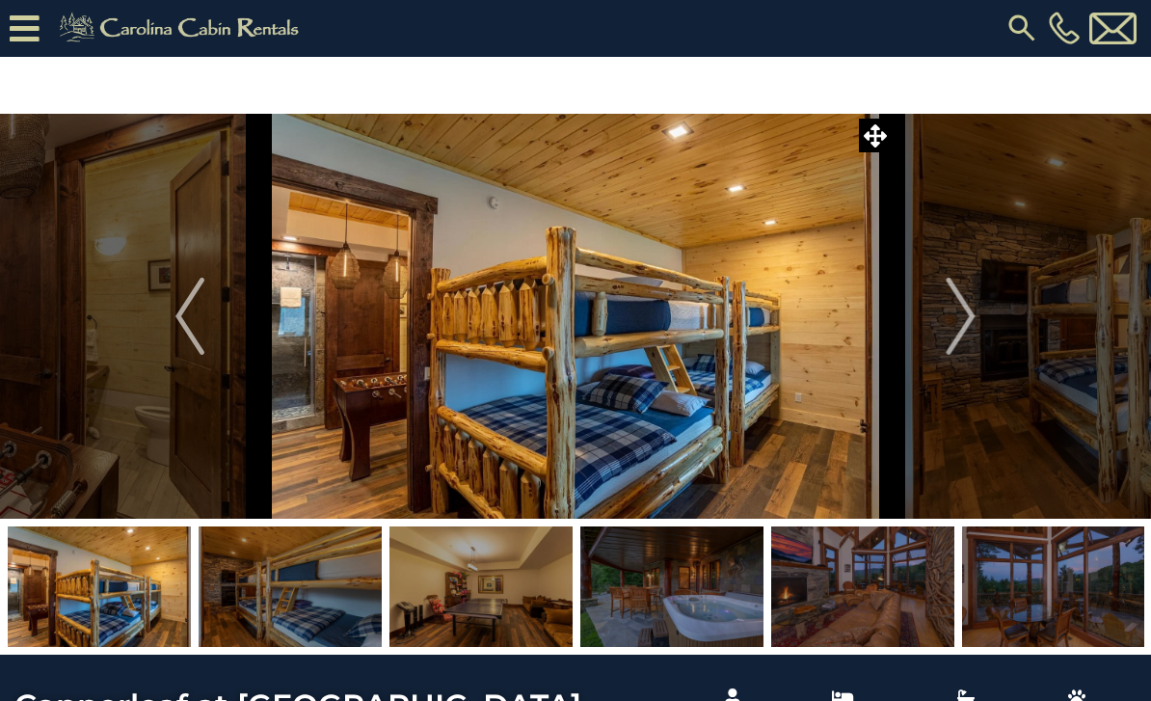
click at [974, 315] on img "Next" at bounding box center [961, 316] width 29 height 77
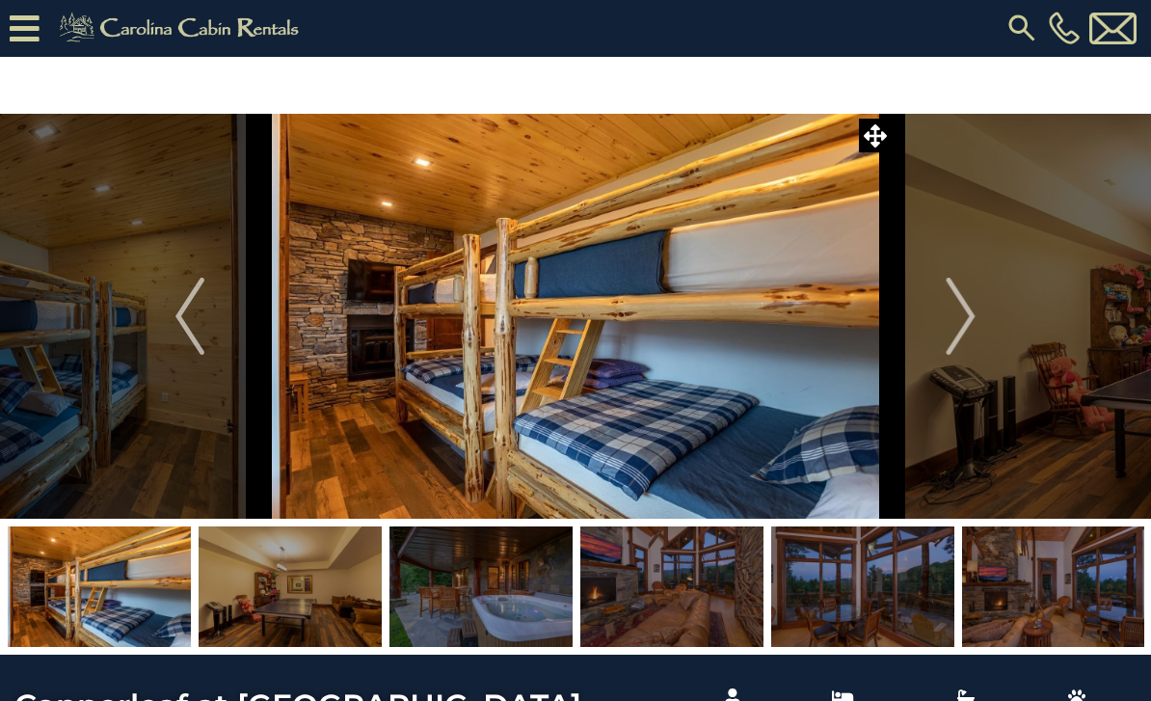
click at [977, 328] on button "Next" at bounding box center [961, 316] width 139 height 405
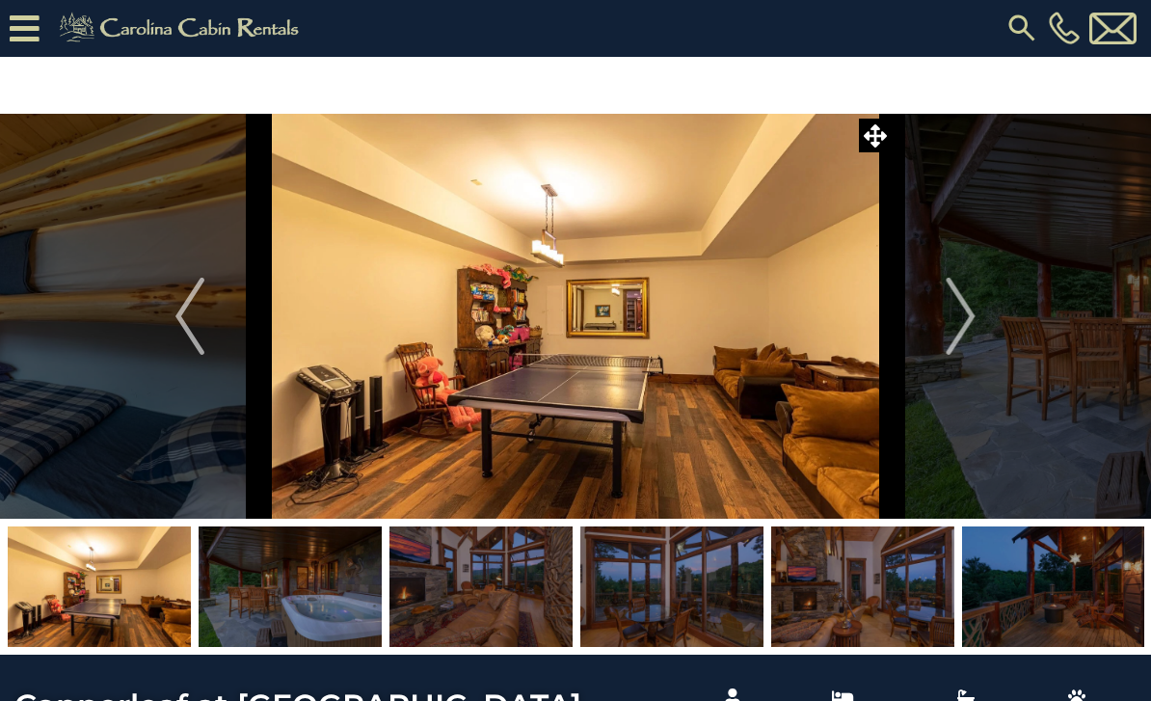
click at [979, 332] on button "Next" at bounding box center [961, 316] width 139 height 405
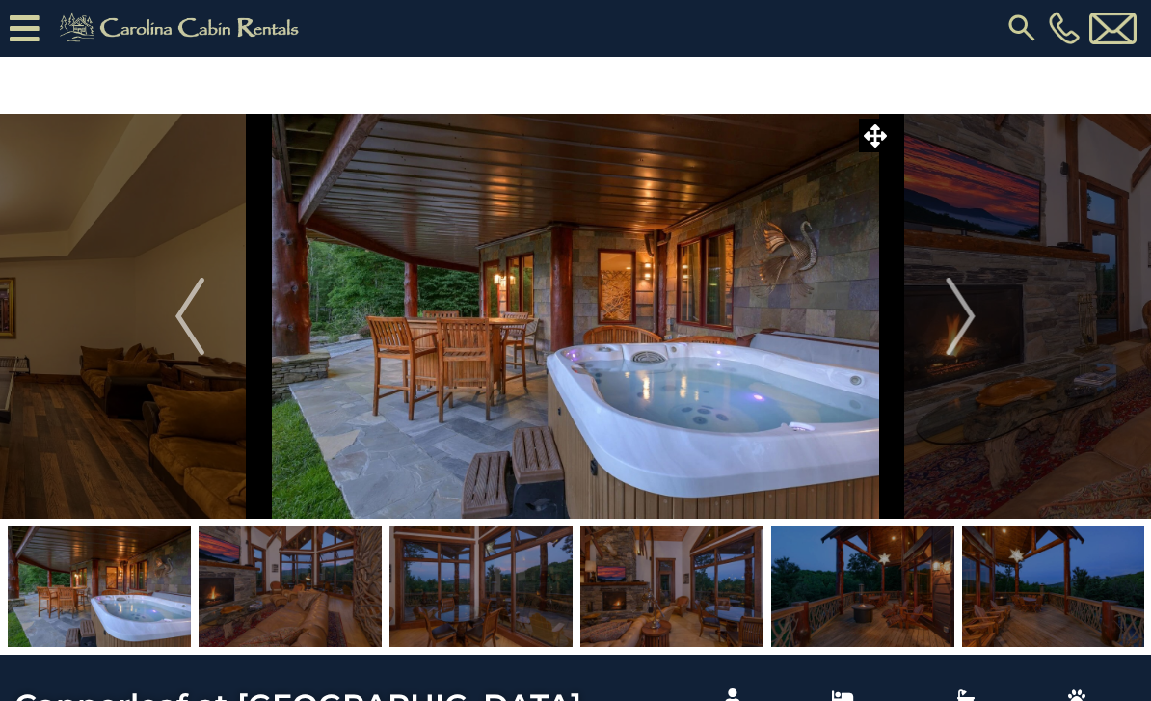
click at [952, 329] on img "Next" at bounding box center [961, 316] width 29 height 77
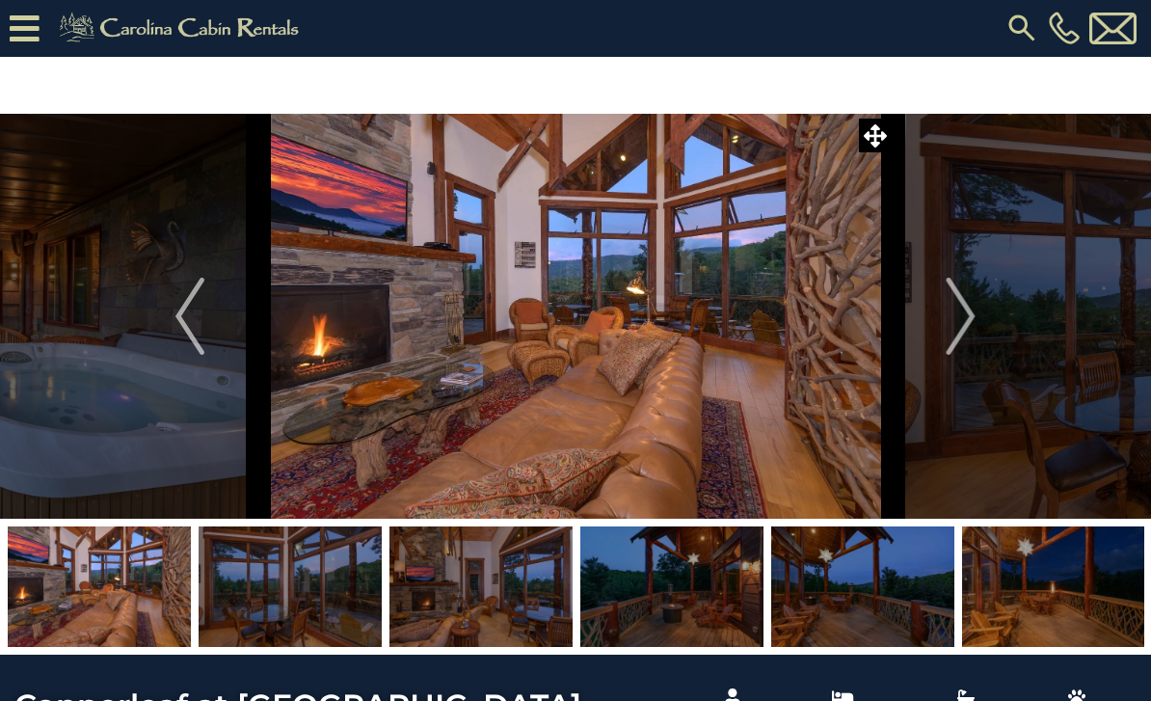
click at [944, 313] on button "Next" at bounding box center [961, 316] width 139 height 405
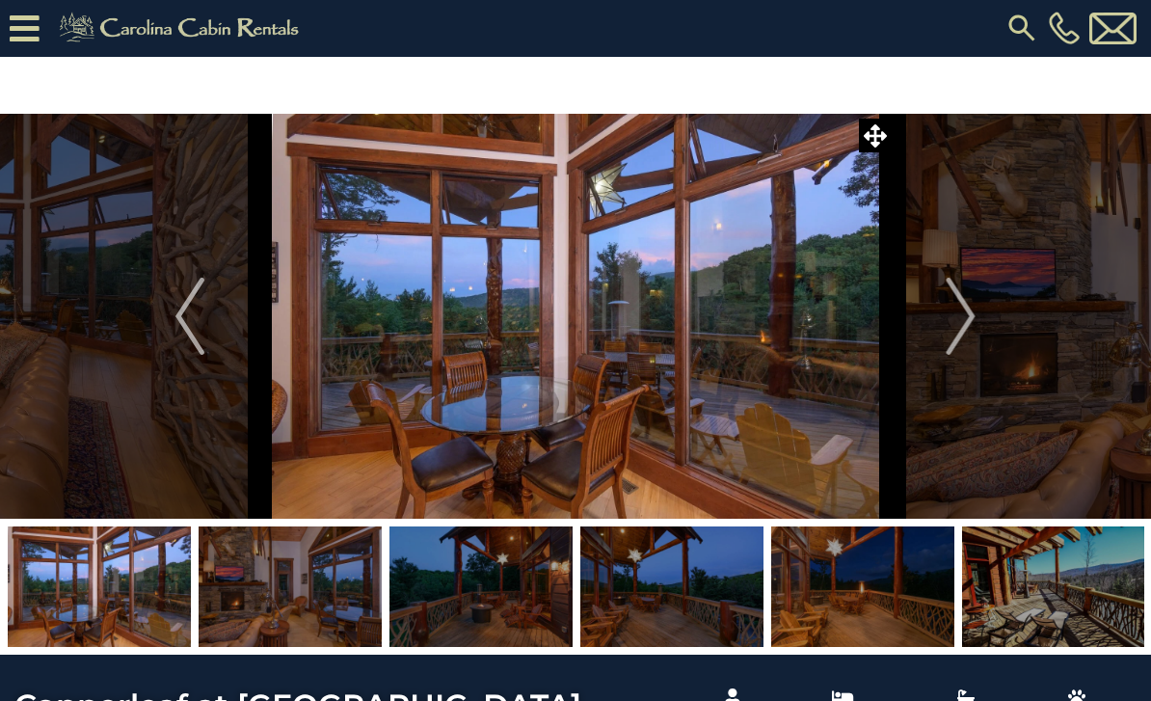
click at [949, 312] on img "Next" at bounding box center [961, 316] width 29 height 77
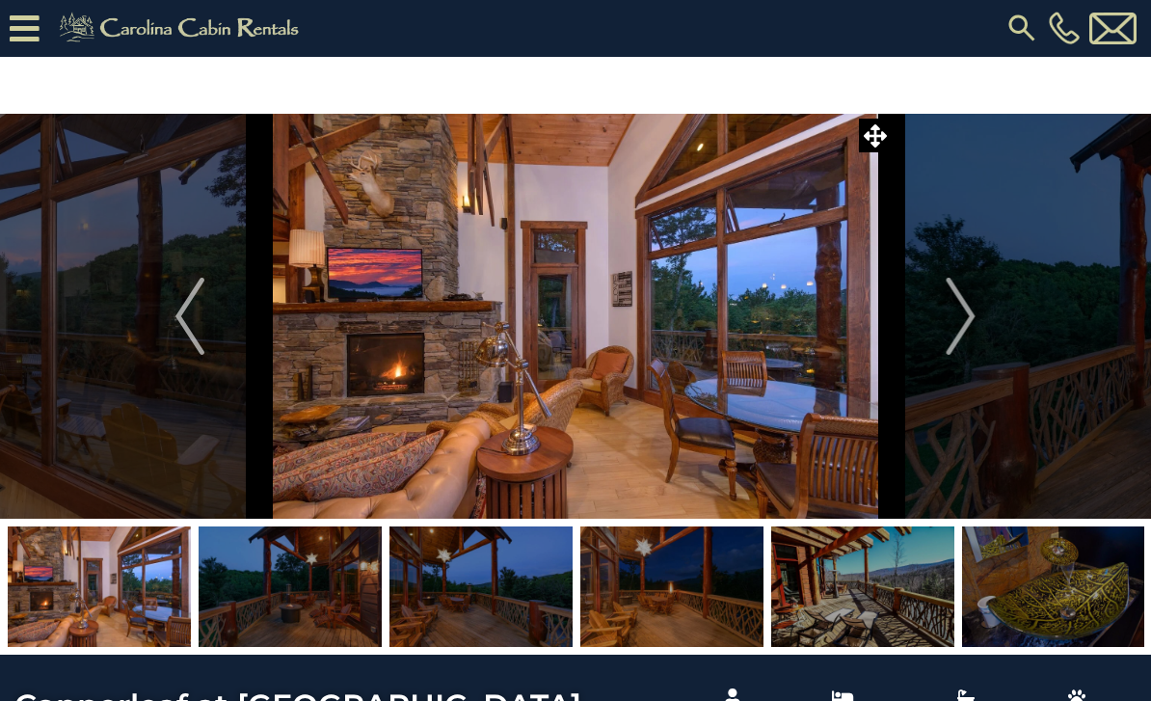
click at [954, 314] on img "Next" at bounding box center [961, 316] width 29 height 77
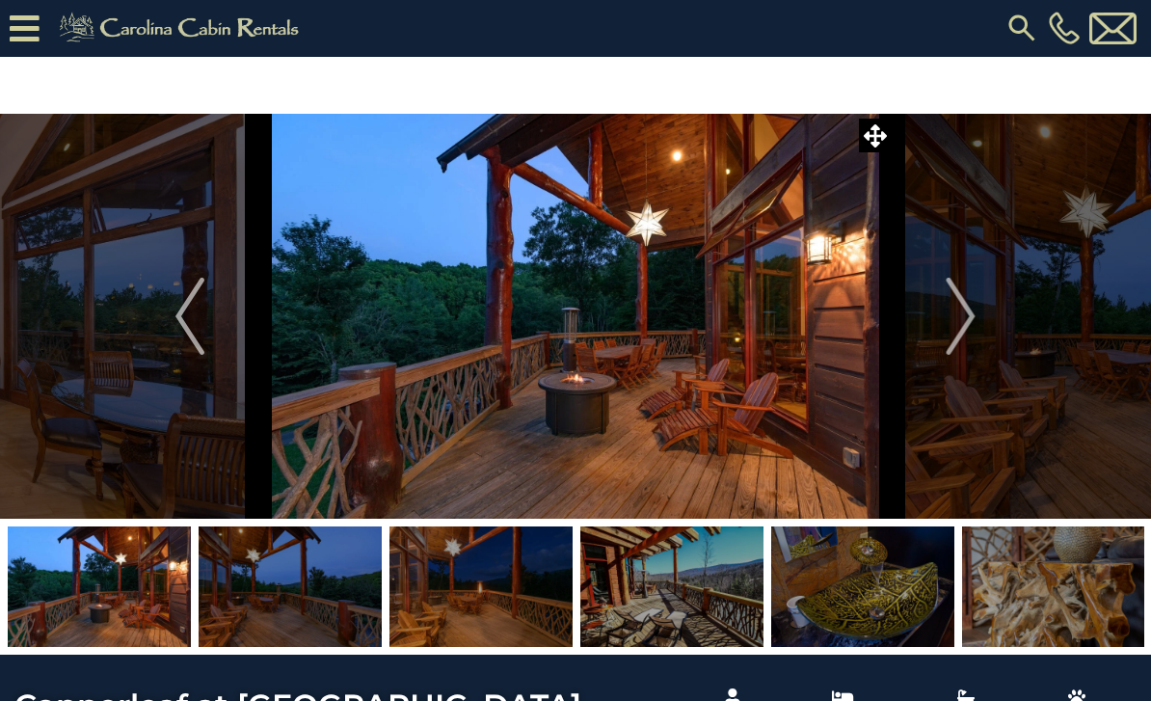
click at [966, 311] on img "Next" at bounding box center [961, 316] width 29 height 77
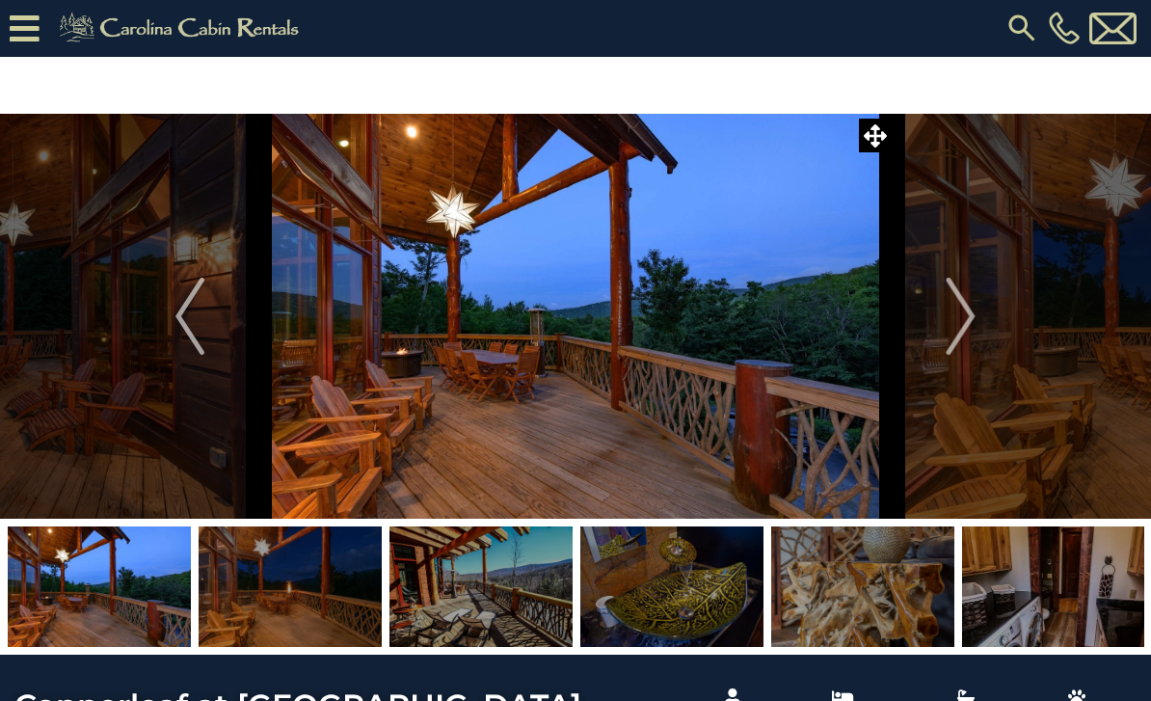
click at [968, 325] on img "Next" at bounding box center [961, 316] width 29 height 77
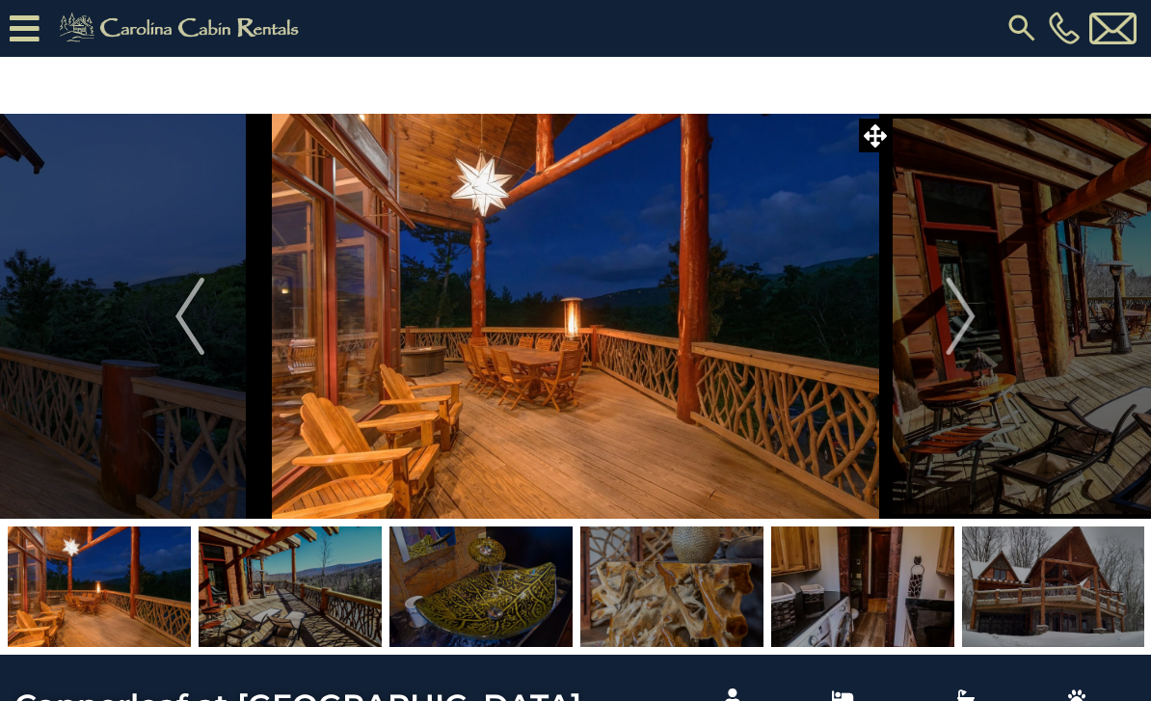
click at [968, 309] on img "Next" at bounding box center [961, 316] width 29 height 77
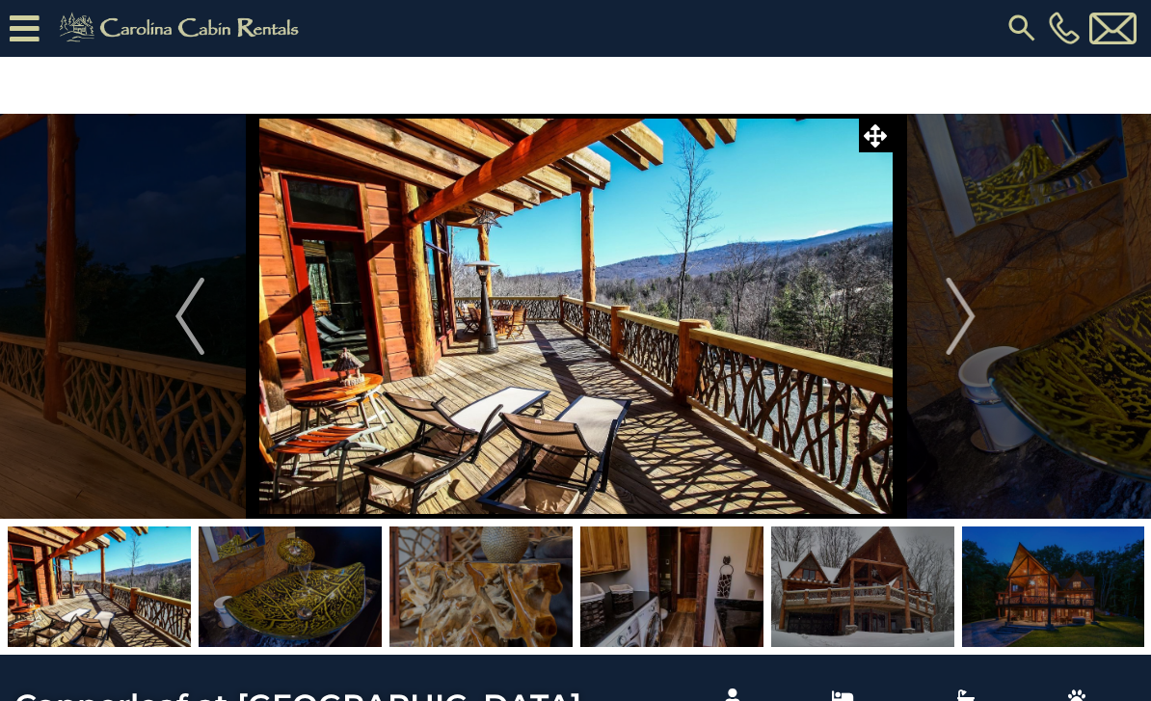
click at [967, 322] on img "Next" at bounding box center [961, 316] width 29 height 77
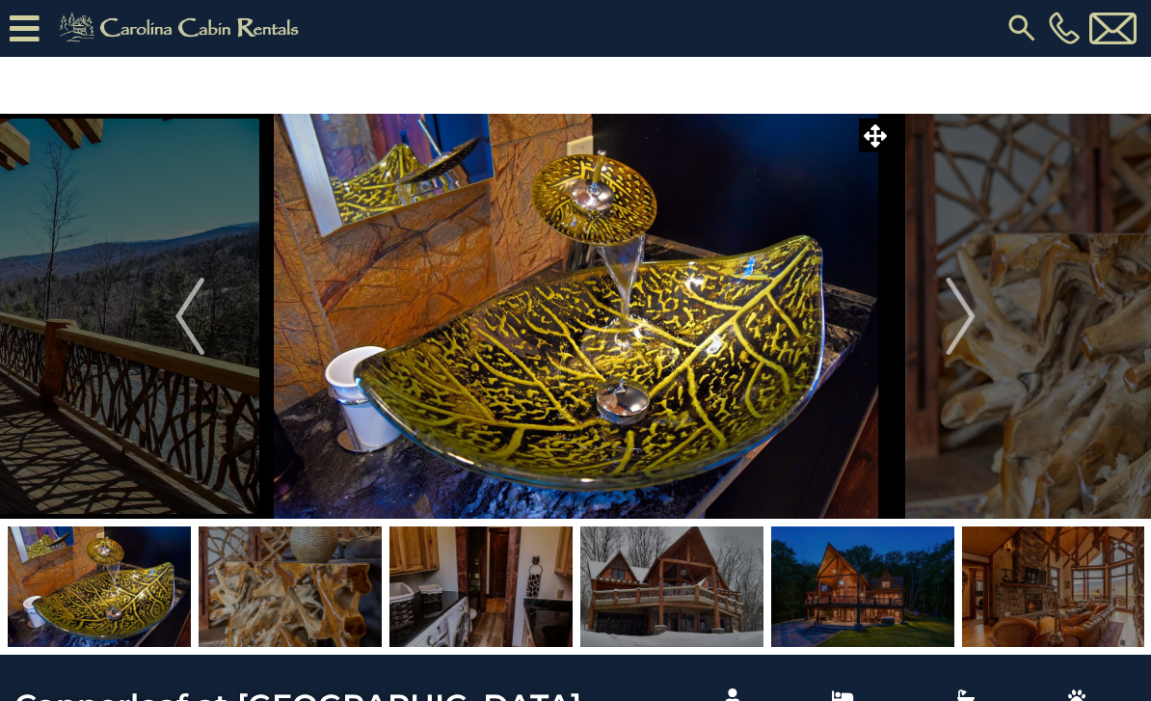
click at [961, 322] on img "Next" at bounding box center [961, 316] width 29 height 77
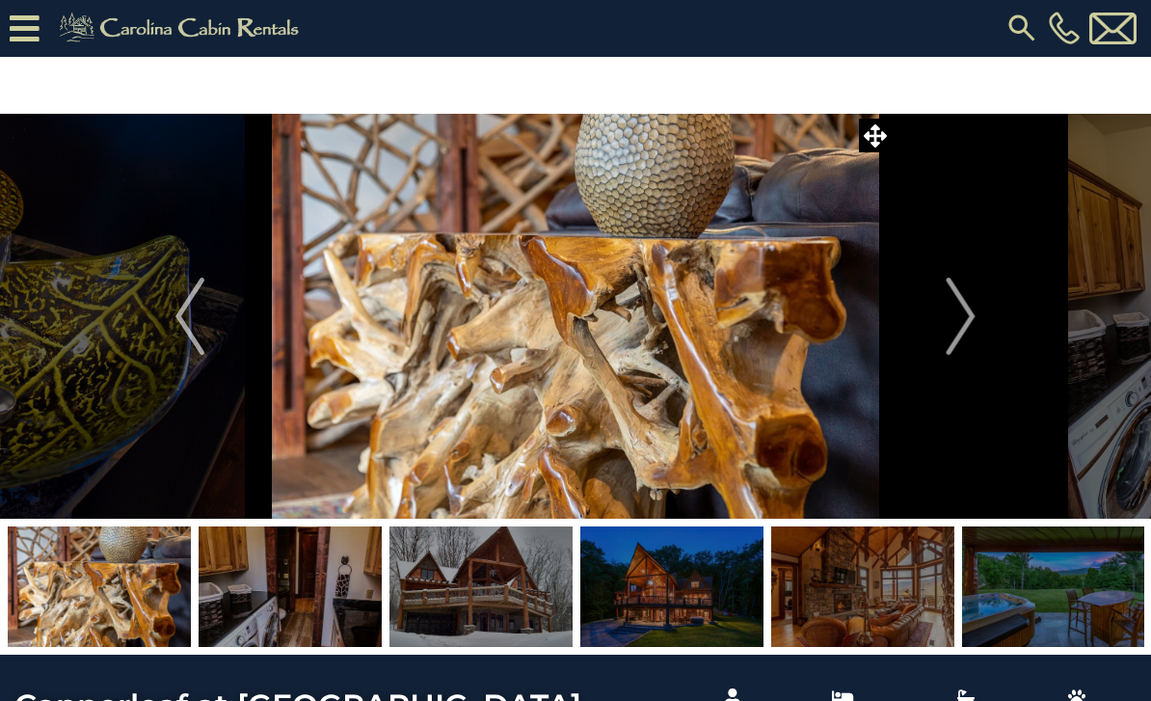
click at [970, 324] on img "Next" at bounding box center [961, 316] width 29 height 77
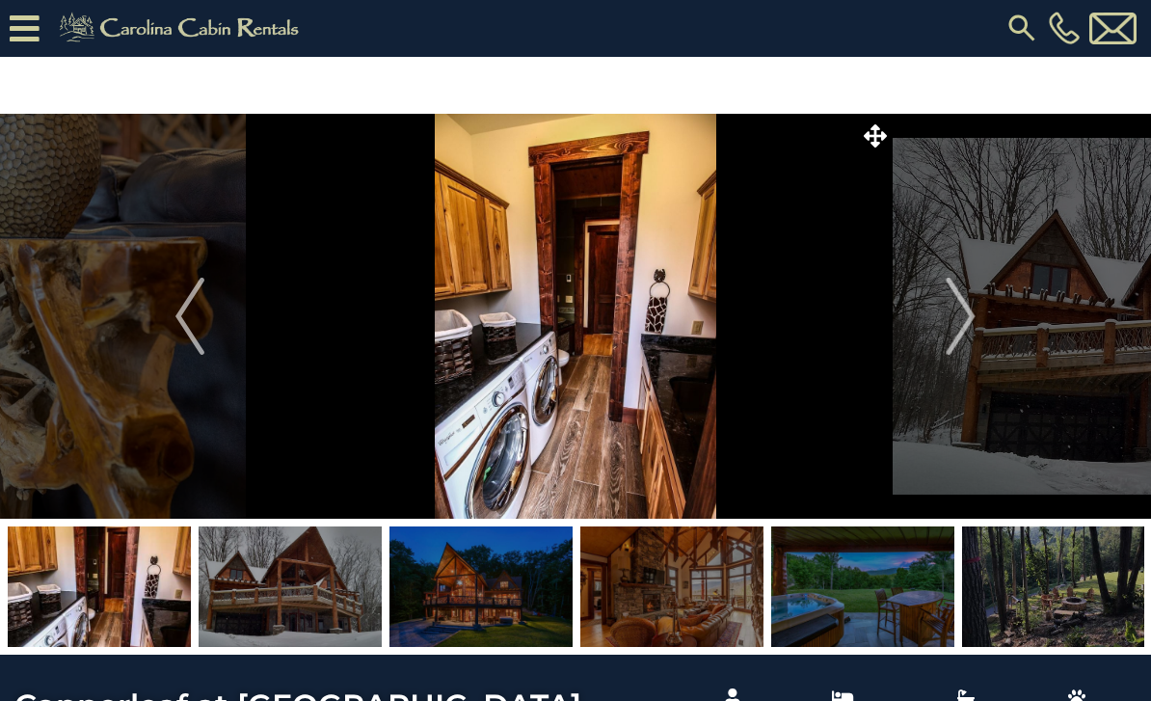
click at [974, 312] on img "Next" at bounding box center [961, 316] width 29 height 77
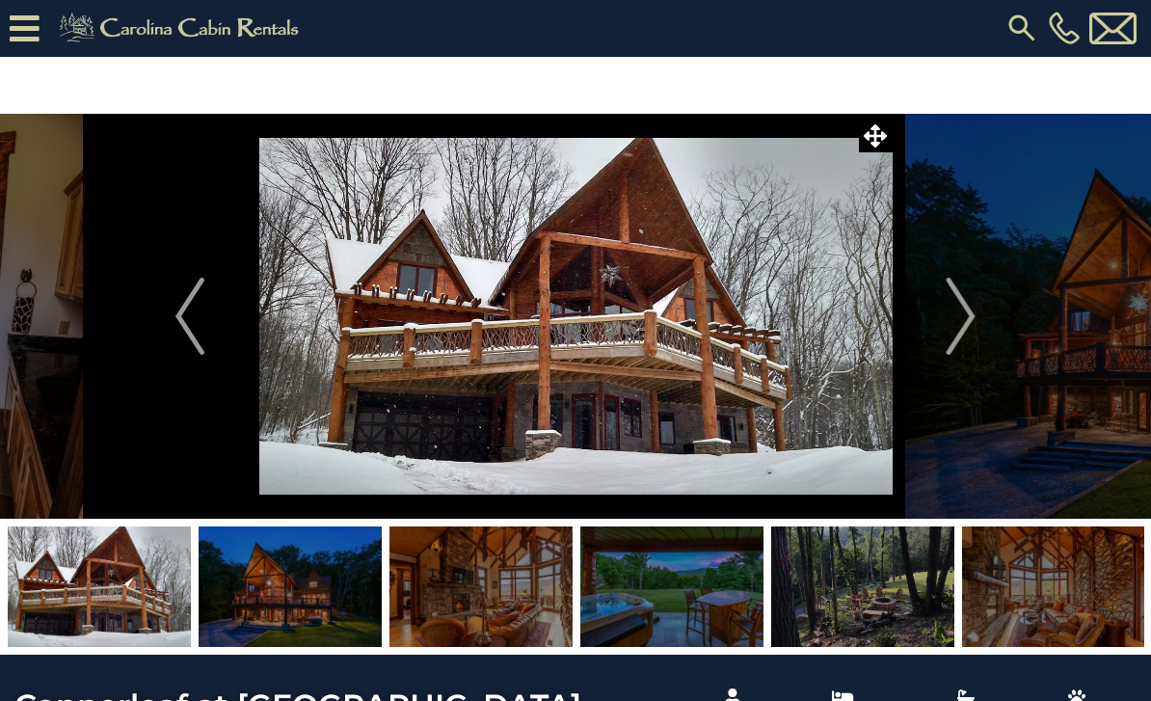
click at [962, 318] on img "Next" at bounding box center [961, 316] width 29 height 77
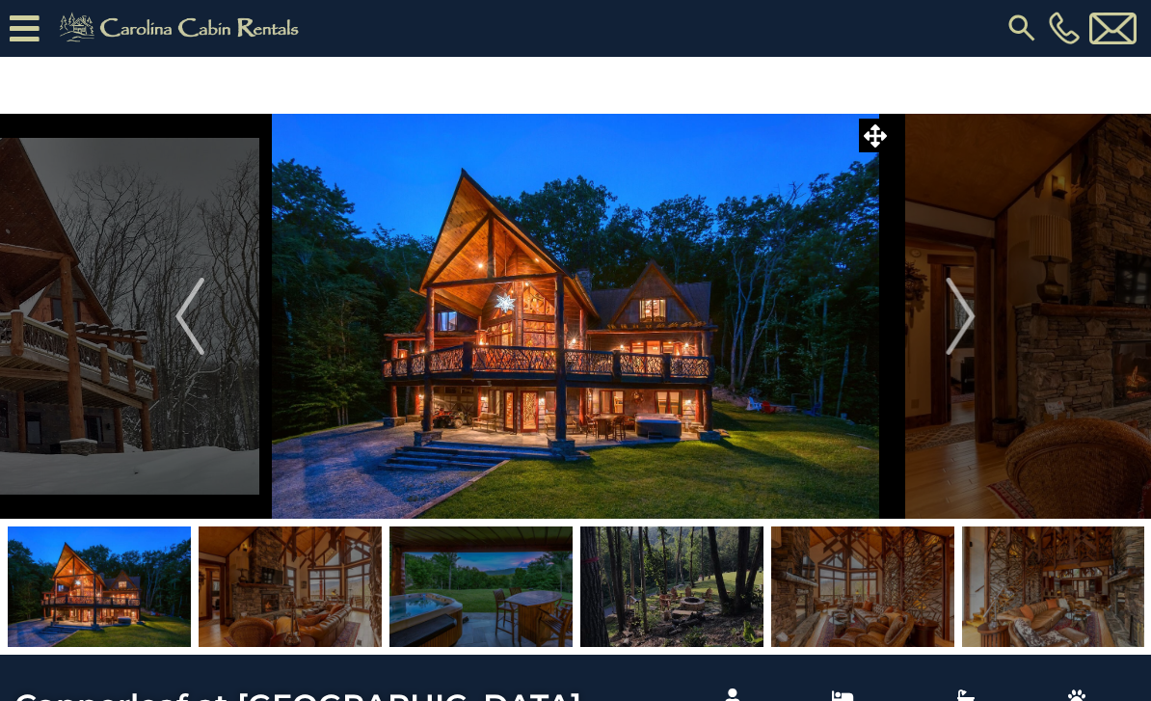
click at [969, 310] on img "Next" at bounding box center [961, 316] width 29 height 77
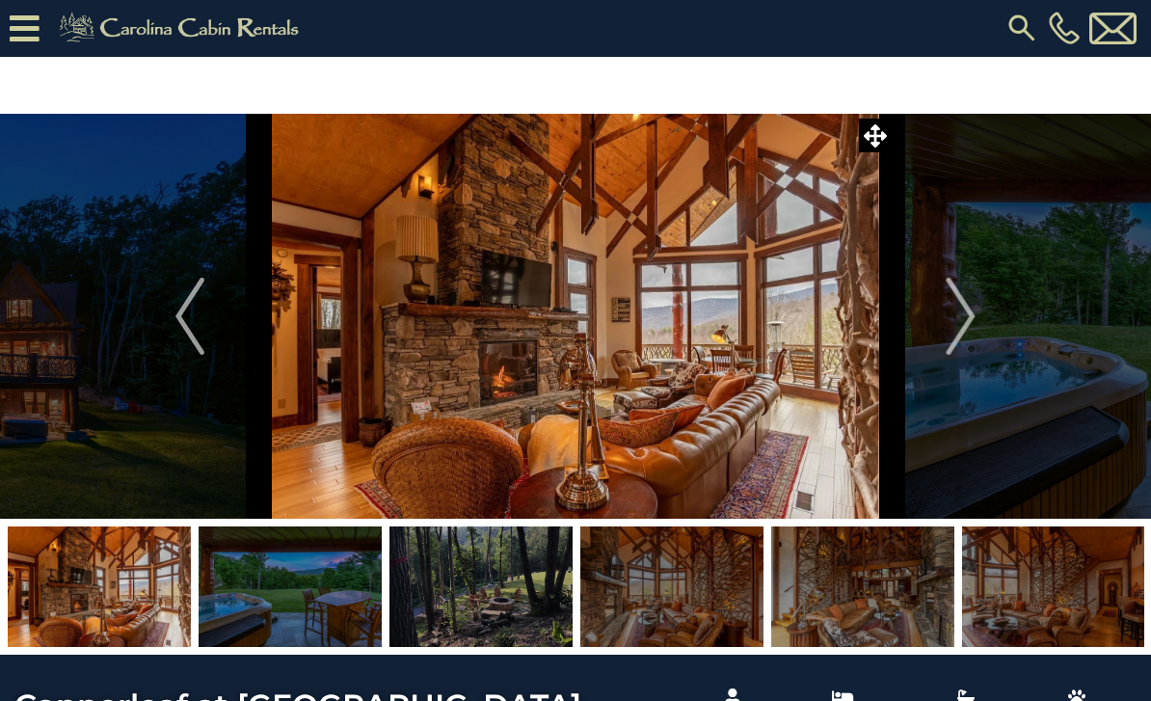
click at [963, 319] on img "Next" at bounding box center [961, 316] width 29 height 77
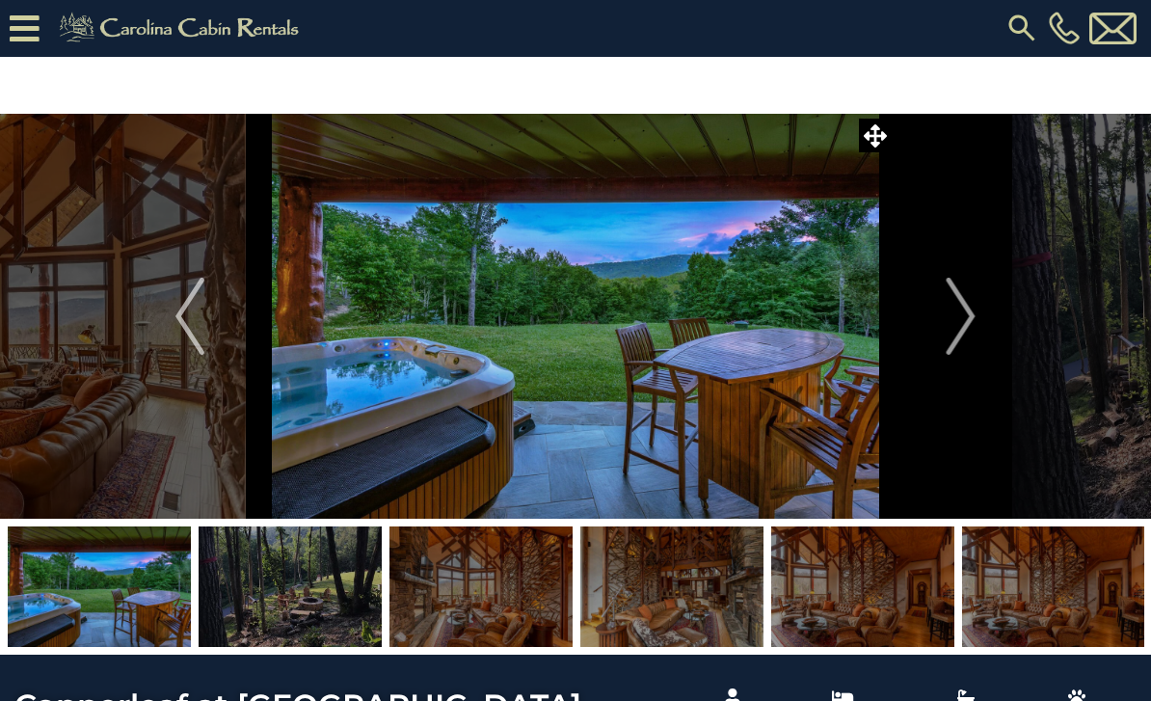
click at [963, 326] on img "Next" at bounding box center [961, 316] width 29 height 77
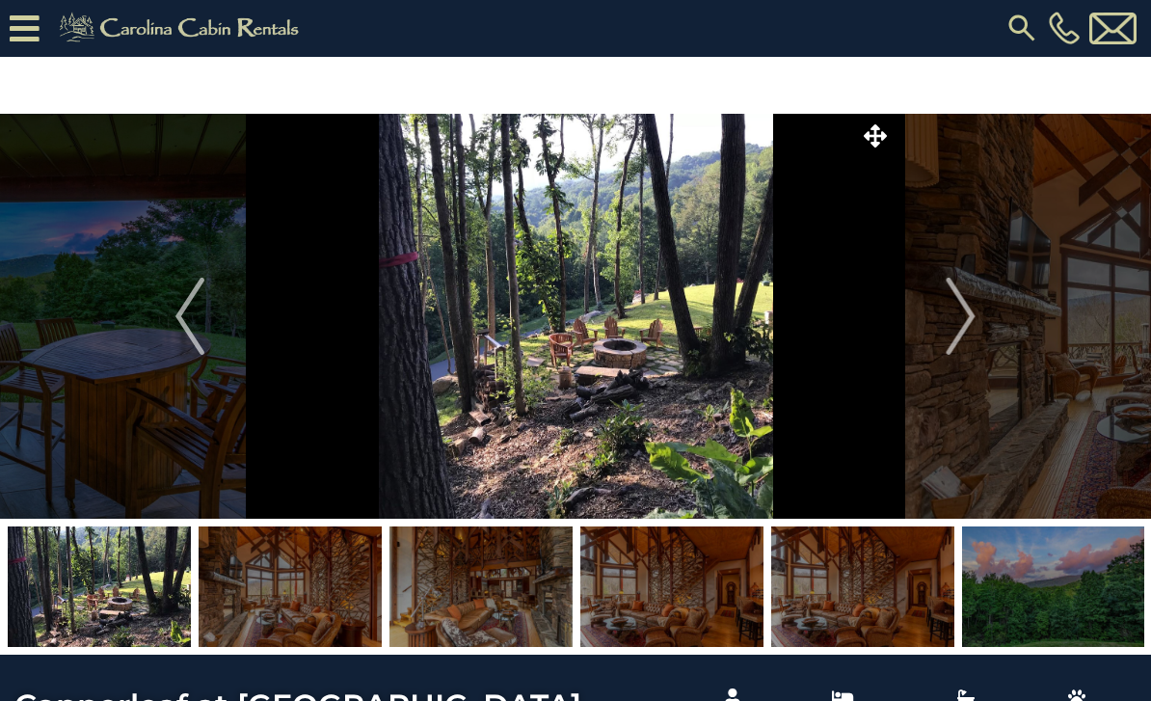
click at [970, 331] on img "Next" at bounding box center [961, 316] width 29 height 77
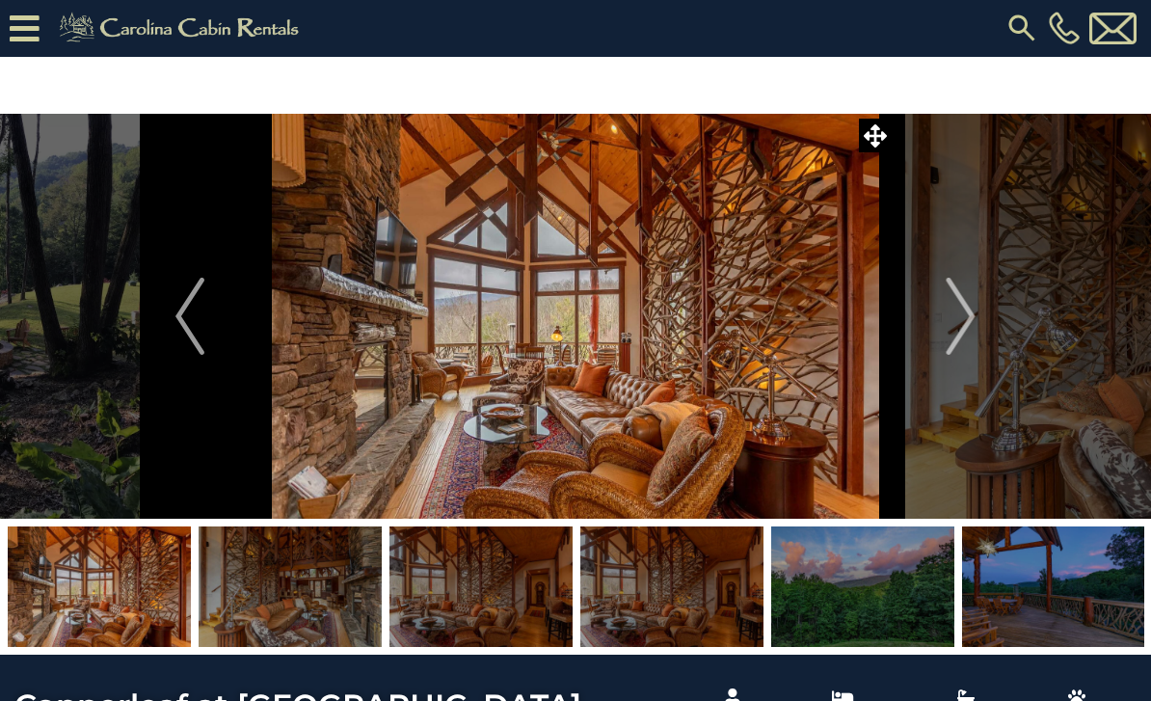
click at [982, 322] on button "Next" at bounding box center [961, 316] width 139 height 405
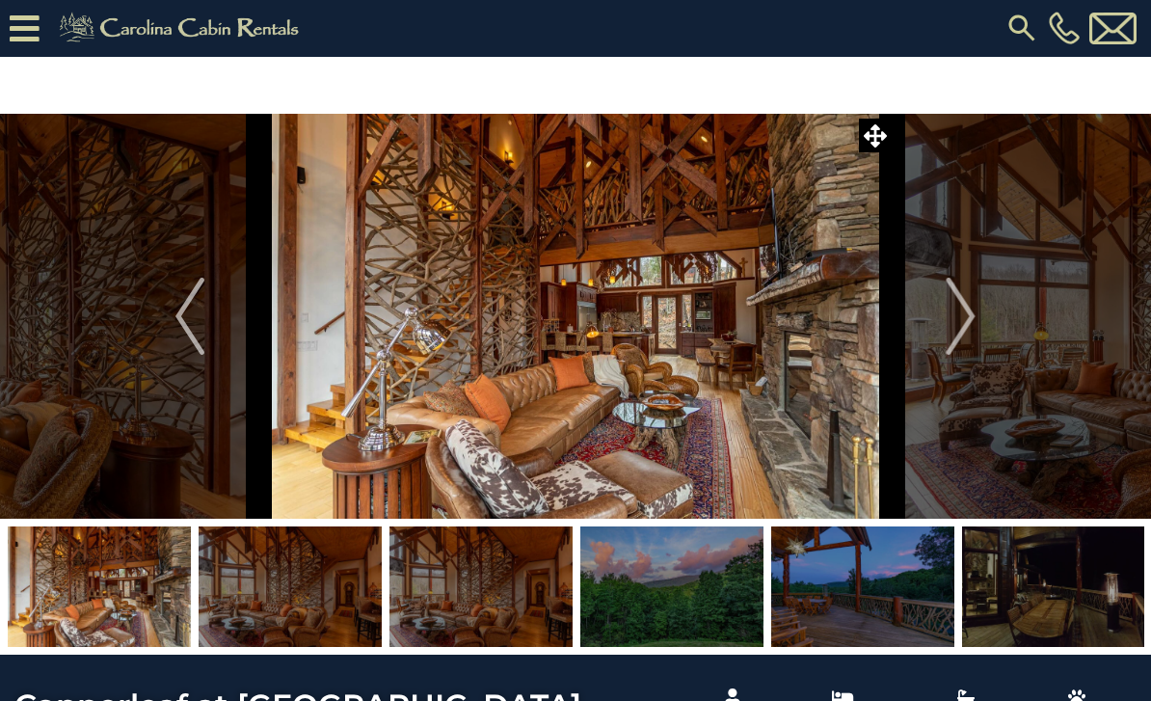
click at [977, 318] on button "Next" at bounding box center [961, 316] width 139 height 405
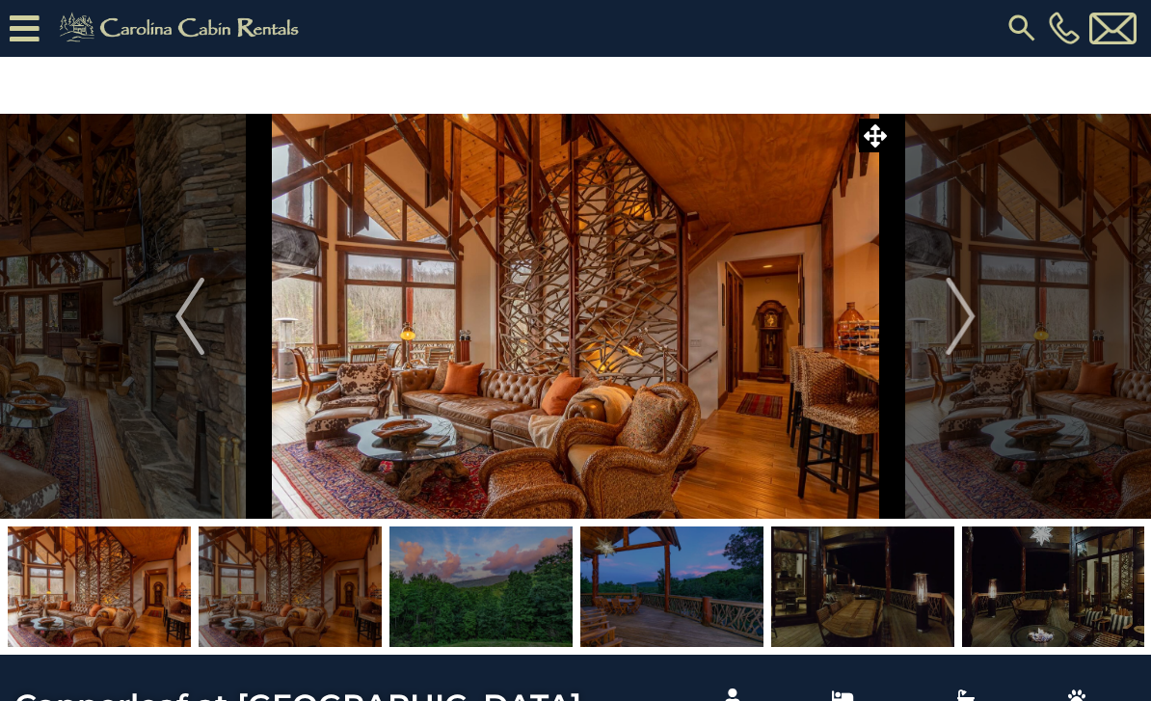
click at [958, 315] on img "Next" at bounding box center [961, 316] width 29 height 77
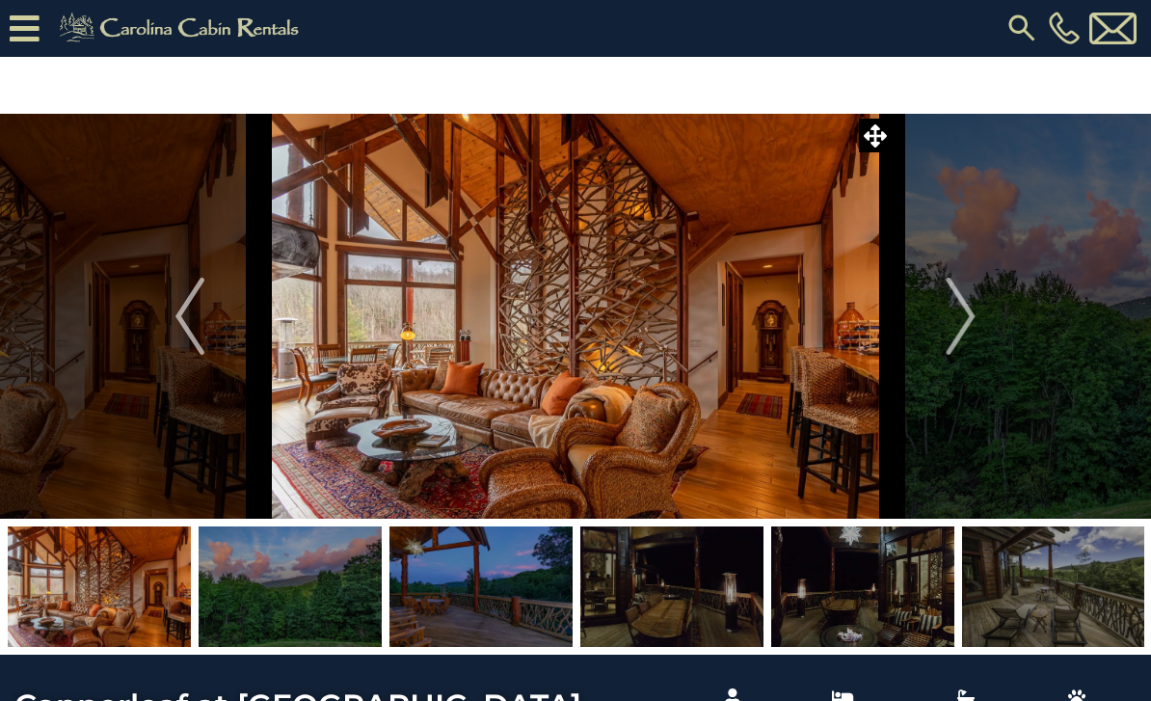
click at [963, 312] on img "Next" at bounding box center [961, 316] width 29 height 77
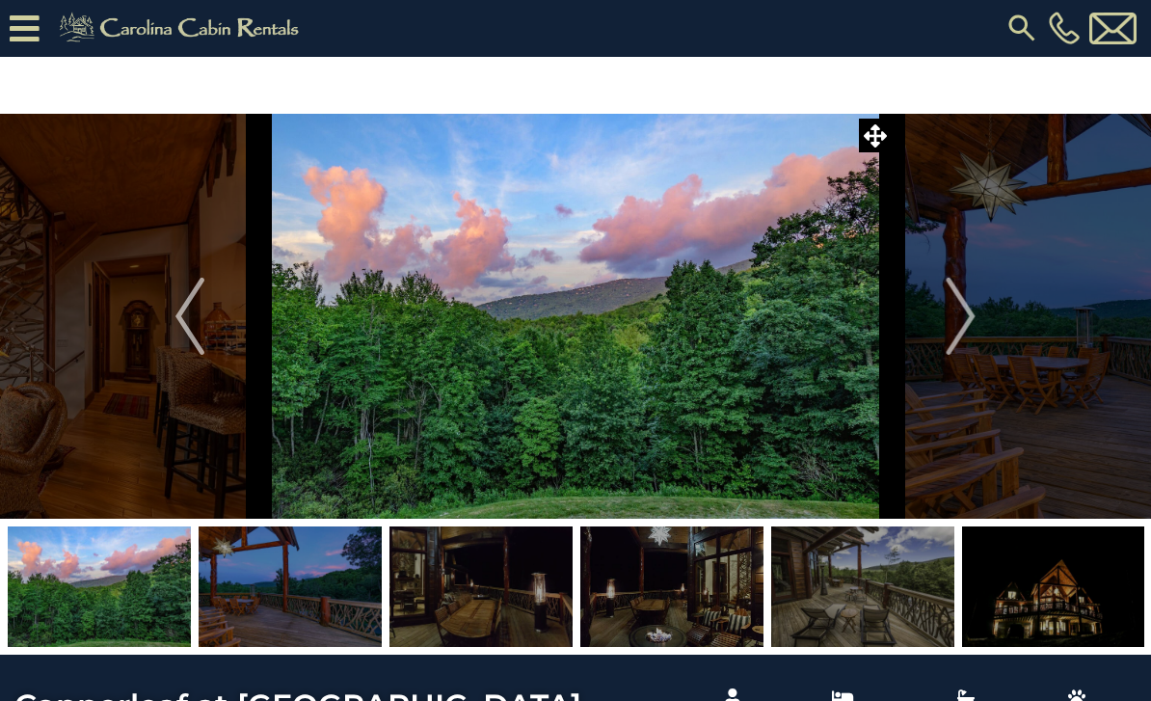
click at [958, 314] on img "Next" at bounding box center [961, 316] width 29 height 77
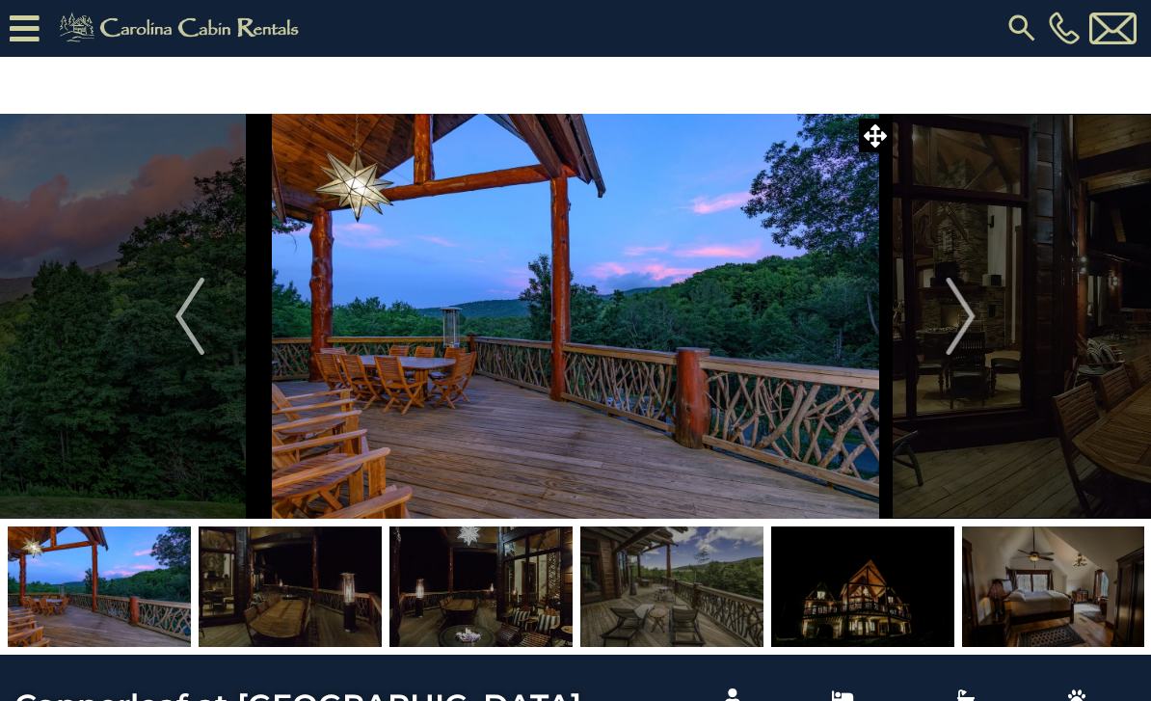
click at [947, 313] on img "Next" at bounding box center [961, 316] width 29 height 77
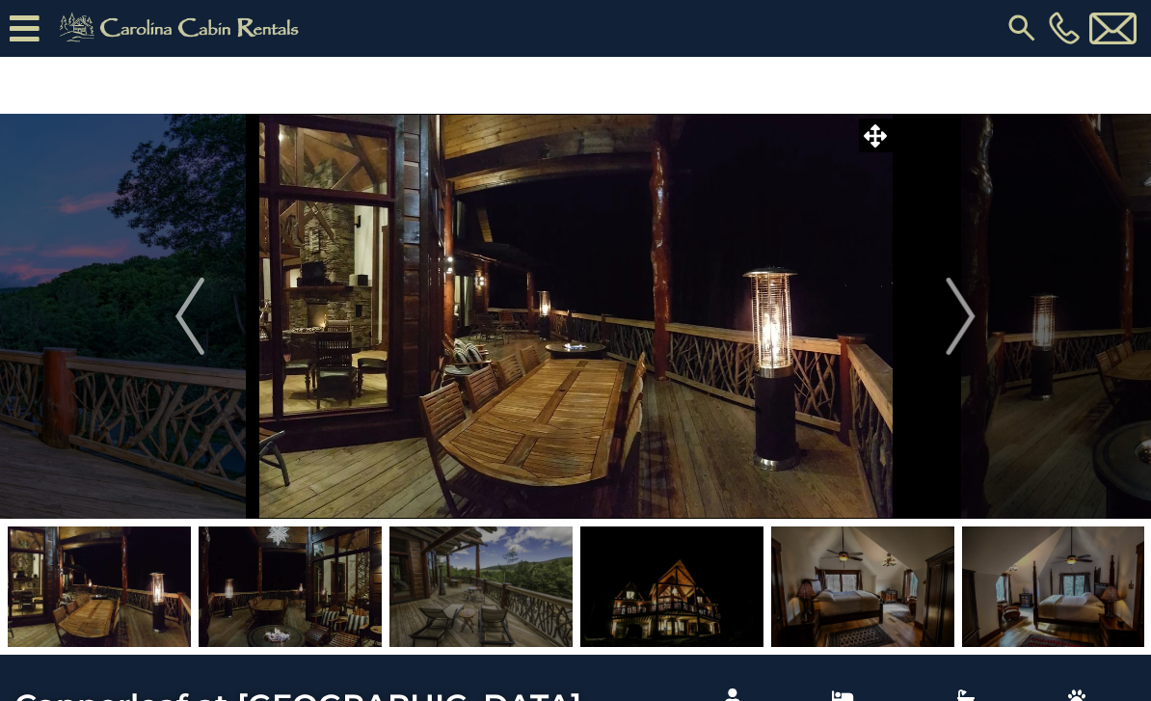
click at [951, 320] on img "Next" at bounding box center [961, 316] width 29 height 77
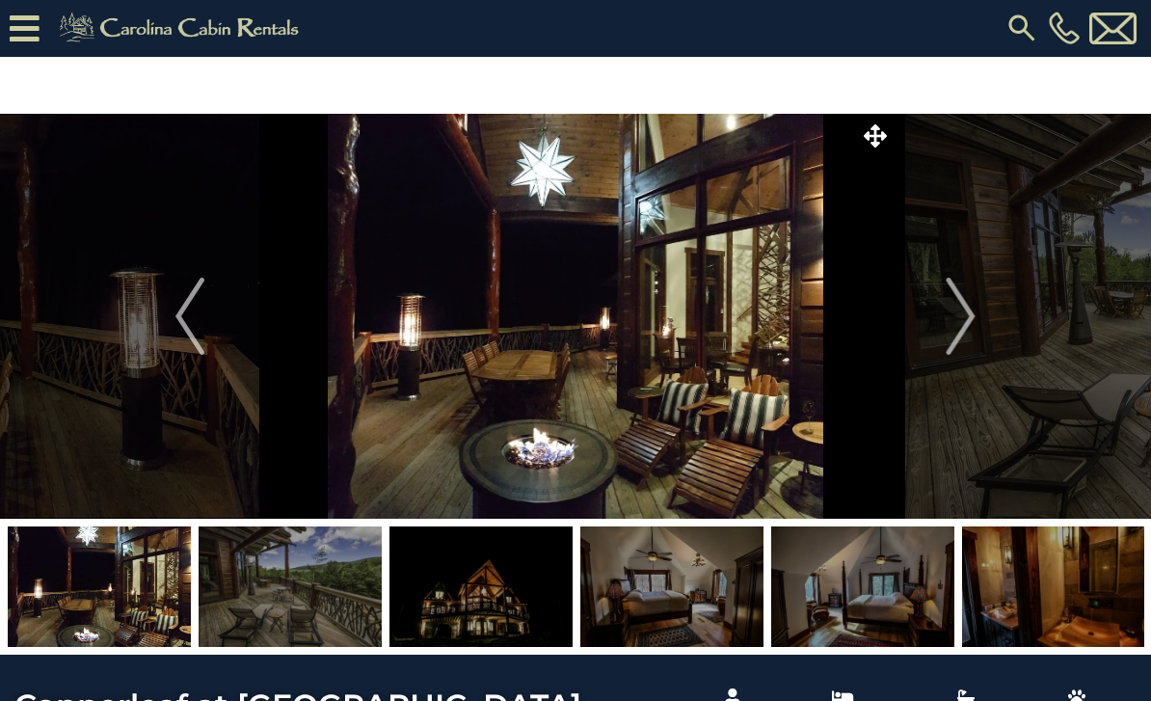
click at [952, 317] on img "Next" at bounding box center [961, 316] width 29 height 77
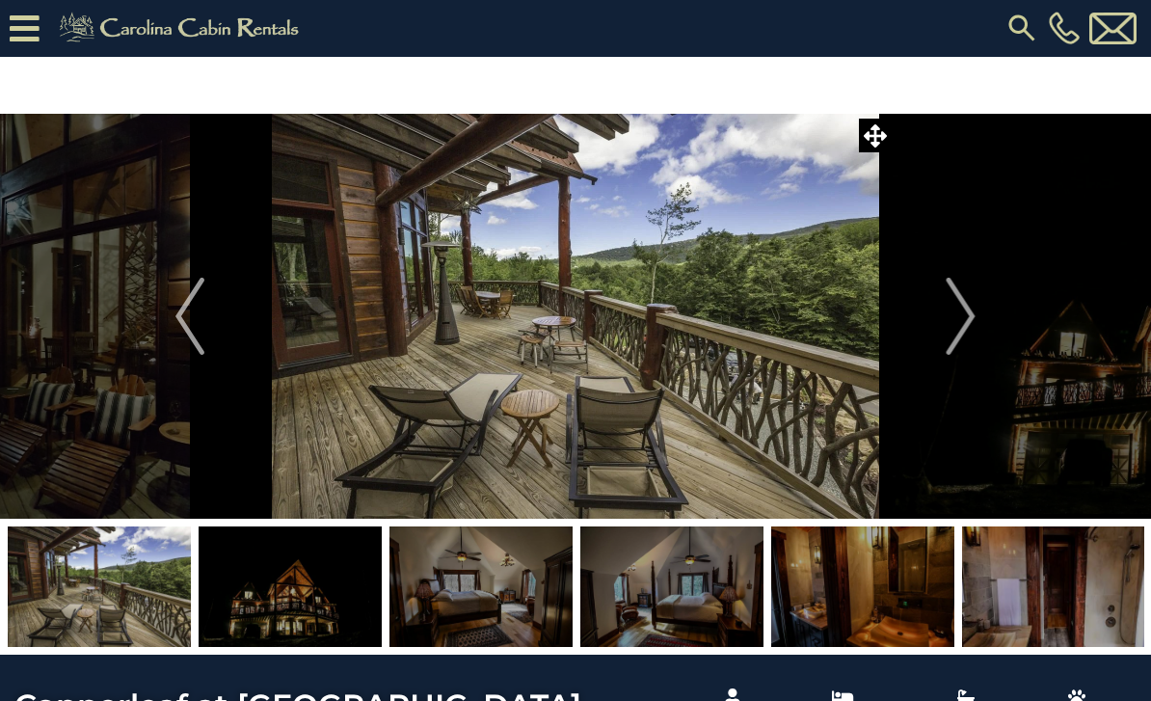
click at [952, 315] on img "Next" at bounding box center [961, 316] width 29 height 77
